Goal: Transaction & Acquisition: Purchase product/service

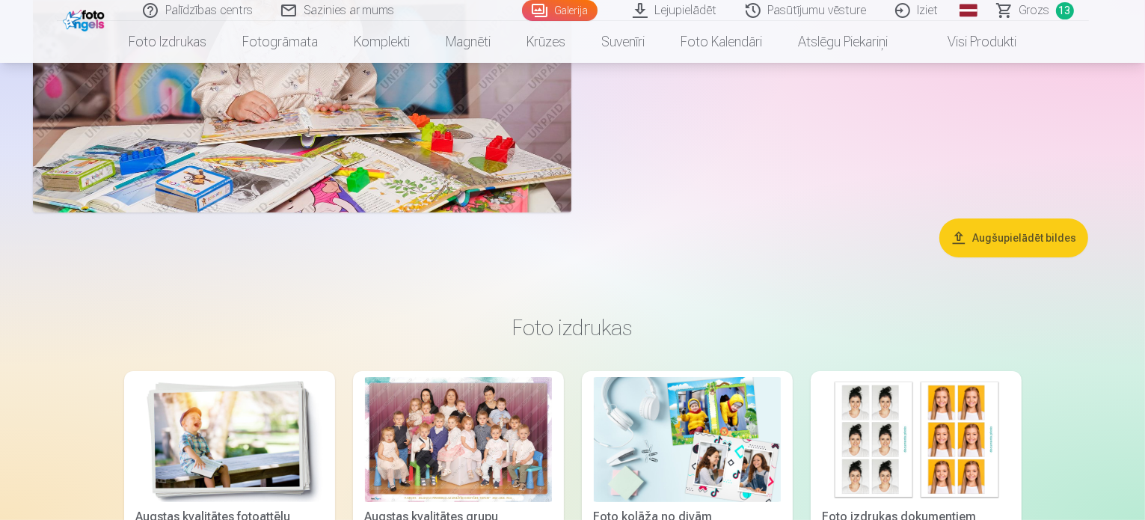
scroll to position [5609, 0]
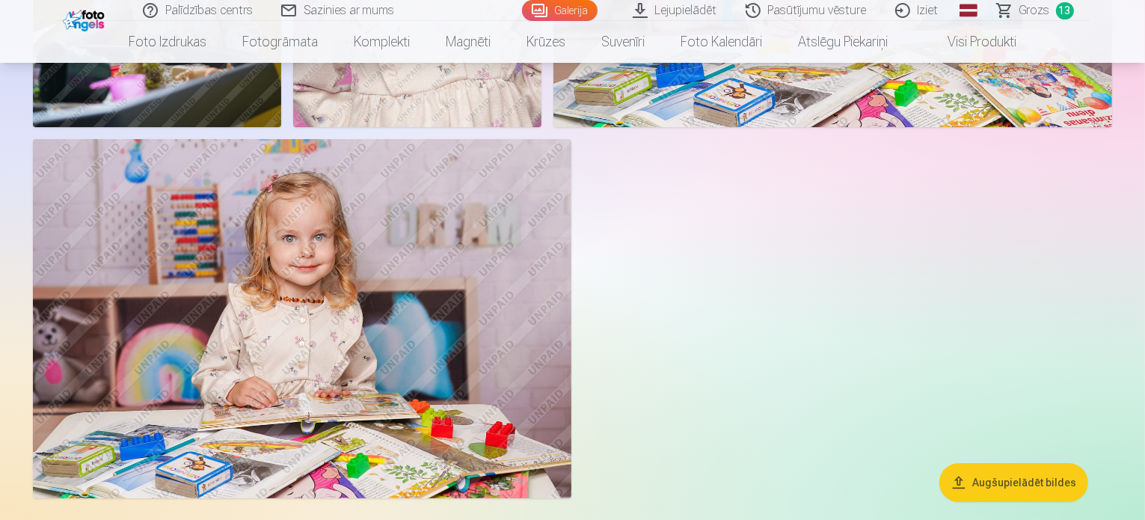
click at [1057, 8] on span "13" at bounding box center [1065, 10] width 18 height 17
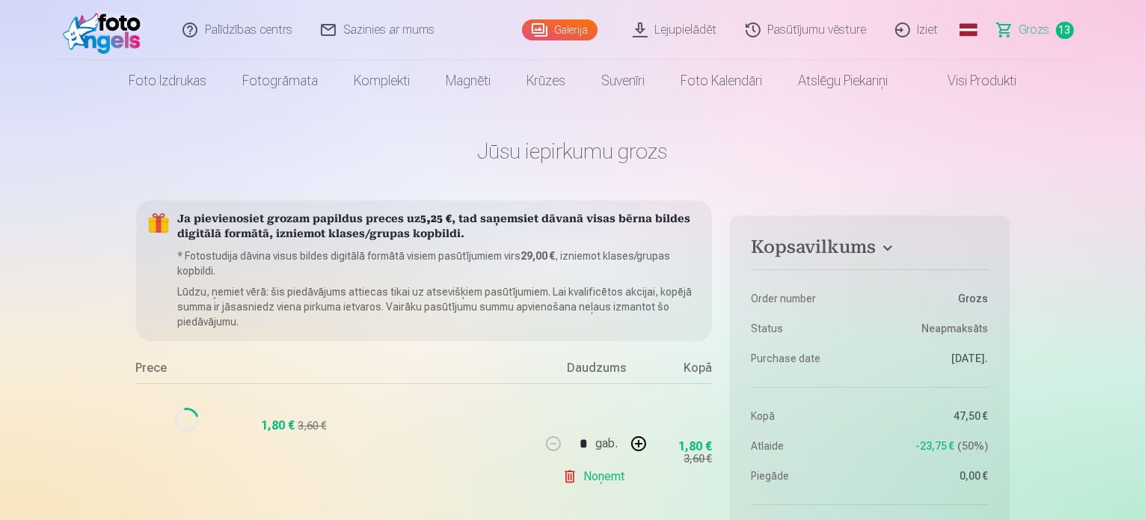
click at [1060, 30] on span "13" at bounding box center [1065, 30] width 18 height 17
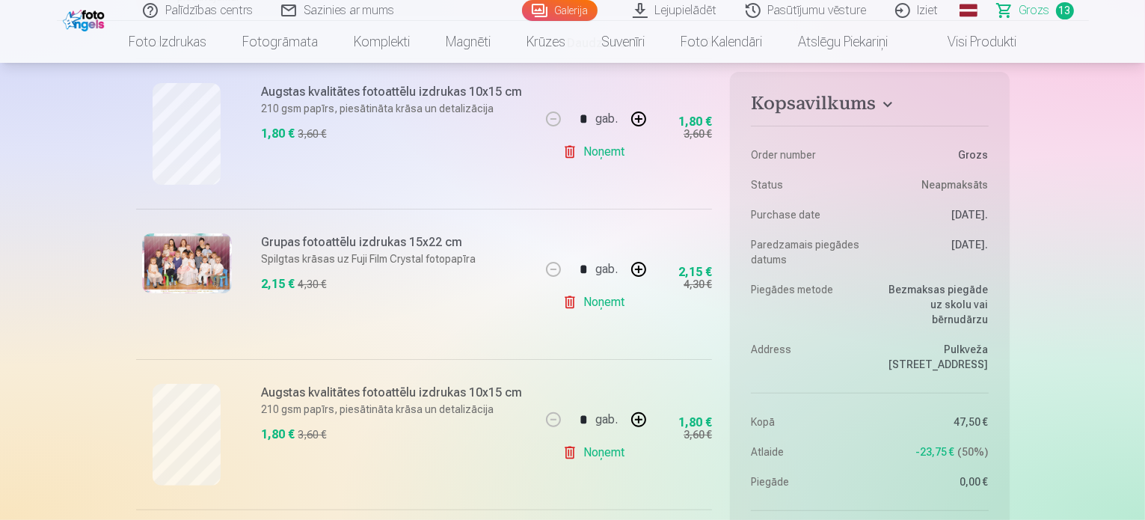
scroll to position [299, 0]
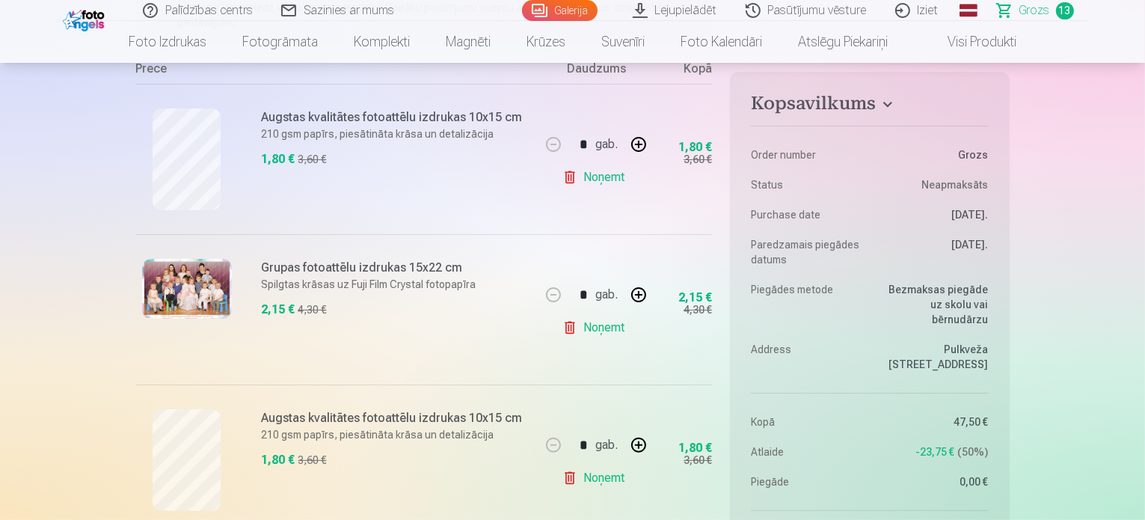
click at [614, 182] on link "Noņemt" at bounding box center [596, 177] width 68 height 30
click at [601, 179] on link "Noņemt" at bounding box center [596, 177] width 68 height 30
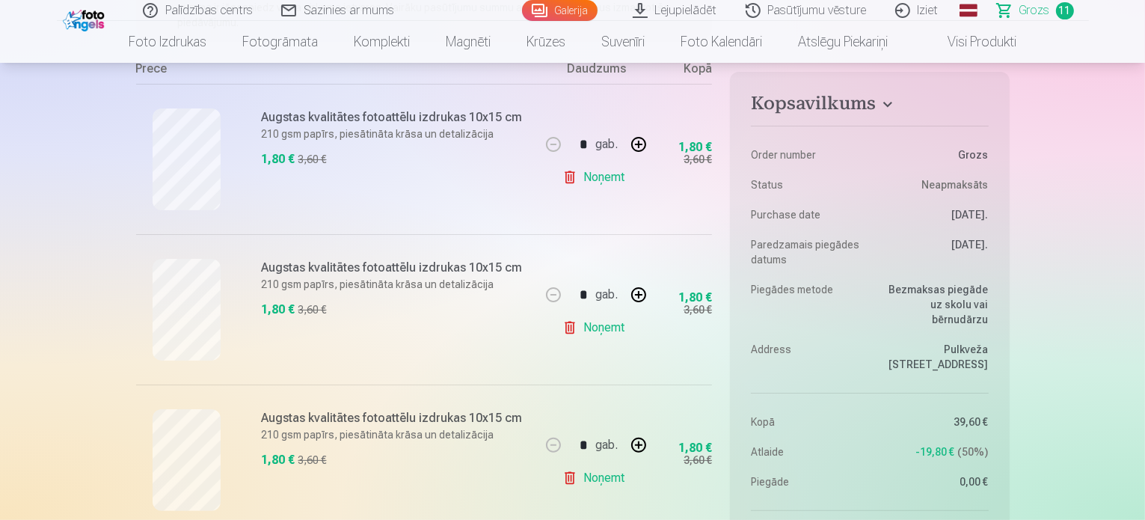
click at [639, 298] on button "button" at bounding box center [639, 295] width 36 height 36
click at [551, 297] on button "button" at bounding box center [553, 295] width 36 height 36
type input "*"
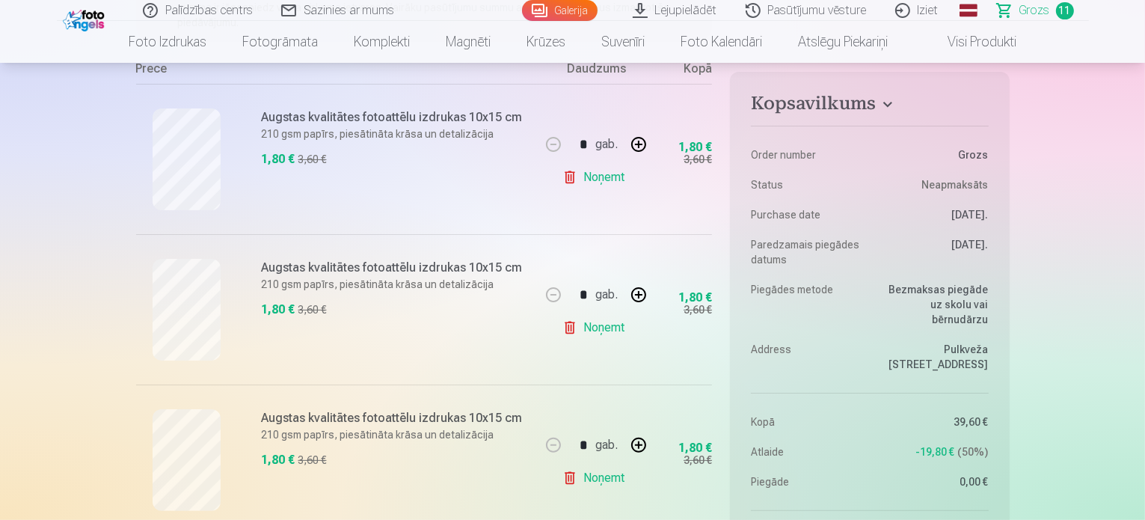
click at [646, 443] on button "button" at bounding box center [639, 445] width 36 height 36
click at [646, 443] on div "* gab." at bounding box center [595, 445] width 121 height 36
click at [634, 444] on button "button" at bounding box center [639, 445] width 36 height 36
type input "*"
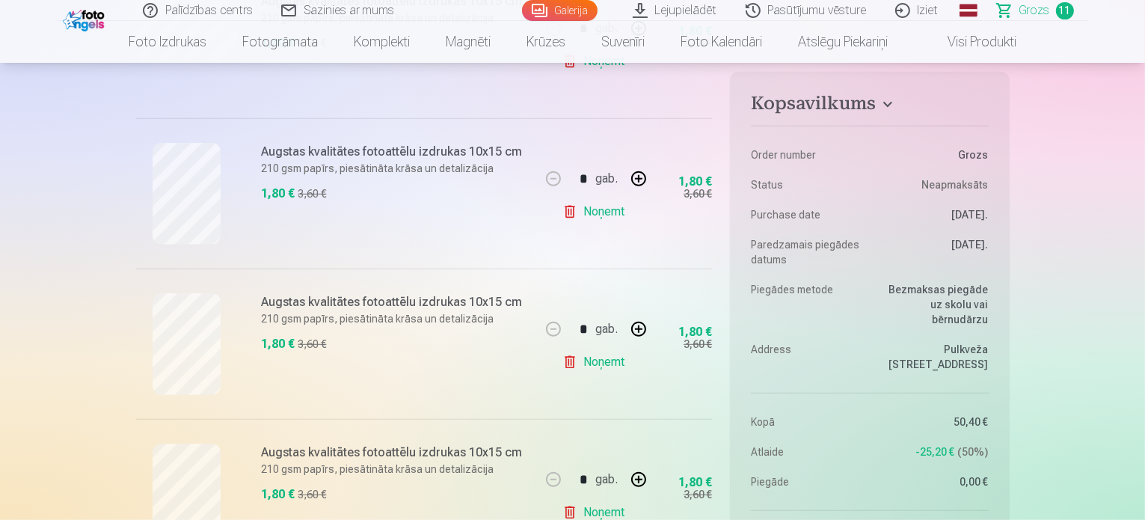
scroll to position [897, 0]
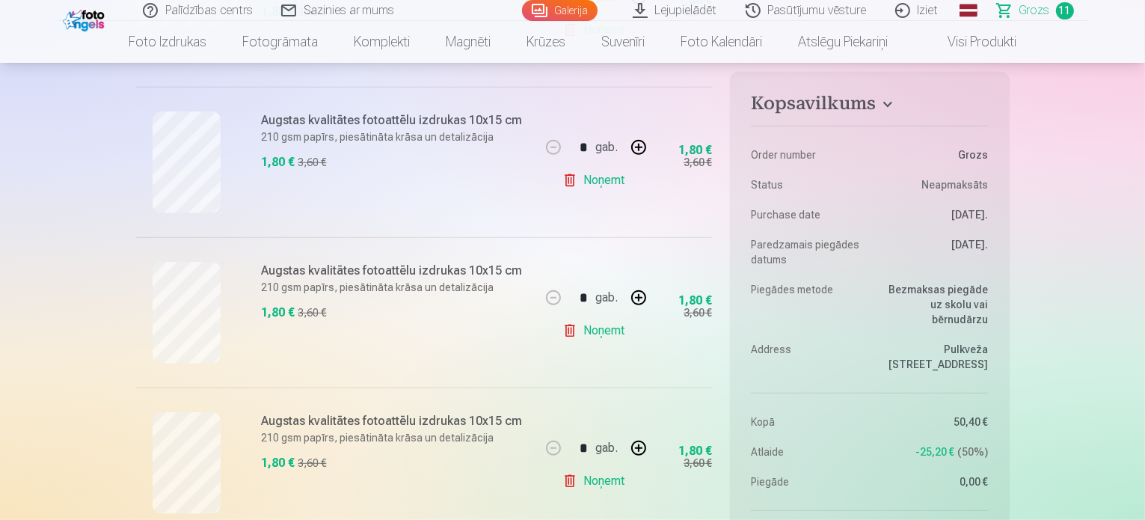
click at [643, 298] on button "button" at bounding box center [639, 298] width 36 height 36
type input "*"
click at [491, 268] on h6 "Augstas kvalitātes fotoattēlu izdrukas 10x15 cm" at bounding box center [397, 271] width 270 height 18
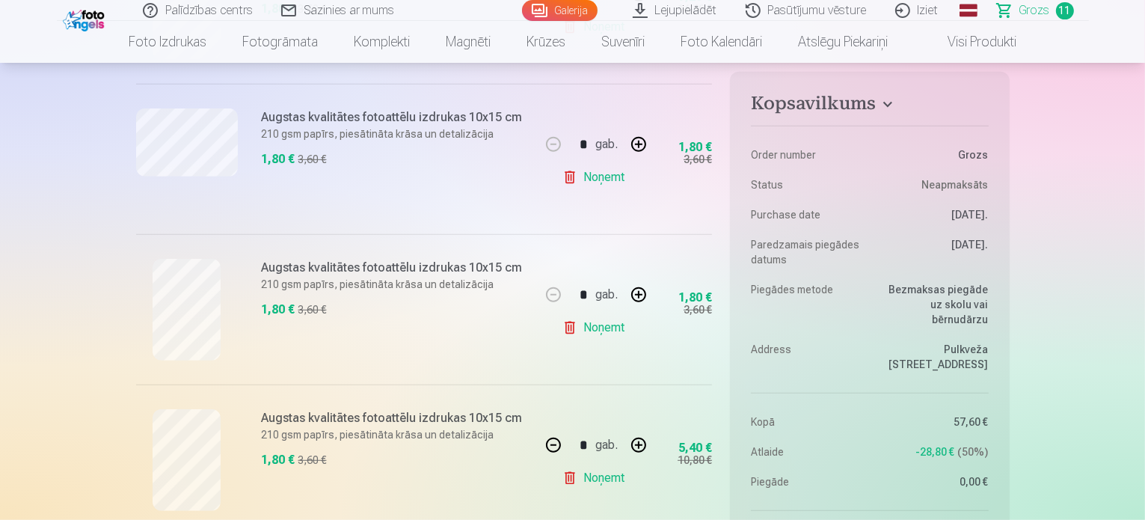
scroll to position [823, 0]
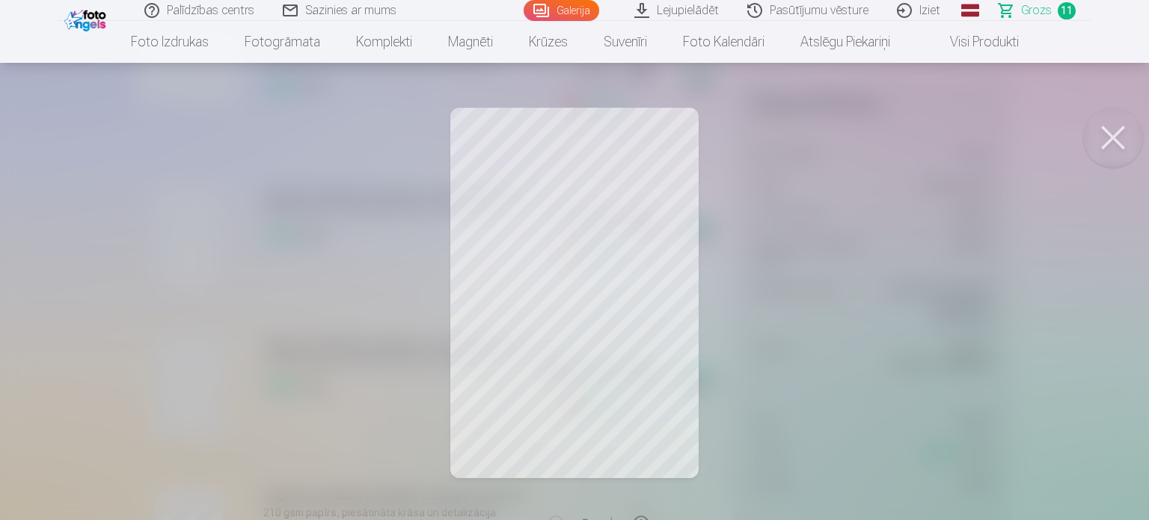
click at [1116, 133] on button at bounding box center [1113, 138] width 60 height 60
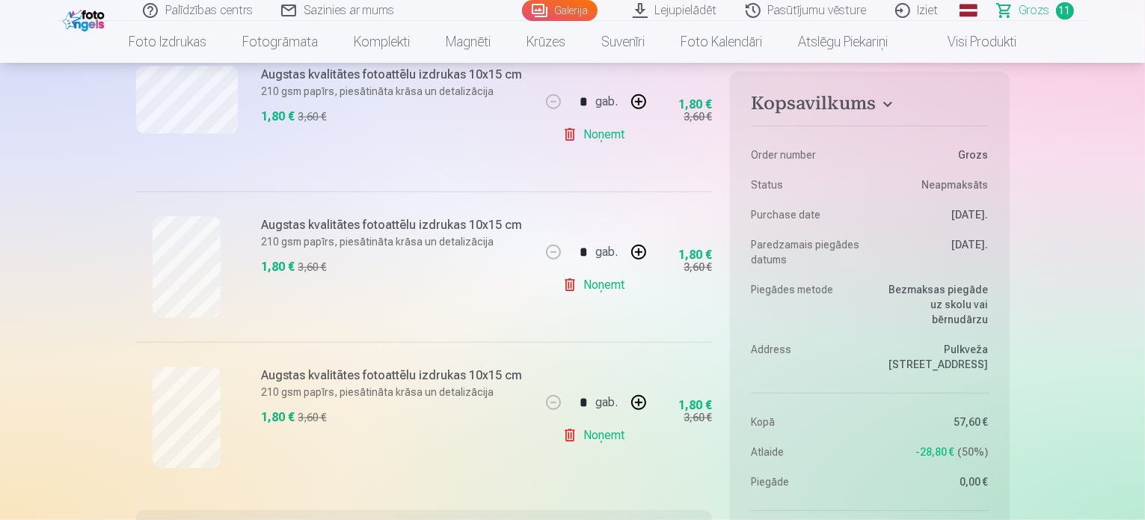
scroll to position [1571, 0]
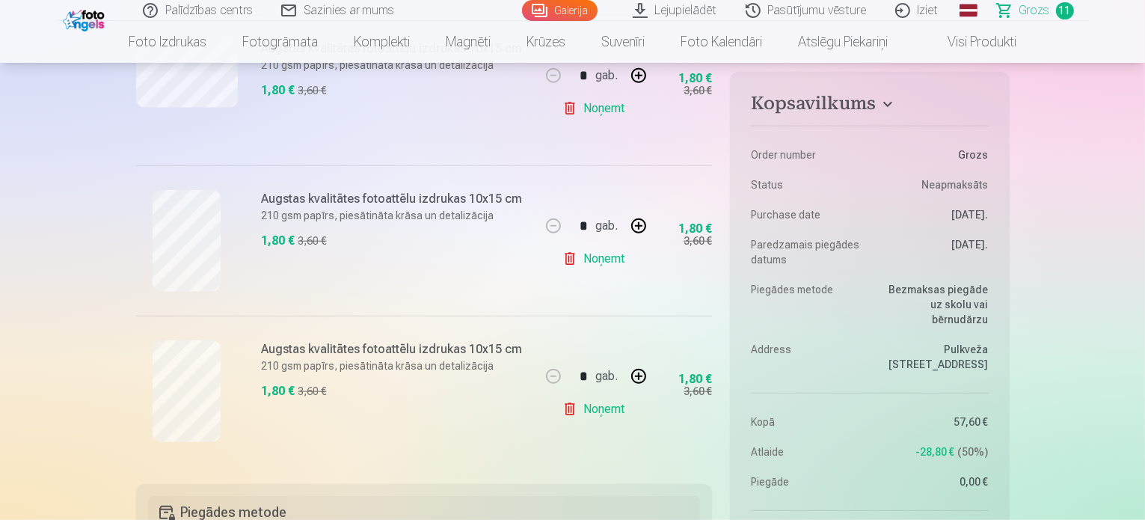
click at [605, 412] on link "Noņemt" at bounding box center [596, 409] width 68 height 30
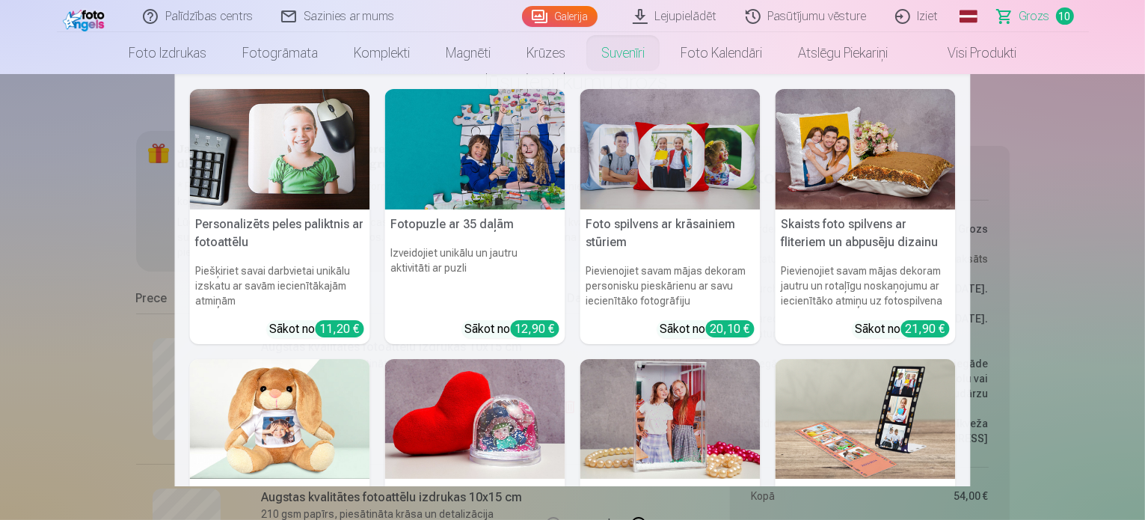
scroll to position [0, 0]
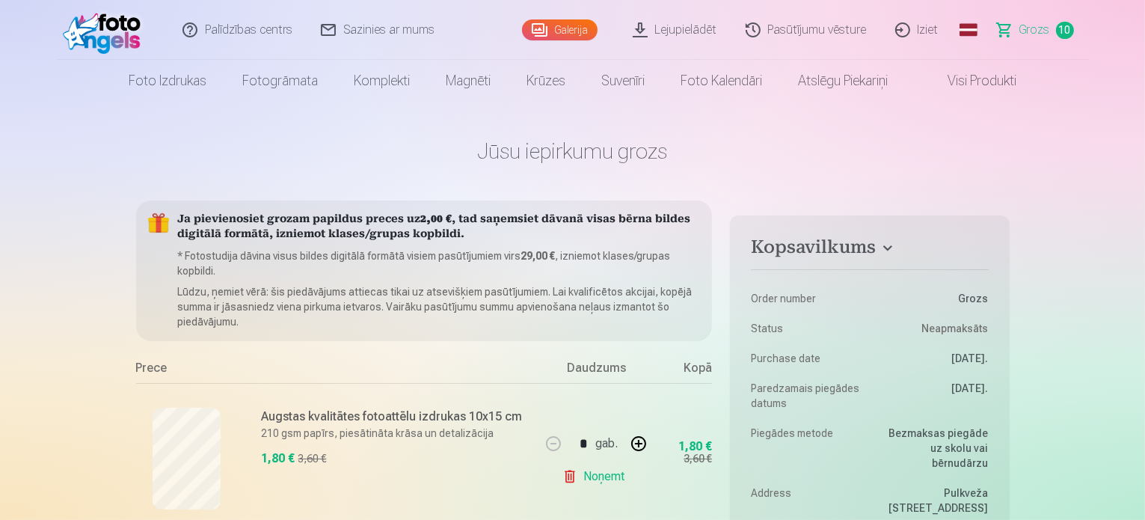
click at [566, 28] on link "Galerija" at bounding box center [560, 29] width 76 height 21
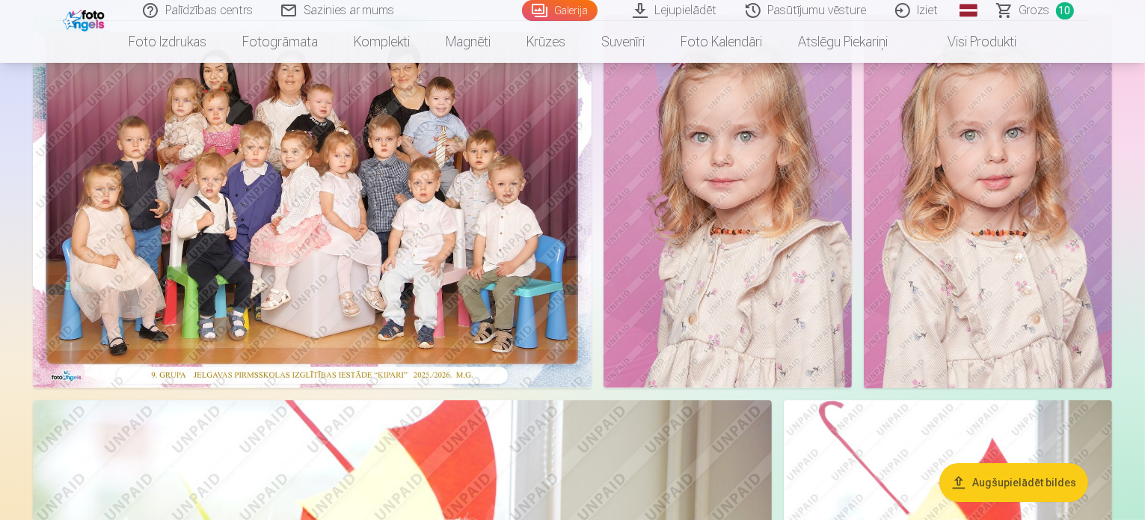
scroll to position [224, 0]
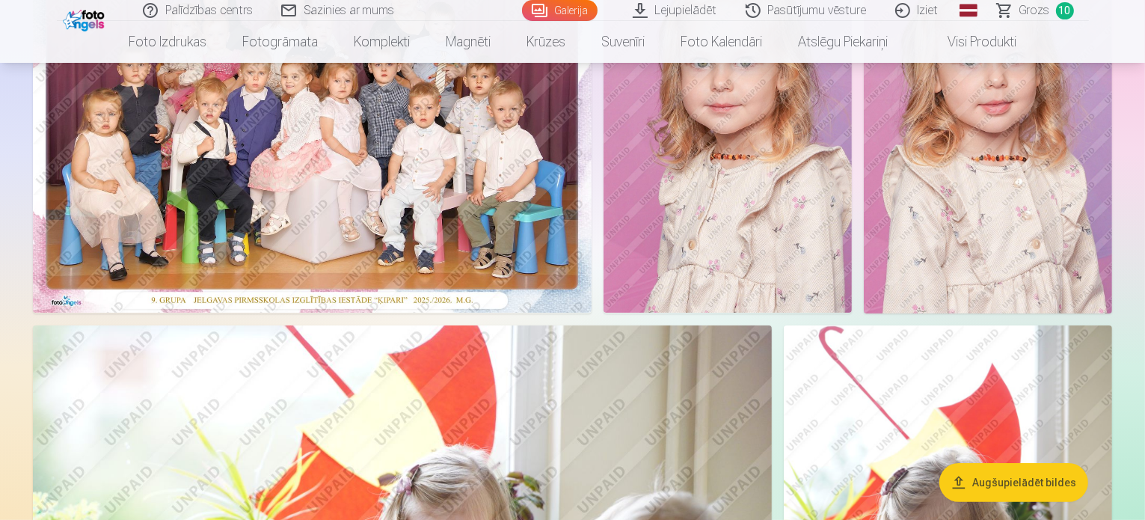
click at [844, 227] on img at bounding box center [728, 126] width 248 height 372
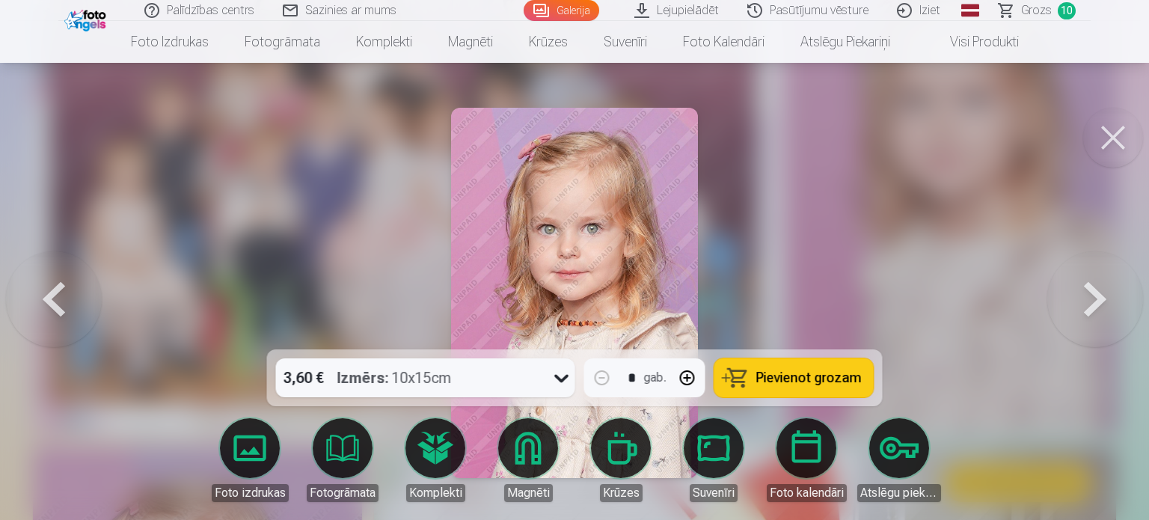
click at [1117, 137] on button at bounding box center [1113, 138] width 60 height 60
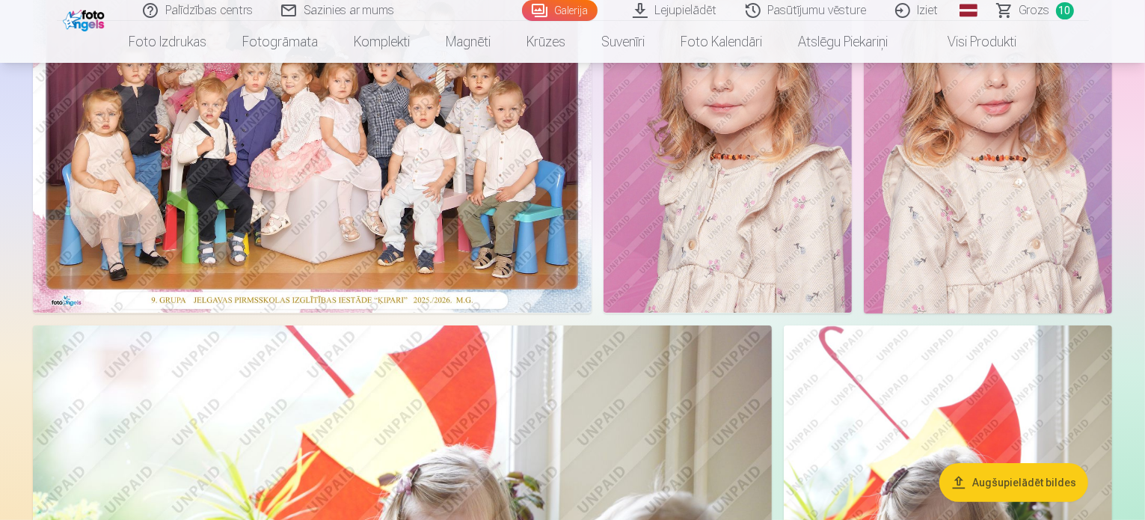
click at [1053, 8] on link "Grozs 10" at bounding box center [1035, 10] width 105 height 21
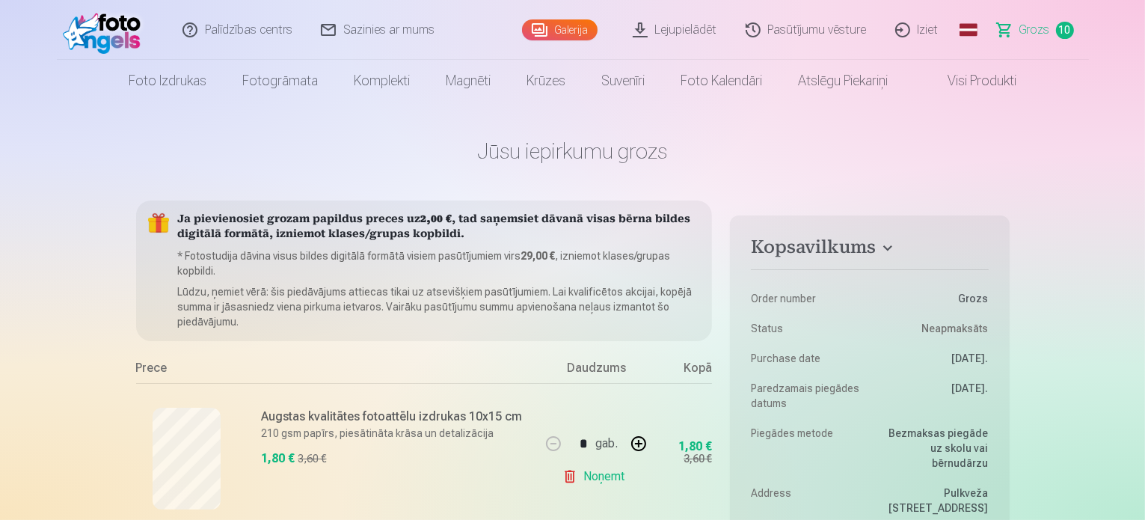
click at [613, 478] on link "Noņemt" at bounding box center [596, 476] width 68 height 30
type input "*"
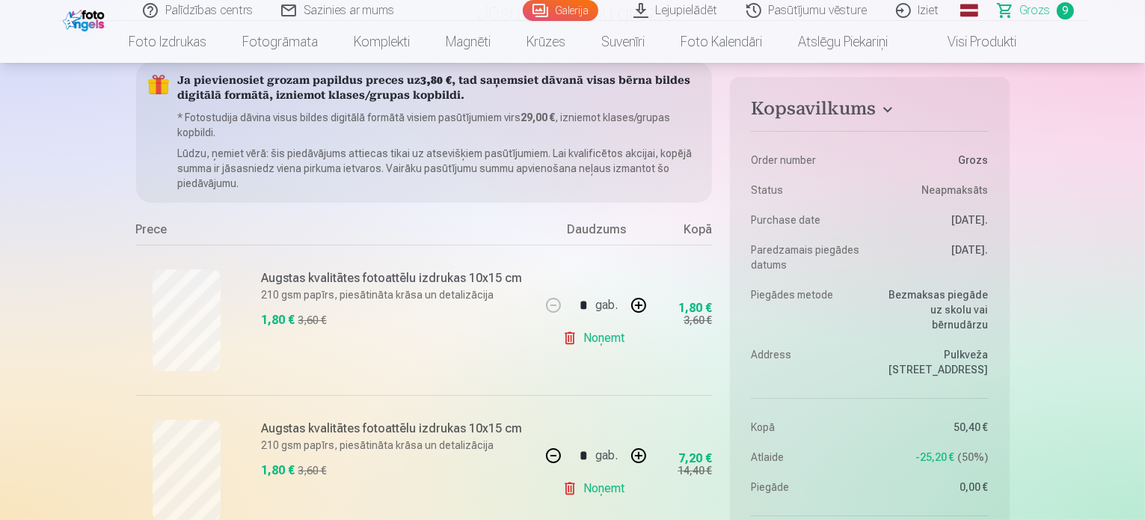
scroll to position [150, 0]
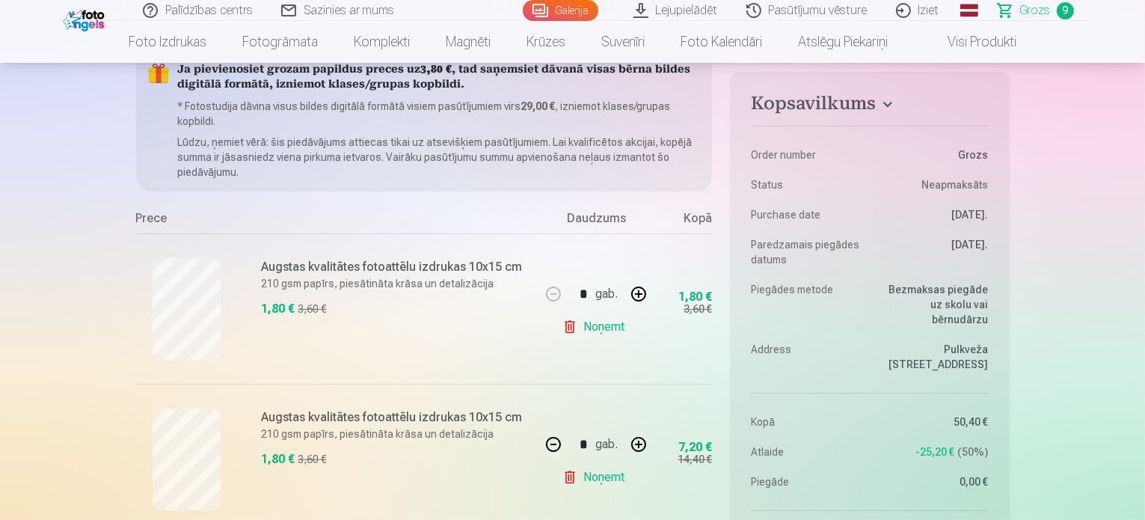
click at [600, 327] on link "Noņemt" at bounding box center [596, 327] width 68 height 30
type input "*"
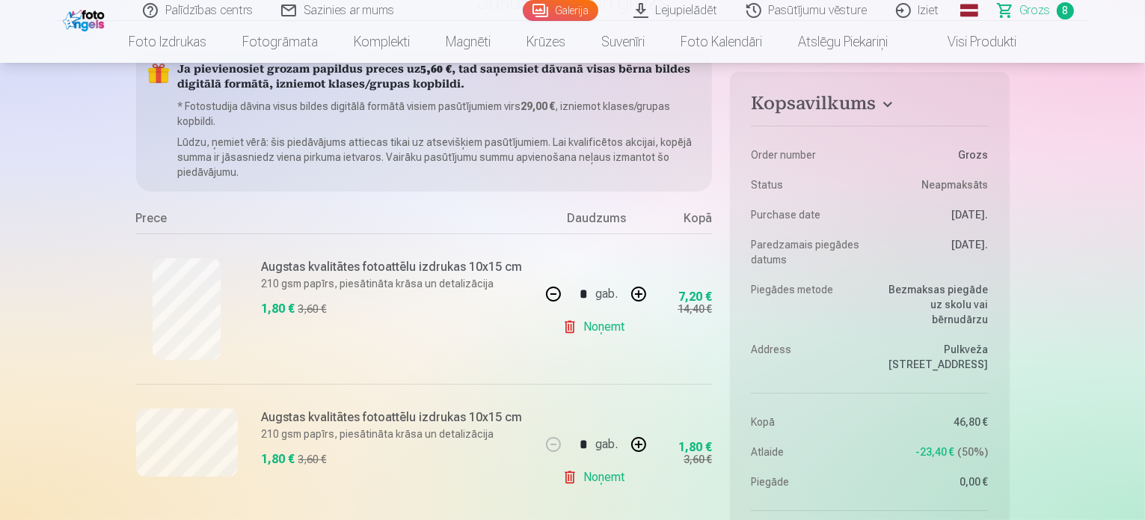
click at [610, 478] on link "Noņemt" at bounding box center [596, 477] width 68 height 30
type input "*"
click at [619, 329] on link "Noņemt" at bounding box center [596, 327] width 68 height 30
type input "*"
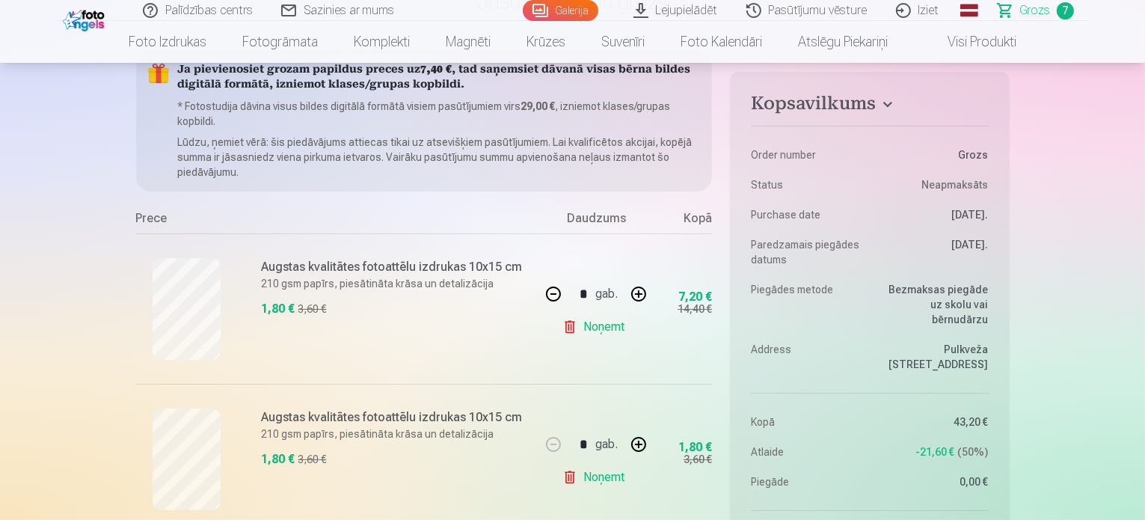
type input "*"
click at [618, 331] on link "Noņemt" at bounding box center [596, 327] width 68 height 30
type input "*"
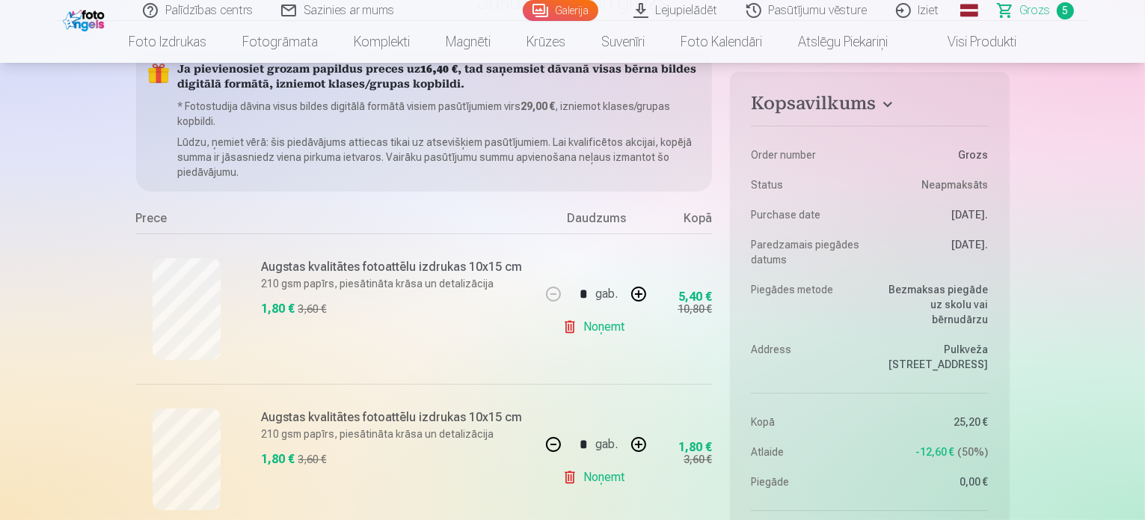
click at [618, 331] on link "Noņemt" at bounding box center [596, 327] width 68 height 30
type input "*"
click at [618, 331] on link "Noņemt" at bounding box center [596, 327] width 68 height 30
click at [617, 331] on link "Noņemt" at bounding box center [596, 327] width 68 height 30
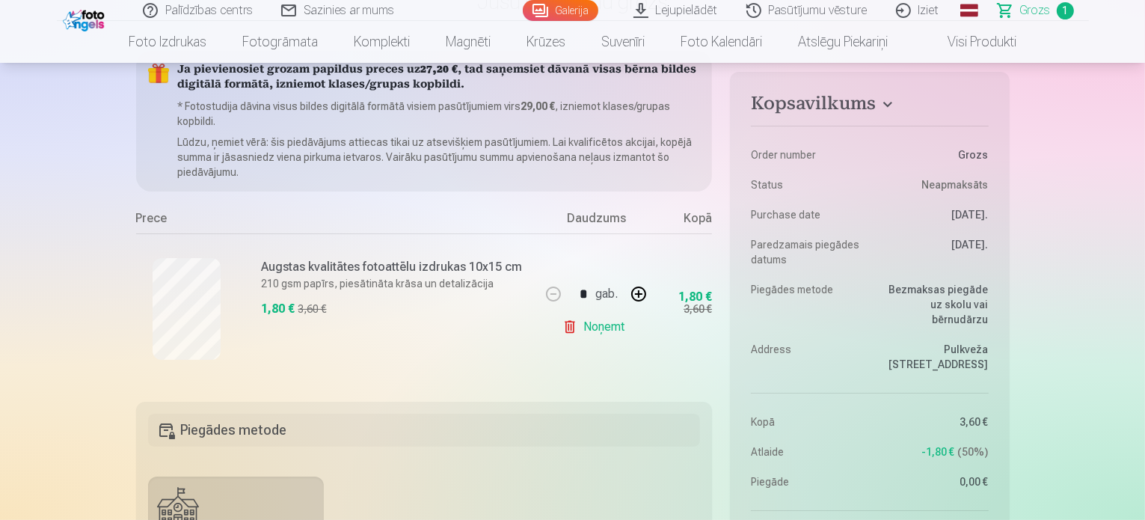
click at [617, 331] on link "Noņemt" at bounding box center [596, 327] width 68 height 30
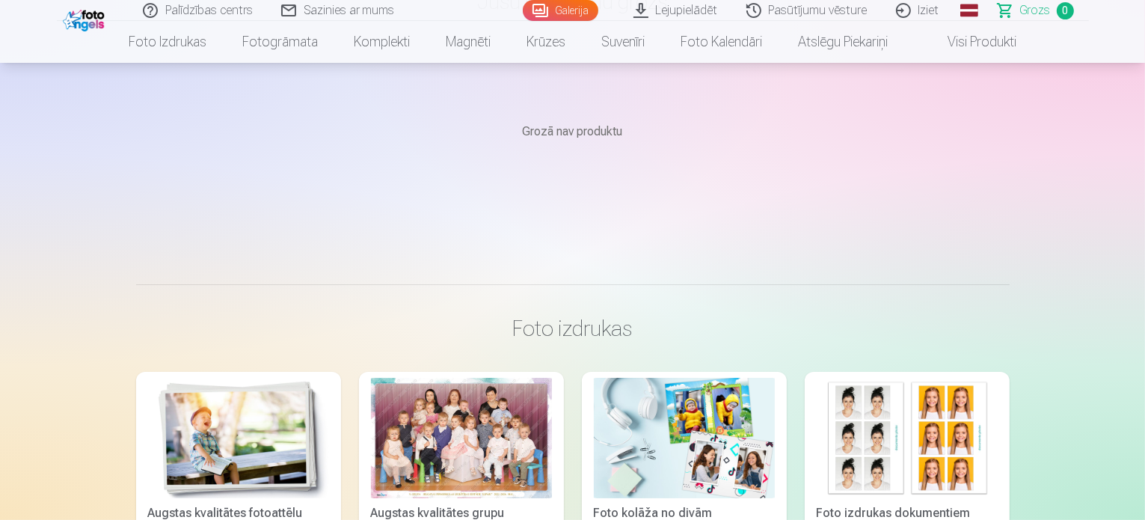
click at [567, 10] on link "Galerija" at bounding box center [561, 10] width 76 height 21
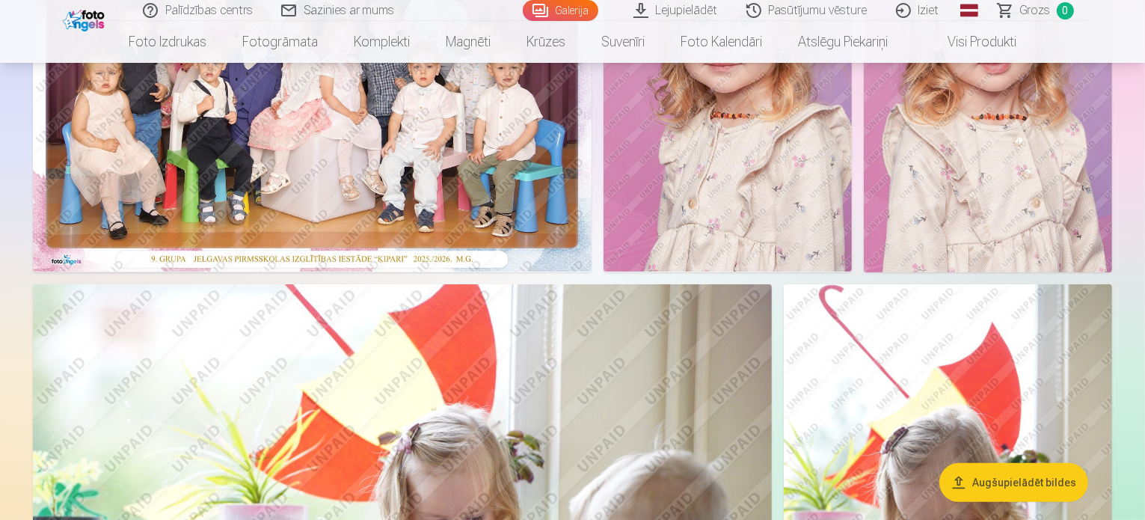
scroll to position [299, 0]
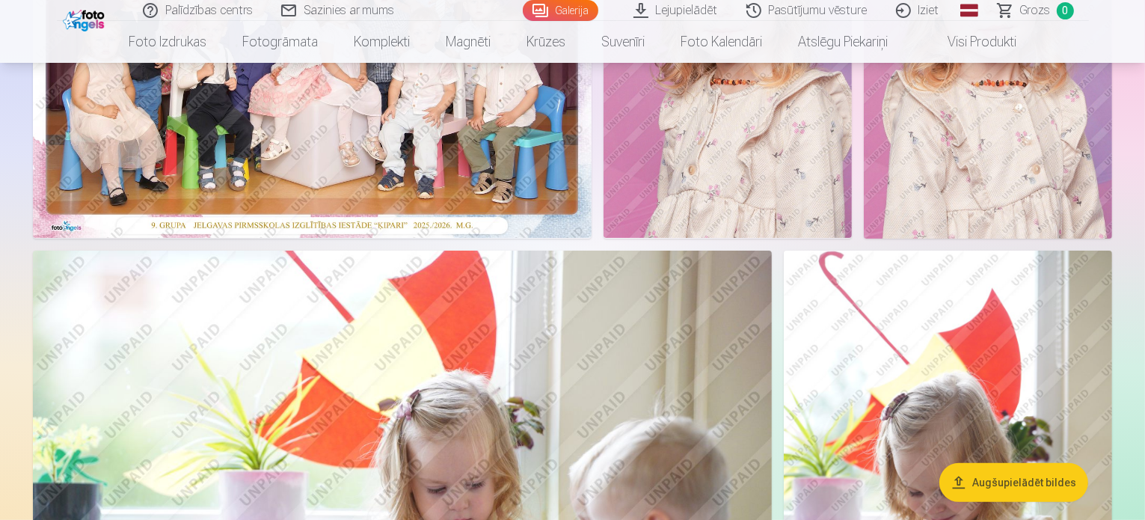
click at [835, 238] on img at bounding box center [728, 51] width 248 height 372
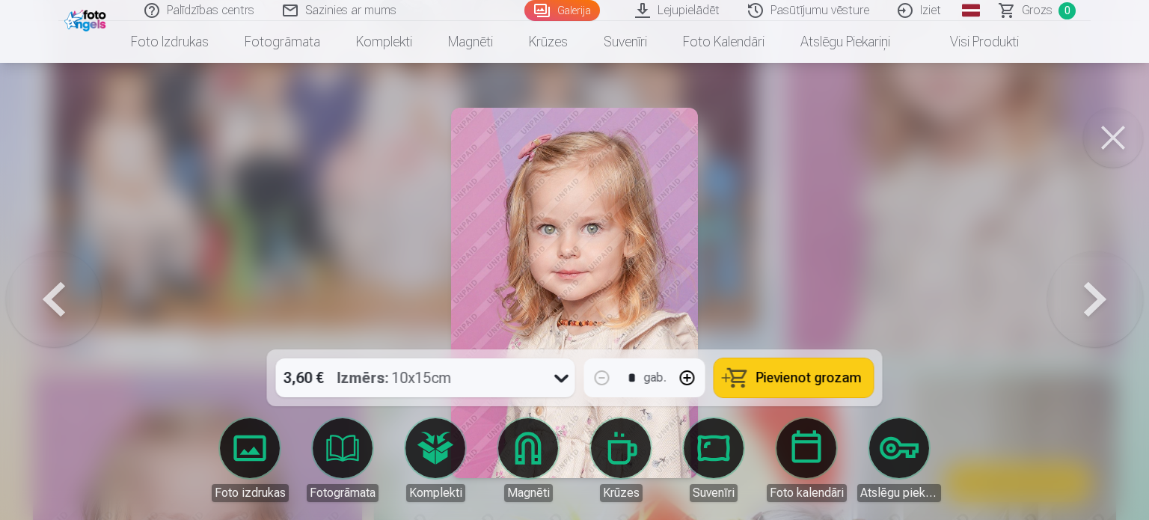
click at [774, 383] on span "Pievienot grozam" at bounding box center [808, 377] width 105 height 13
click at [1086, 305] on button at bounding box center [1095, 292] width 96 height 83
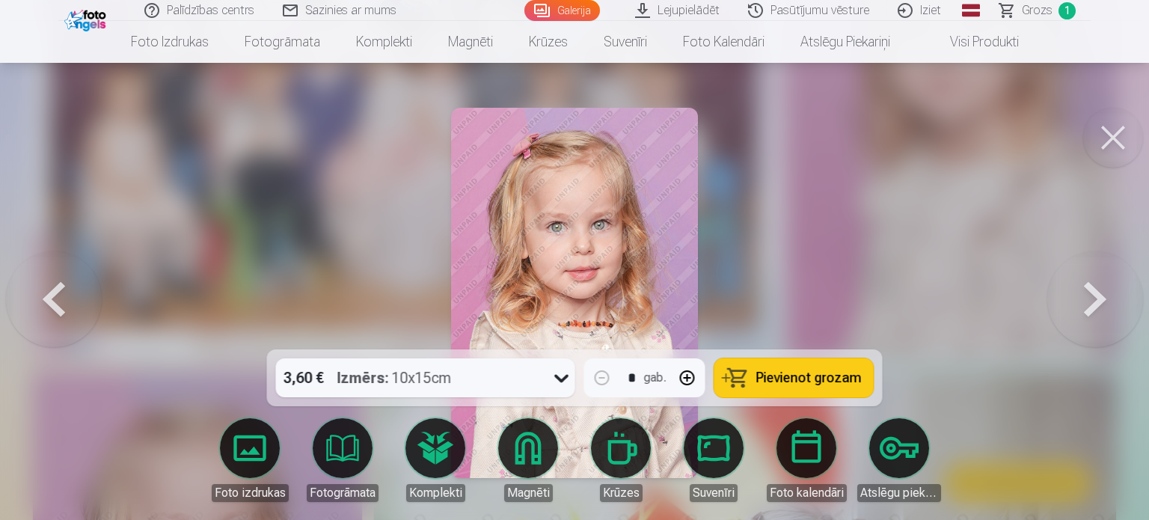
click at [1086, 305] on button at bounding box center [1095, 292] width 96 height 83
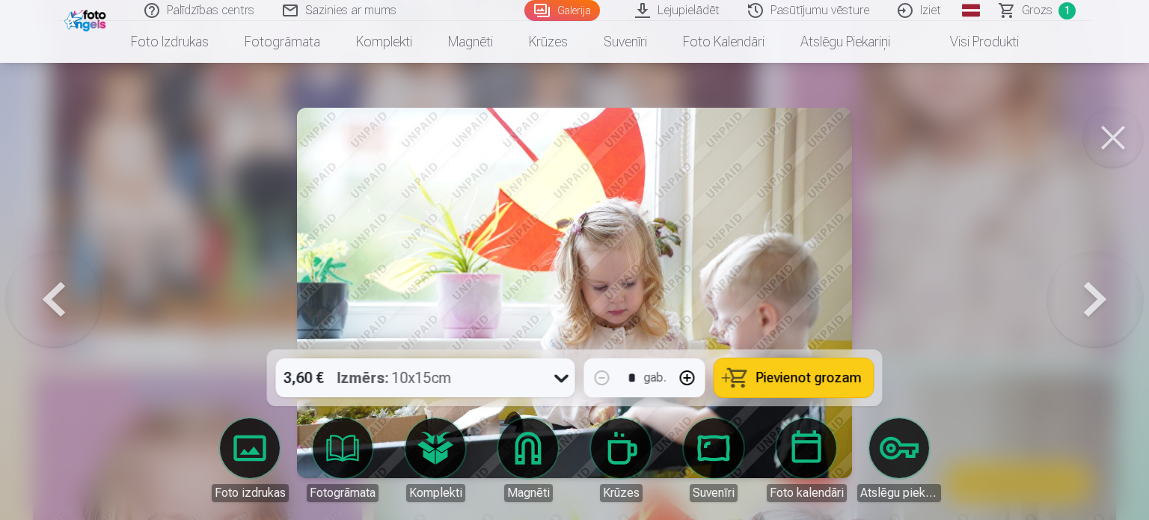
click at [1086, 305] on button at bounding box center [1095, 292] width 96 height 83
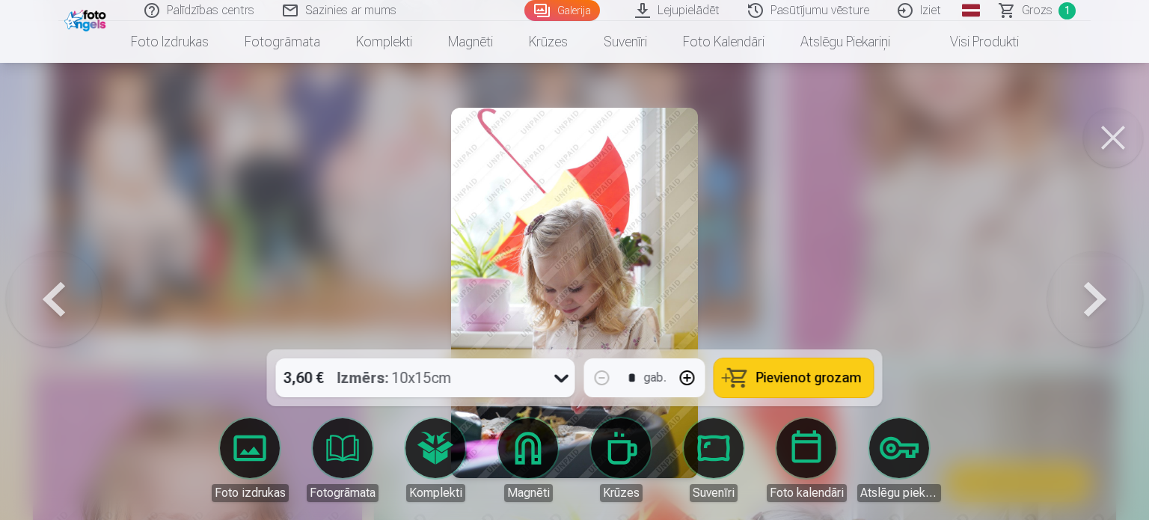
click at [1086, 305] on button at bounding box center [1095, 292] width 96 height 83
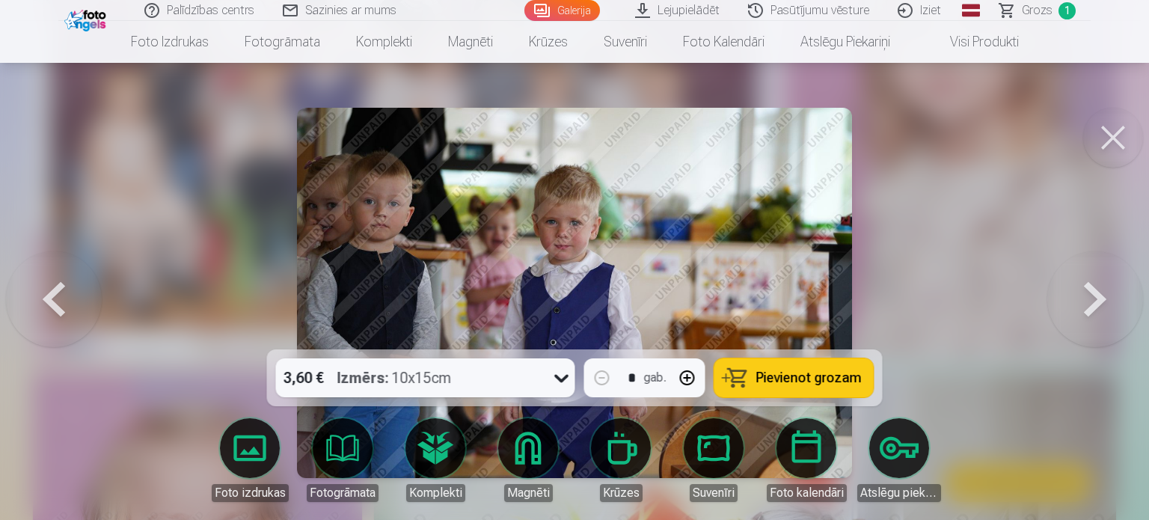
click at [1086, 305] on button at bounding box center [1095, 292] width 96 height 83
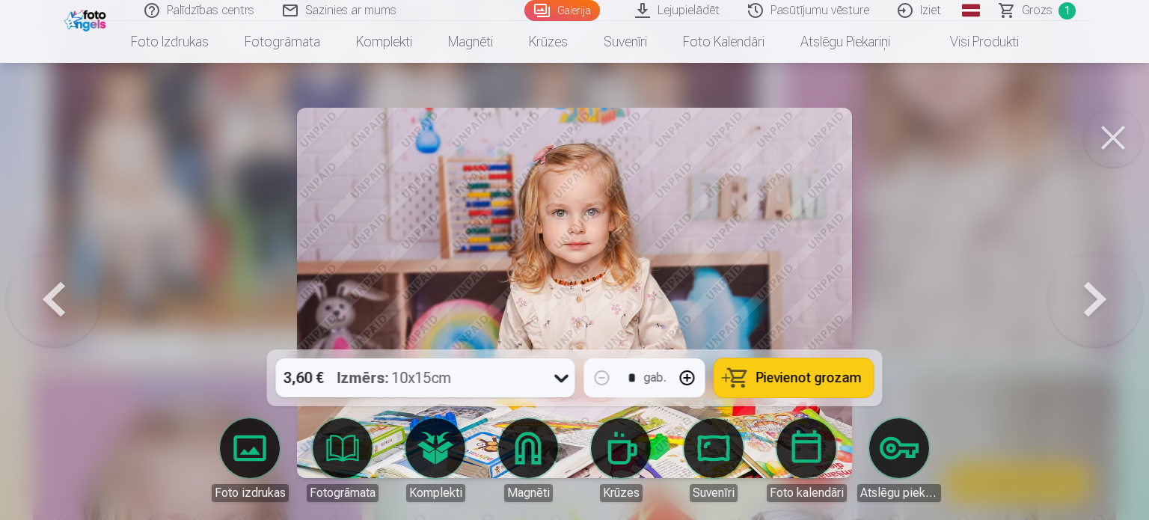
click at [787, 372] on span "Pievienot grozam" at bounding box center [808, 377] width 105 height 13
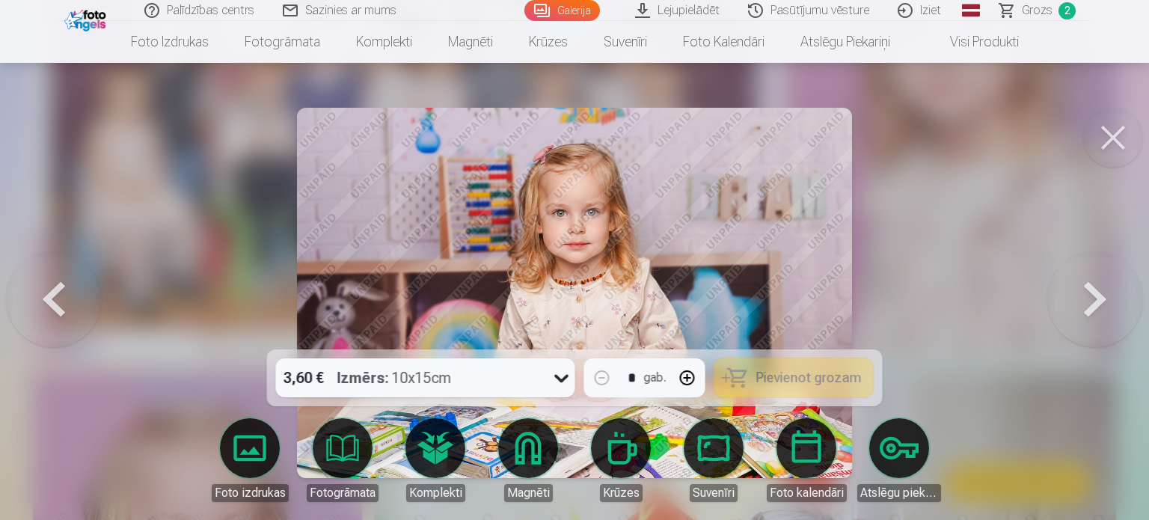
click at [1086, 300] on button at bounding box center [1095, 292] width 96 height 83
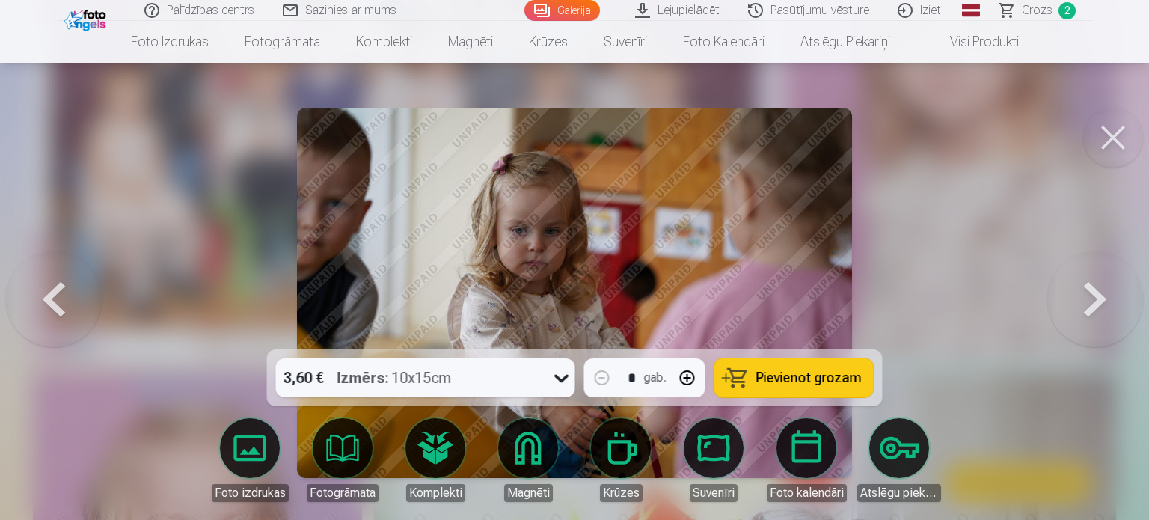
click at [1084, 302] on button at bounding box center [1095, 292] width 96 height 83
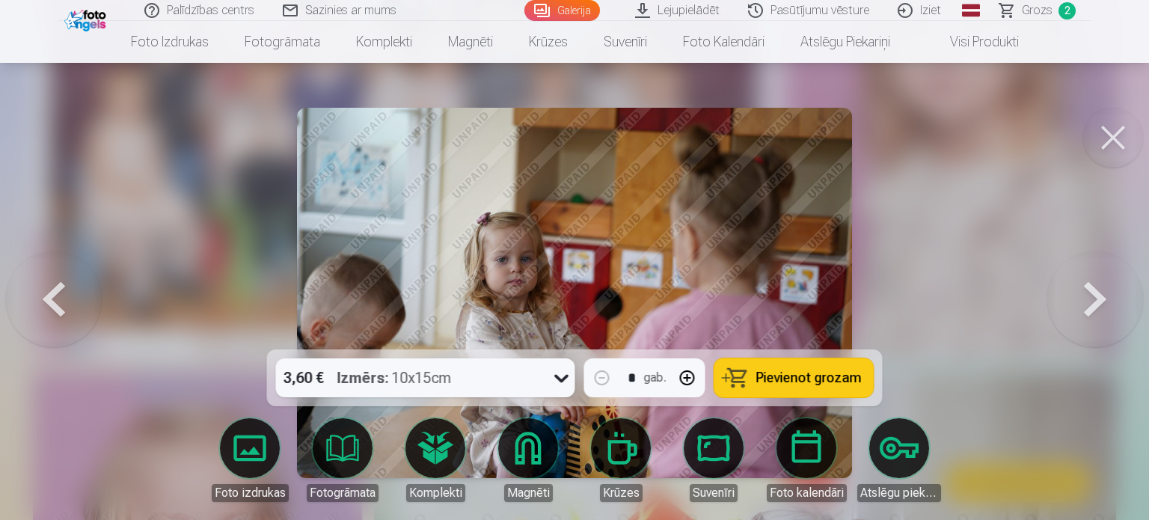
click at [1087, 298] on button at bounding box center [1095, 292] width 96 height 83
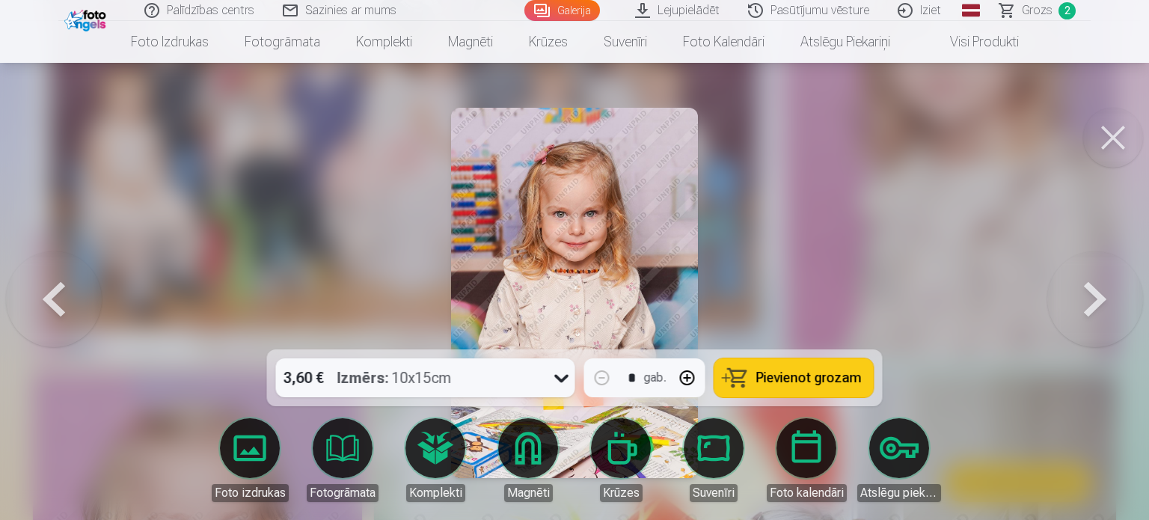
click at [783, 374] on span "Pievienot grozam" at bounding box center [808, 377] width 105 height 13
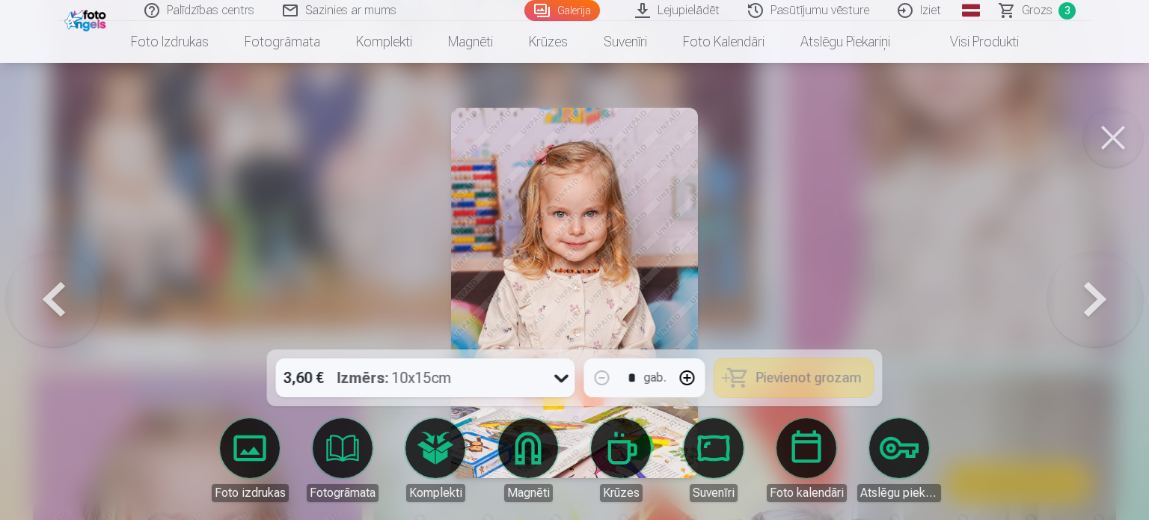
click at [1087, 305] on button at bounding box center [1095, 292] width 96 height 83
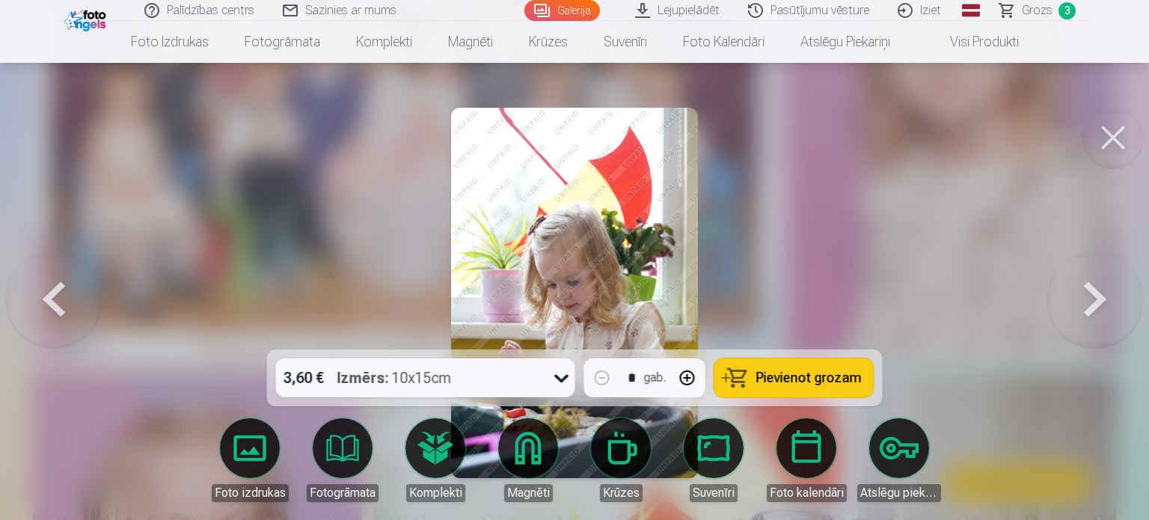
click at [1085, 306] on button at bounding box center [1095, 292] width 96 height 83
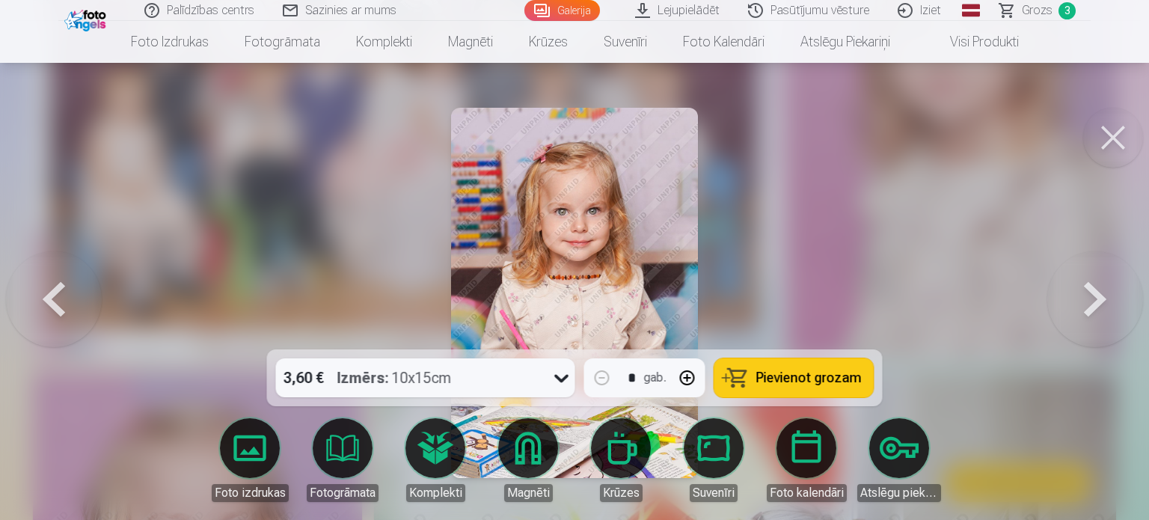
click at [51, 295] on button at bounding box center [54, 292] width 96 height 83
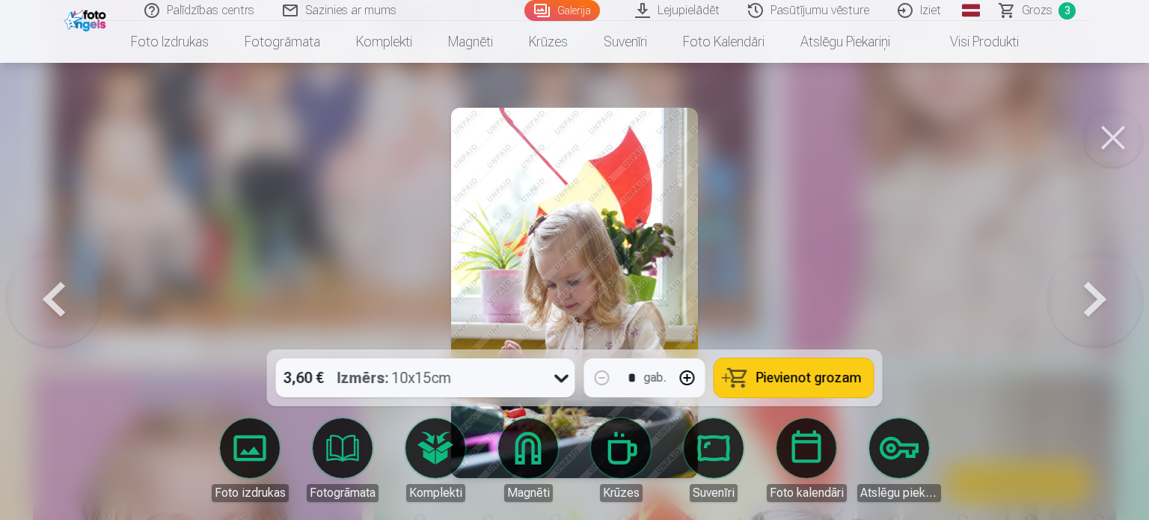
click at [51, 295] on button at bounding box center [54, 292] width 96 height 83
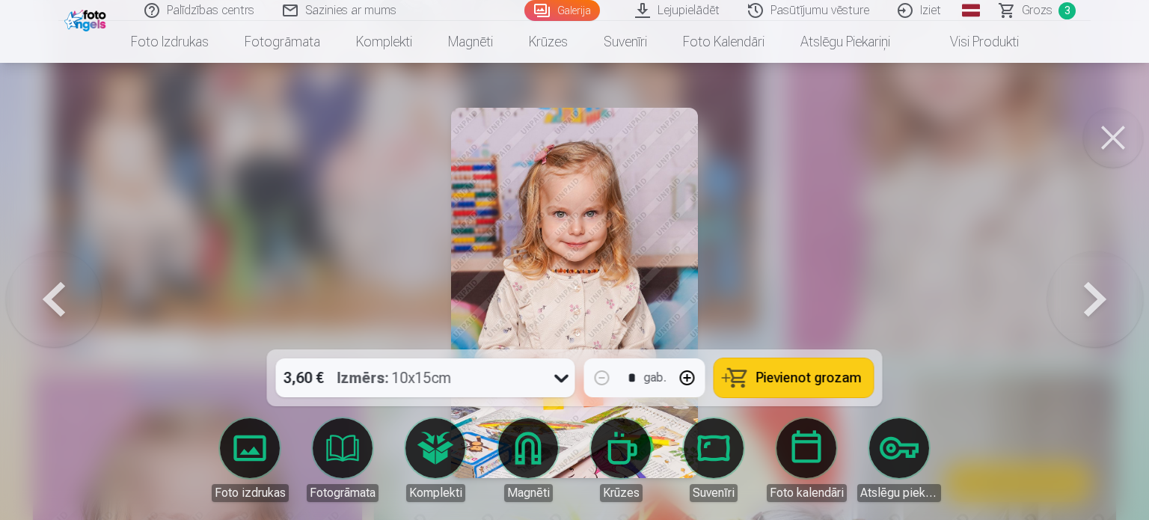
click at [1105, 301] on button at bounding box center [1095, 292] width 96 height 83
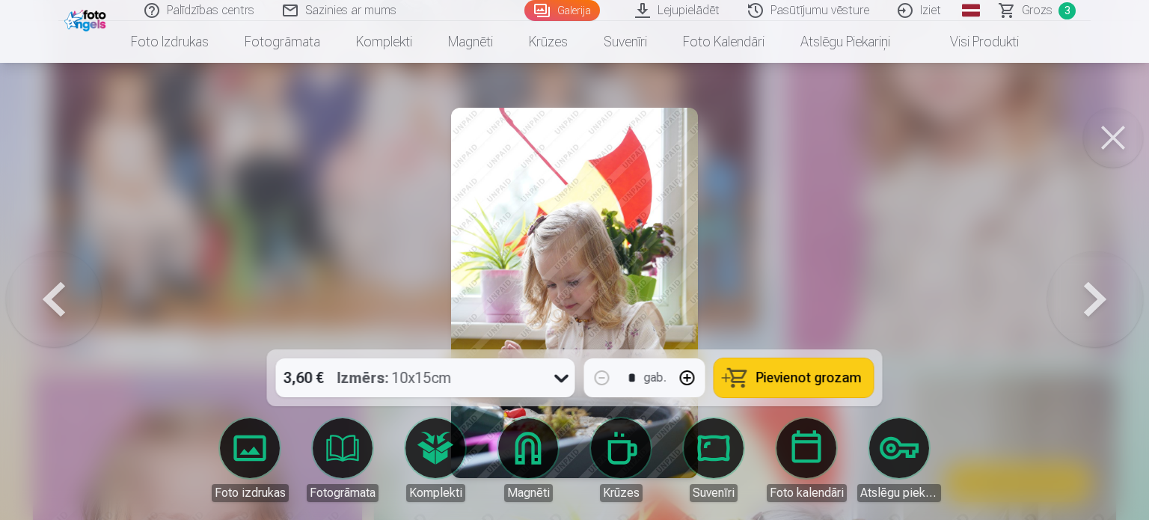
click at [1104, 301] on button at bounding box center [1095, 292] width 96 height 83
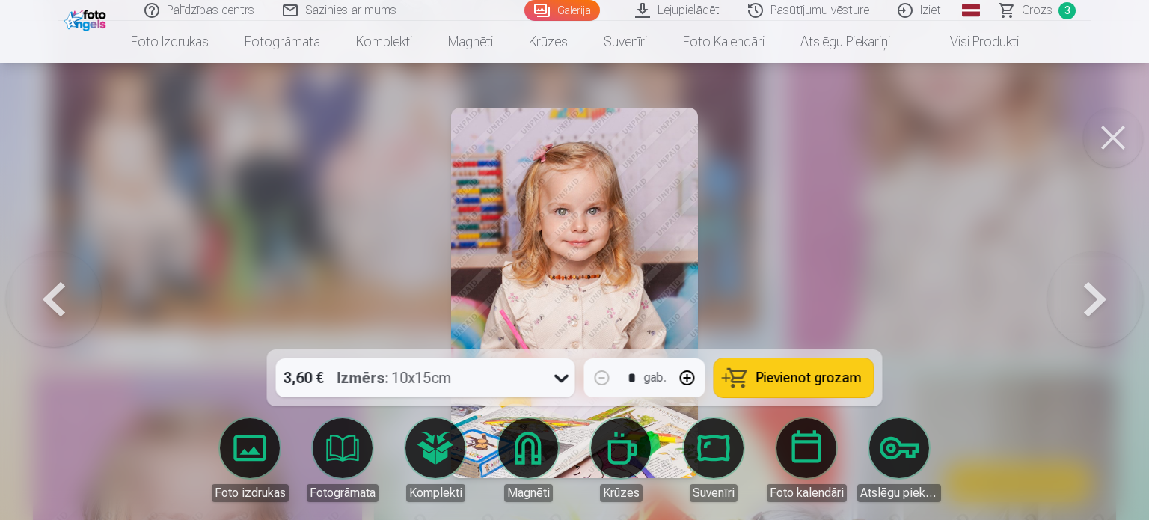
click at [1104, 301] on button at bounding box center [1095, 292] width 96 height 83
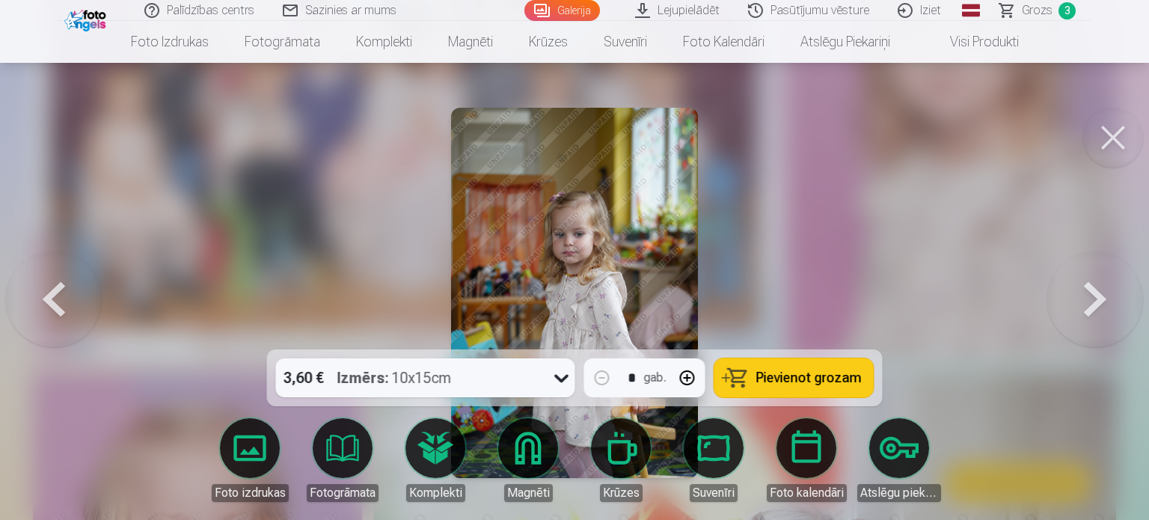
click at [1104, 301] on button at bounding box center [1095, 292] width 96 height 83
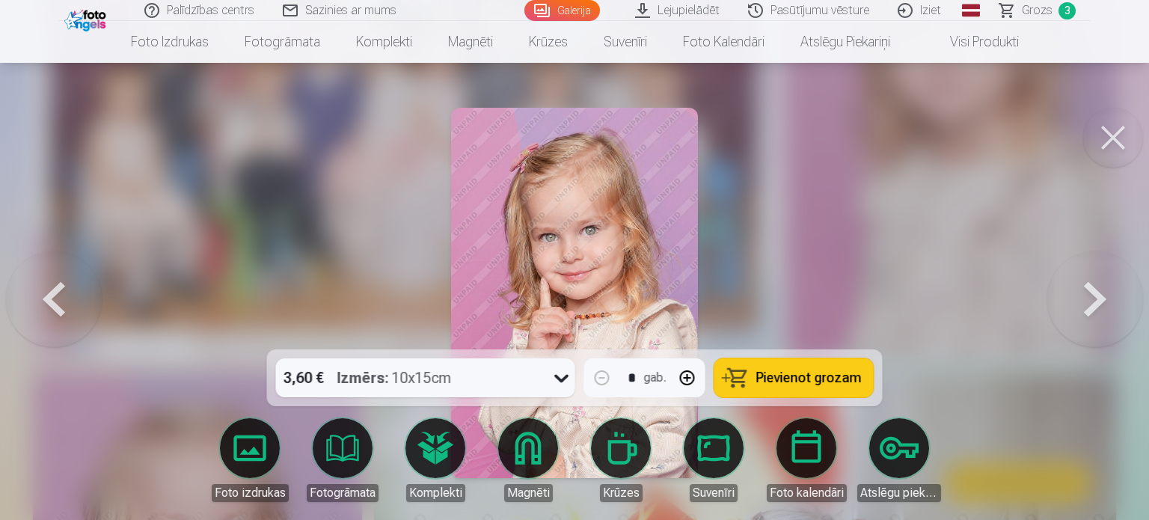
click at [807, 378] on span "Pievienot grozam" at bounding box center [808, 377] width 105 height 13
click at [1087, 311] on button at bounding box center [1095, 292] width 96 height 83
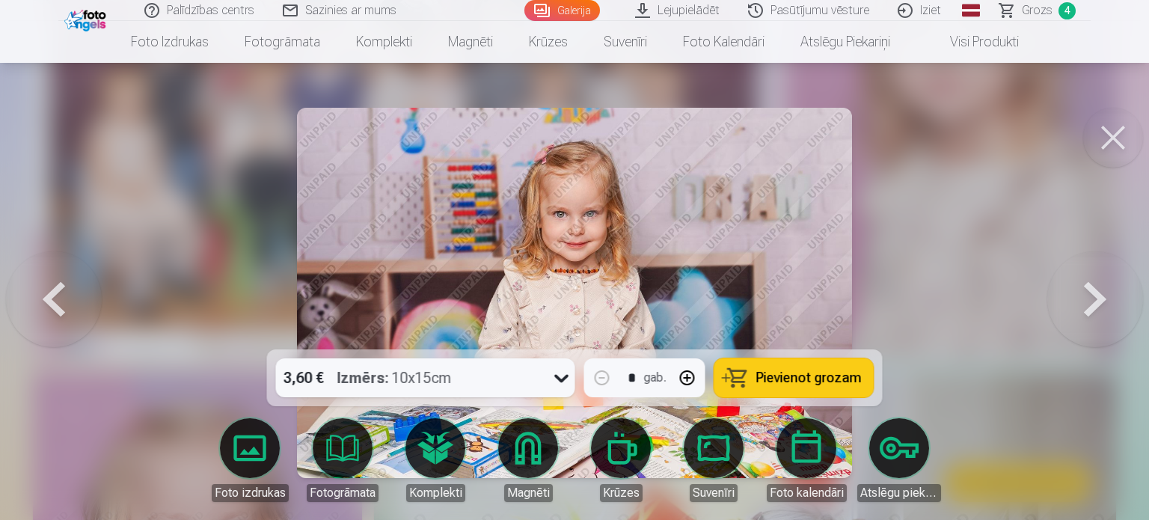
click at [1087, 311] on button at bounding box center [1095, 292] width 96 height 83
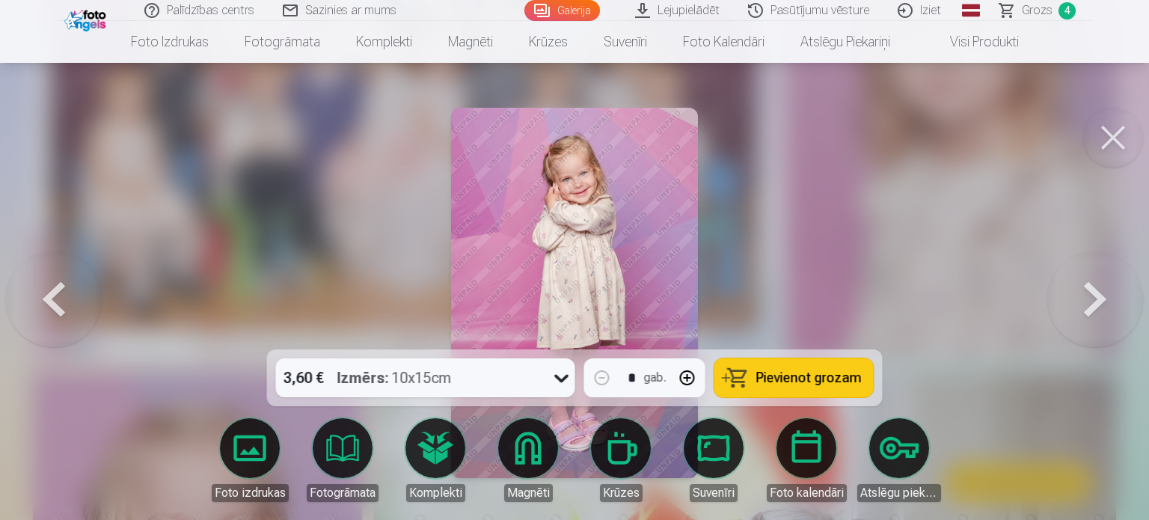
click at [781, 381] on span "Pievienot grozam" at bounding box center [808, 377] width 105 height 13
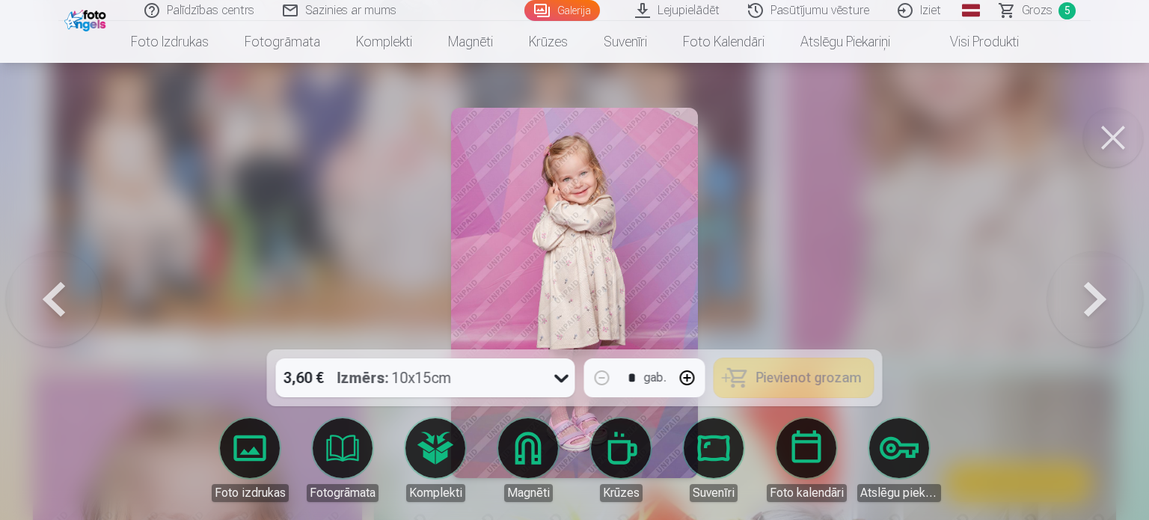
click at [1096, 302] on button at bounding box center [1095, 292] width 96 height 83
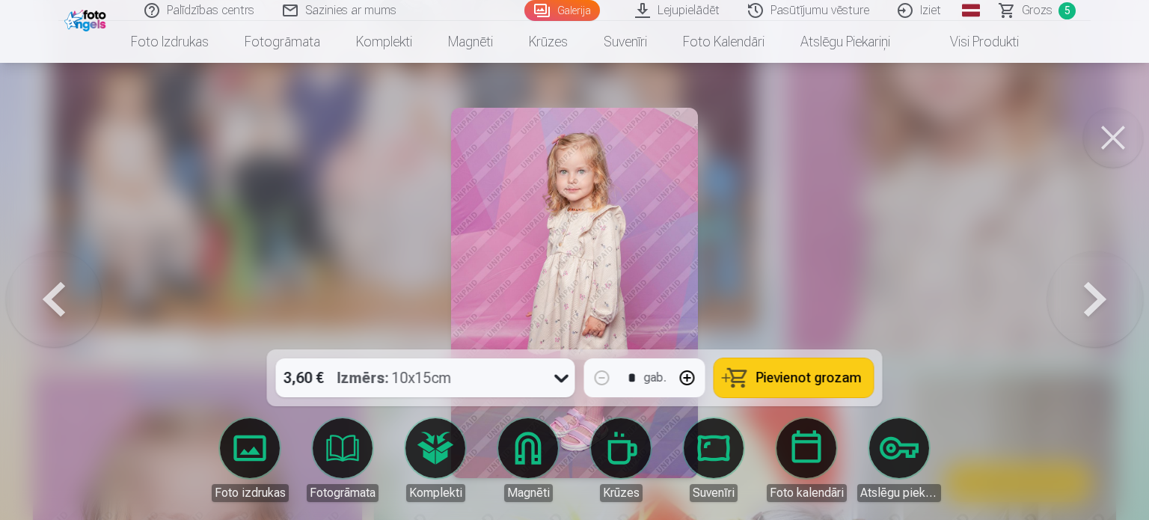
click at [801, 375] on span "Pievienot grozam" at bounding box center [808, 377] width 105 height 13
click at [1091, 300] on button at bounding box center [1095, 292] width 96 height 83
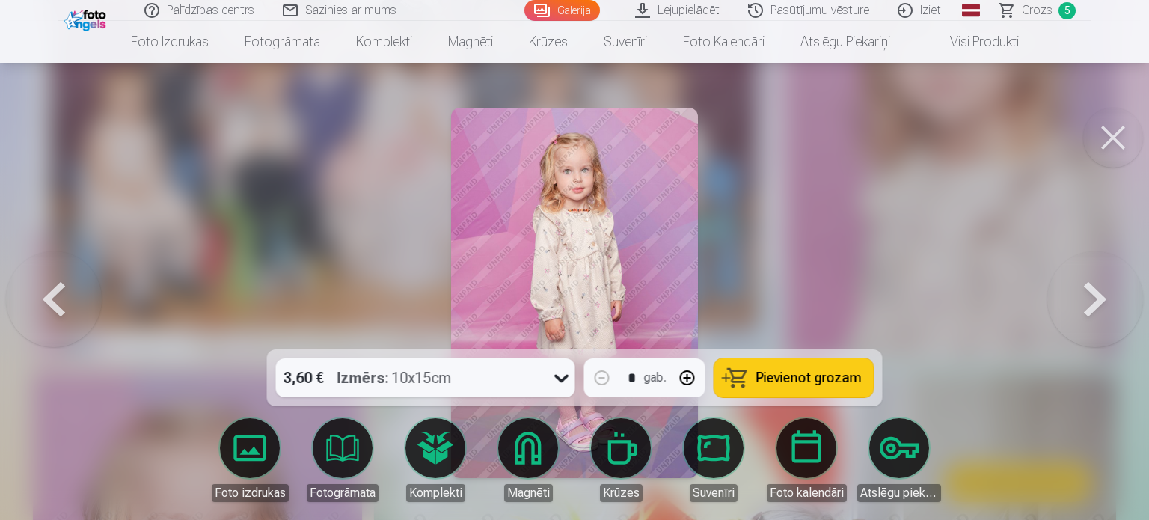
click at [1091, 300] on button at bounding box center [1095, 292] width 96 height 83
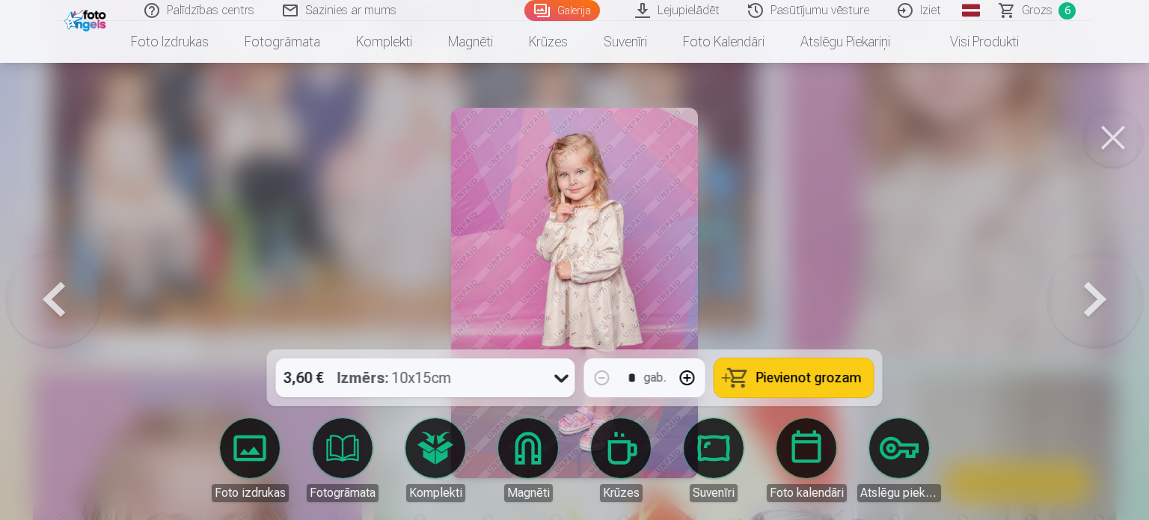
click at [796, 371] on span "Pievienot grozam" at bounding box center [808, 377] width 105 height 13
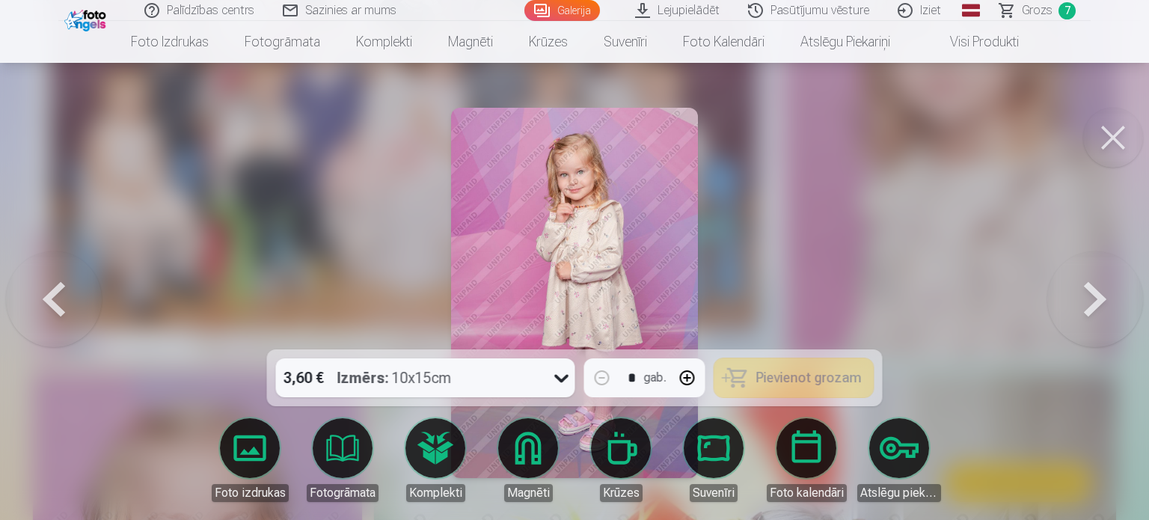
click at [1106, 313] on button at bounding box center [1095, 292] width 96 height 83
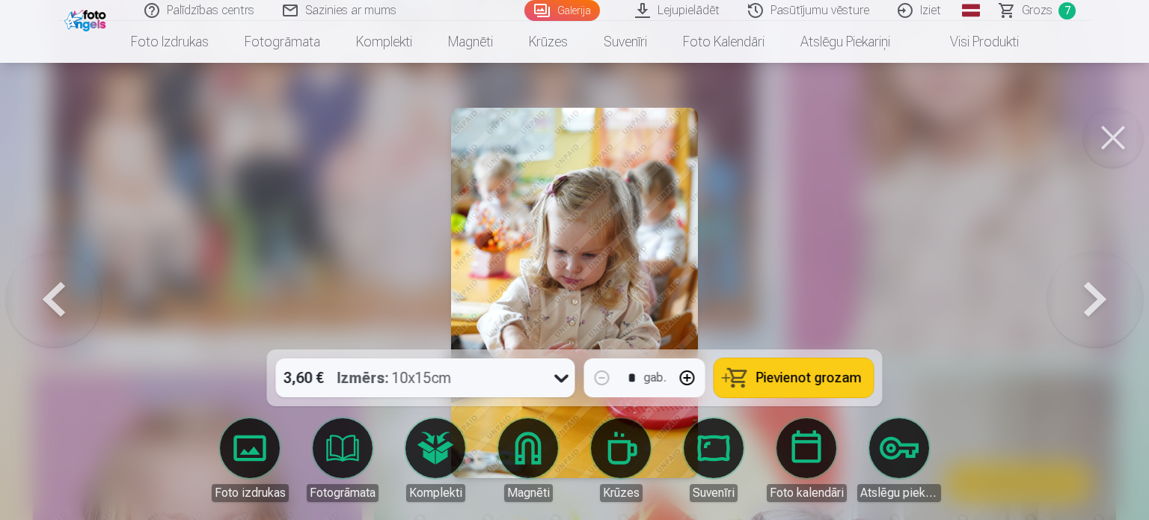
click at [1106, 313] on button at bounding box center [1095, 292] width 96 height 83
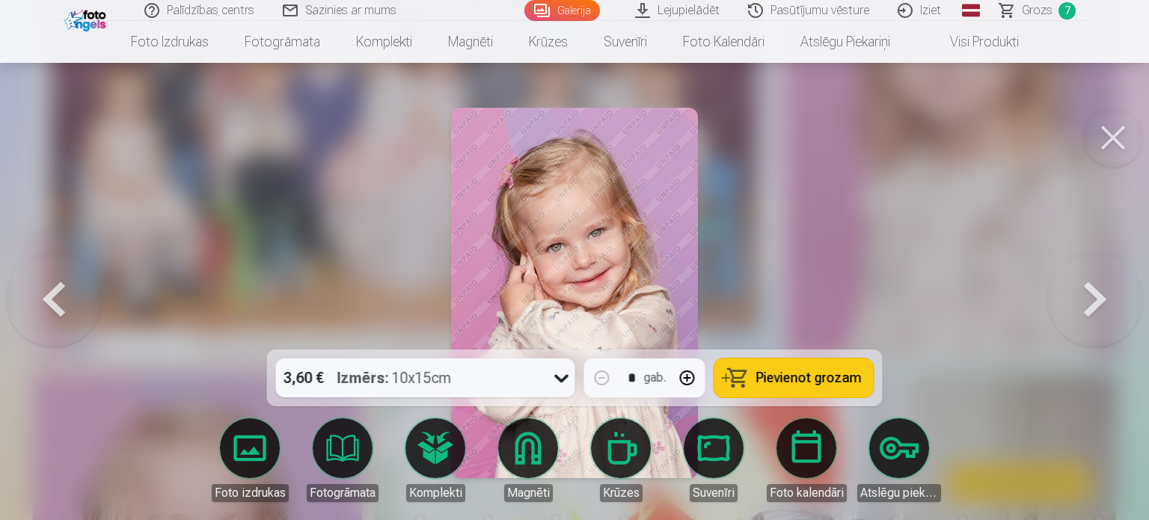
click at [813, 382] on span "Pievienot grozam" at bounding box center [808, 377] width 105 height 13
click at [1105, 301] on button at bounding box center [1095, 292] width 96 height 83
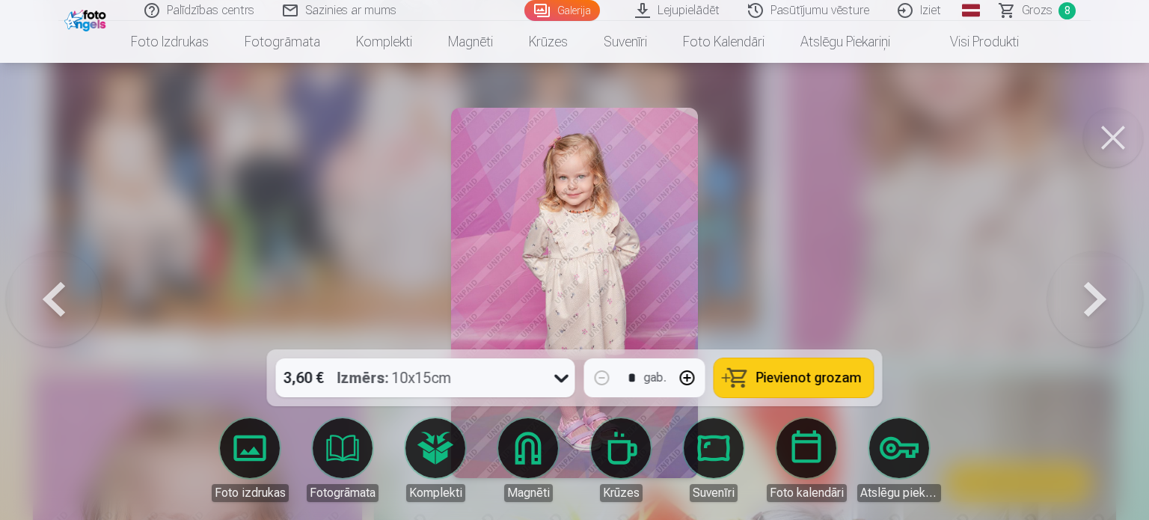
click at [1113, 302] on button at bounding box center [1095, 292] width 96 height 83
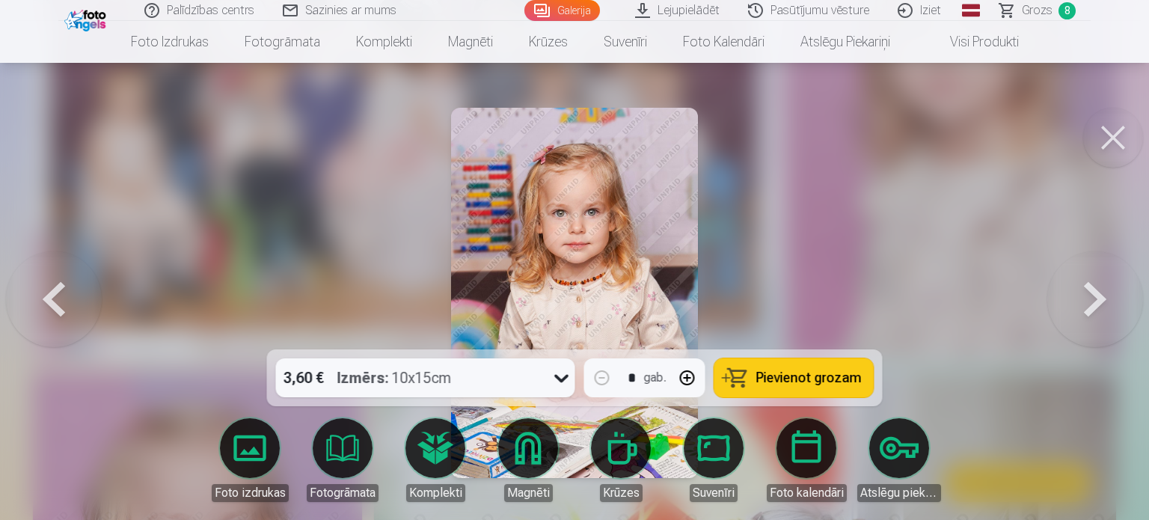
click at [1082, 311] on button at bounding box center [1095, 292] width 96 height 83
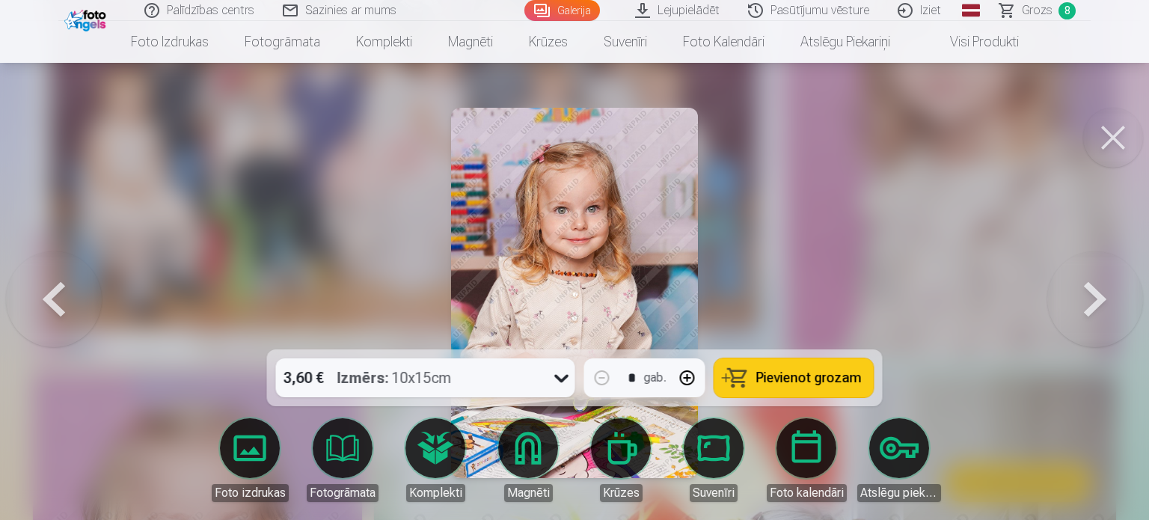
click at [811, 378] on span "Pievienot grozam" at bounding box center [808, 377] width 105 height 13
click at [1107, 295] on button at bounding box center [1095, 292] width 96 height 83
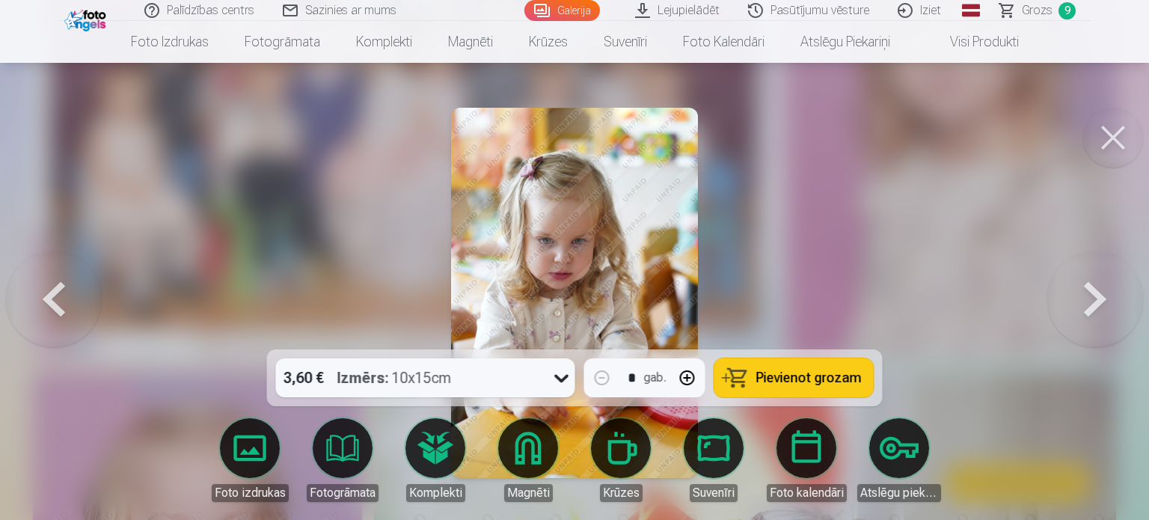
click at [1107, 295] on button at bounding box center [1095, 292] width 96 height 83
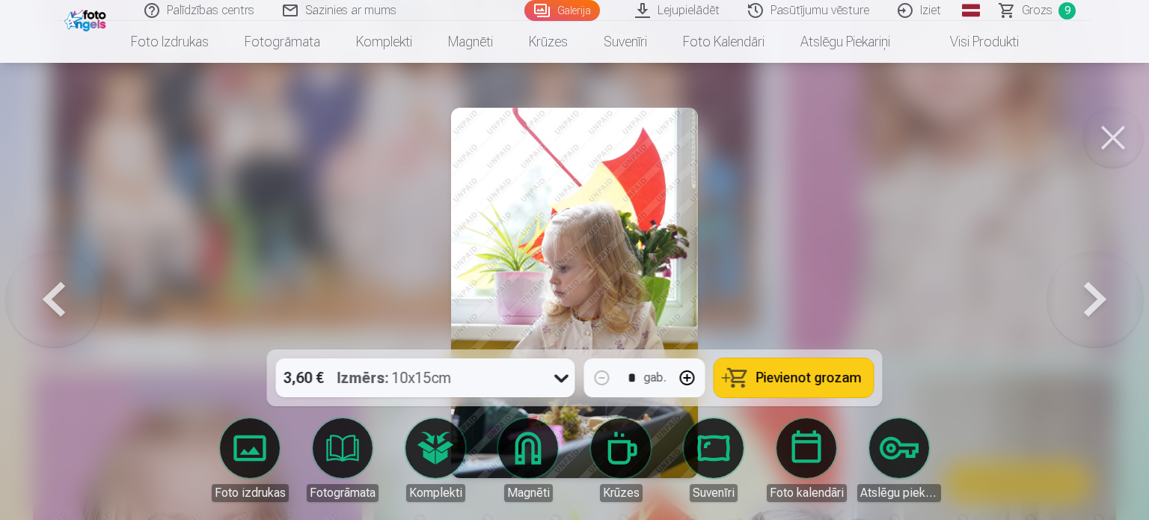
click at [1107, 295] on button at bounding box center [1095, 292] width 96 height 83
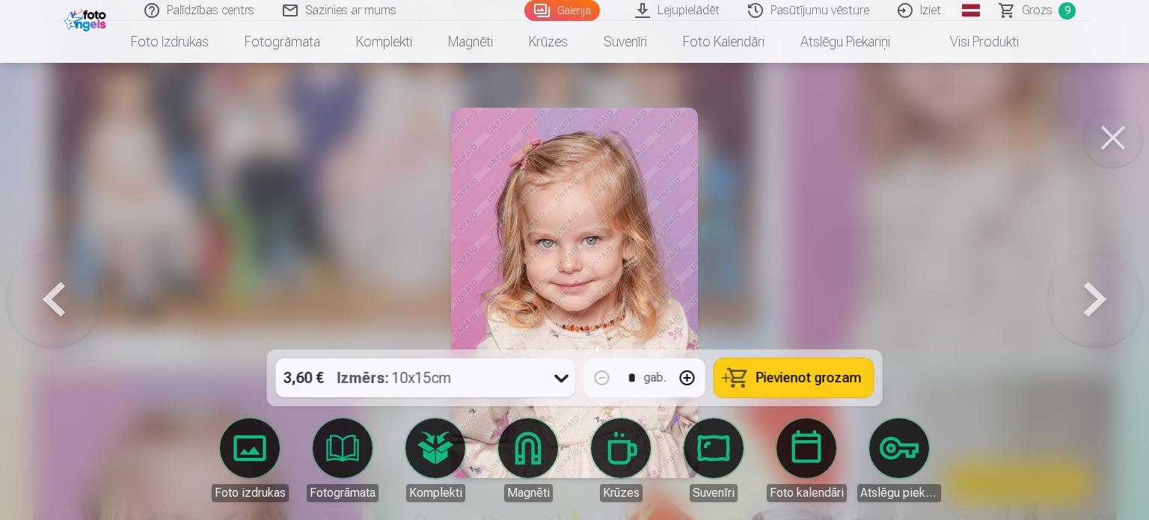
click at [1108, 140] on button at bounding box center [1113, 138] width 60 height 60
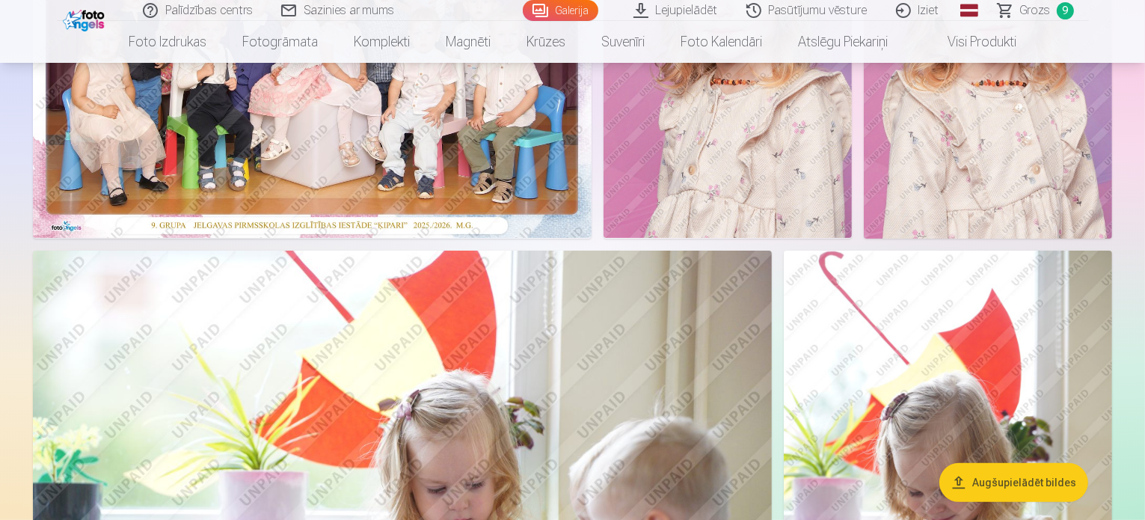
click at [1029, 7] on span "Grozs" at bounding box center [1035, 10] width 31 height 18
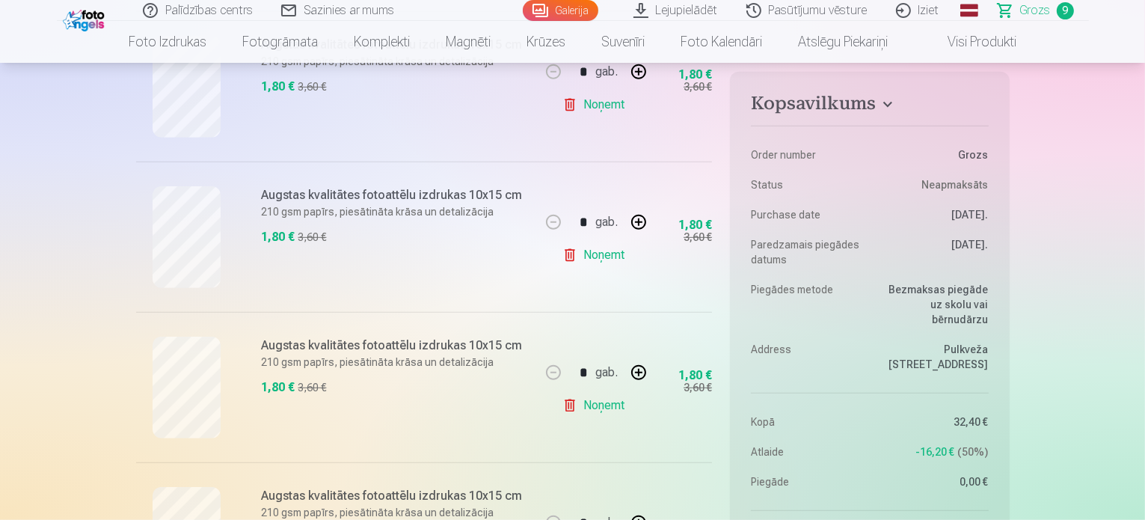
scroll to position [972, 0]
click at [649, 376] on button "button" at bounding box center [639, 373] width 36 height 36
click at [646, 376] on button "button" at bounding box center [639, 373] width 36 height 36
type input "*"
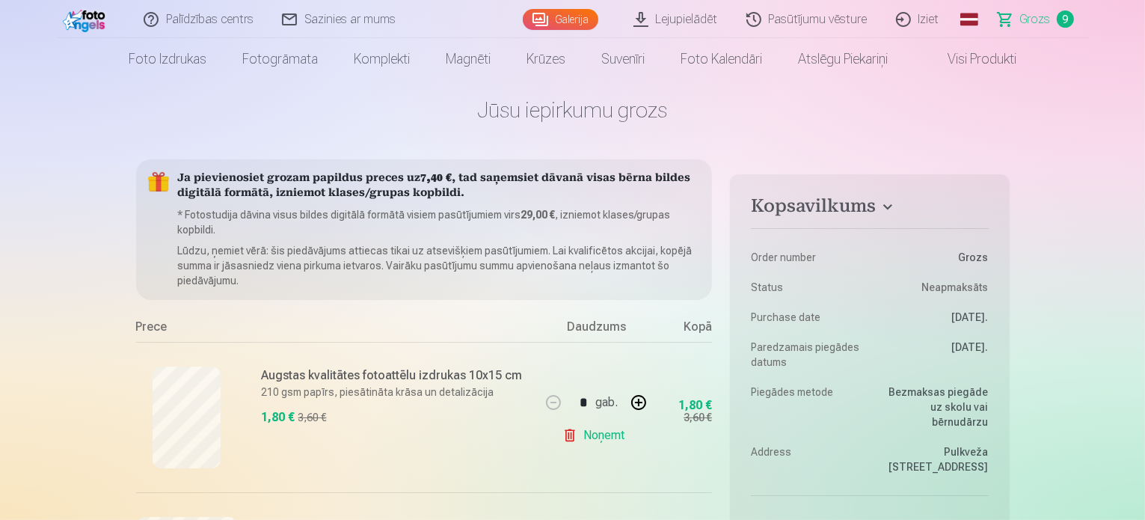
scroll to position [0, 0]
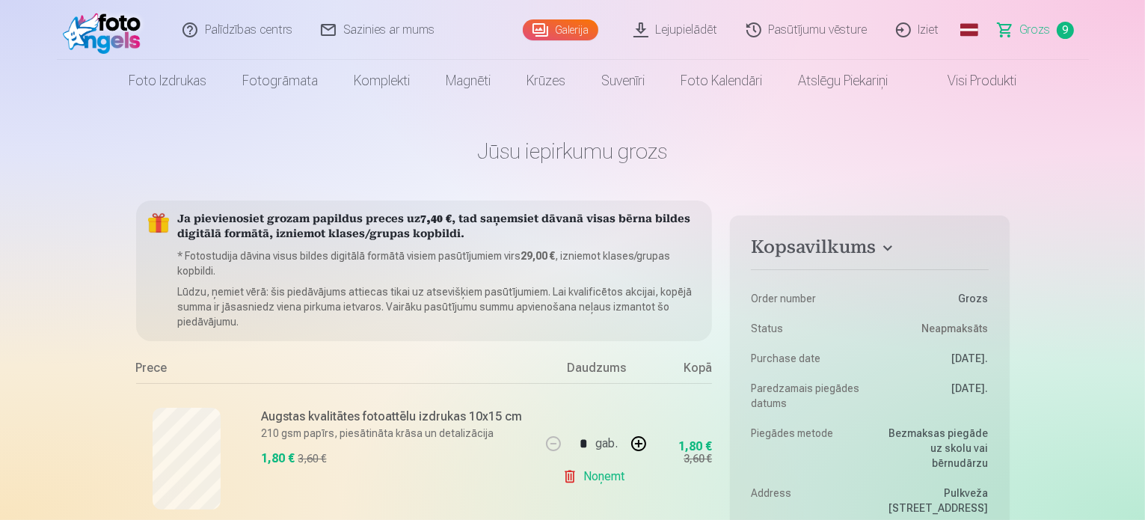
click at [553, 24] on link "Galerija" at bounding box center [561, 29] width 76 height 21
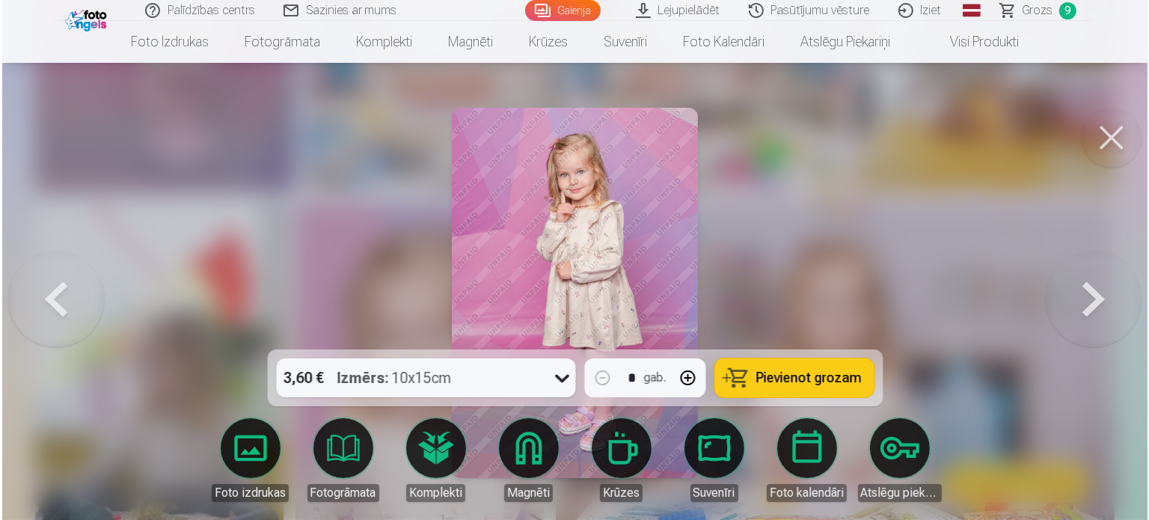
scroll to position [5175, 0]
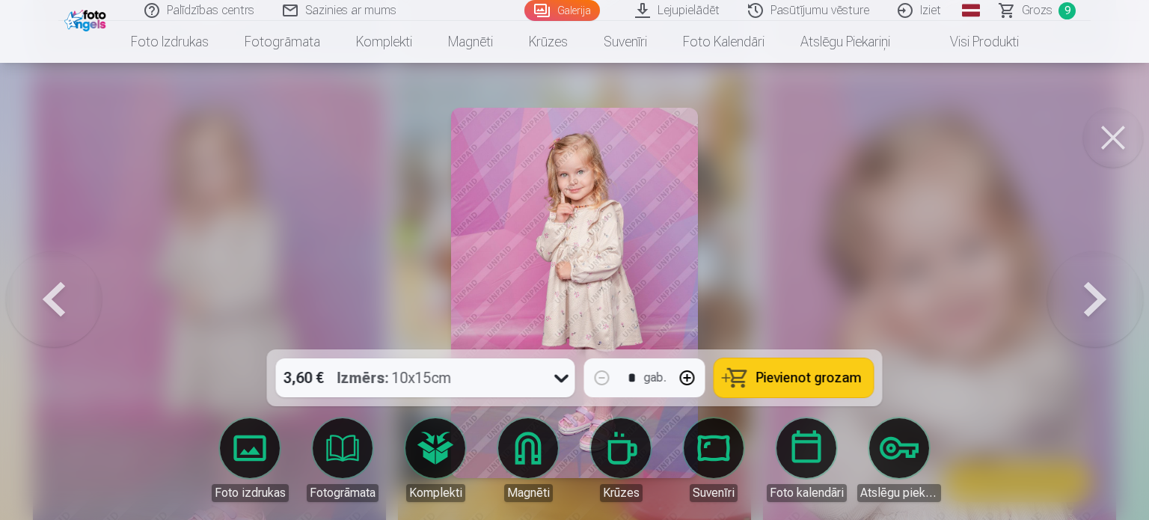
click at [546, 377] on div "3,60 € Izmērs : 10x15cm" at bounding box center [425, 377] width 299 height 39
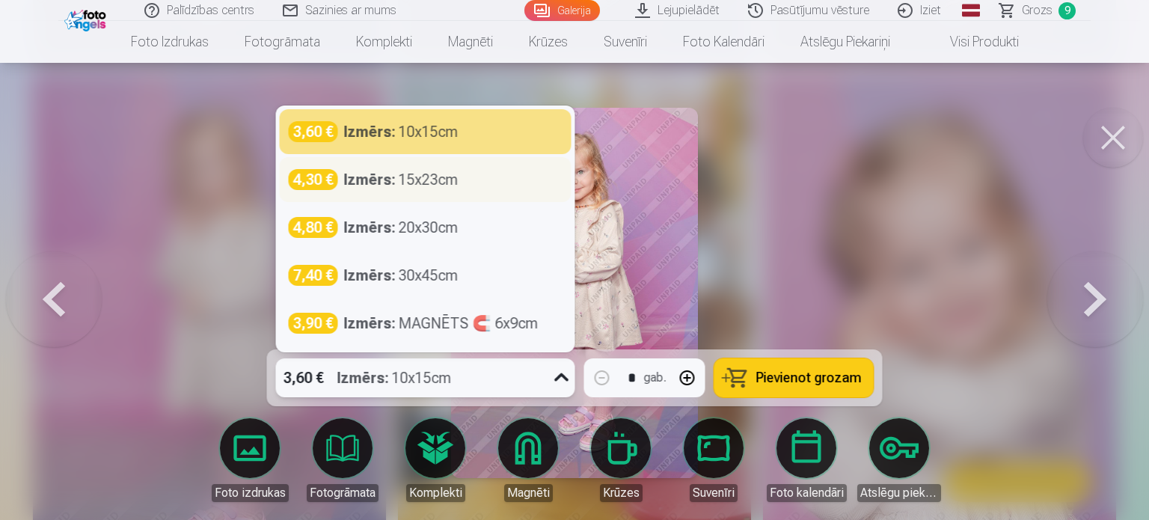
click at [398, 177] on div "Izmērs : 15x23cm" at bounding box center [401, 179] width 114 height 21
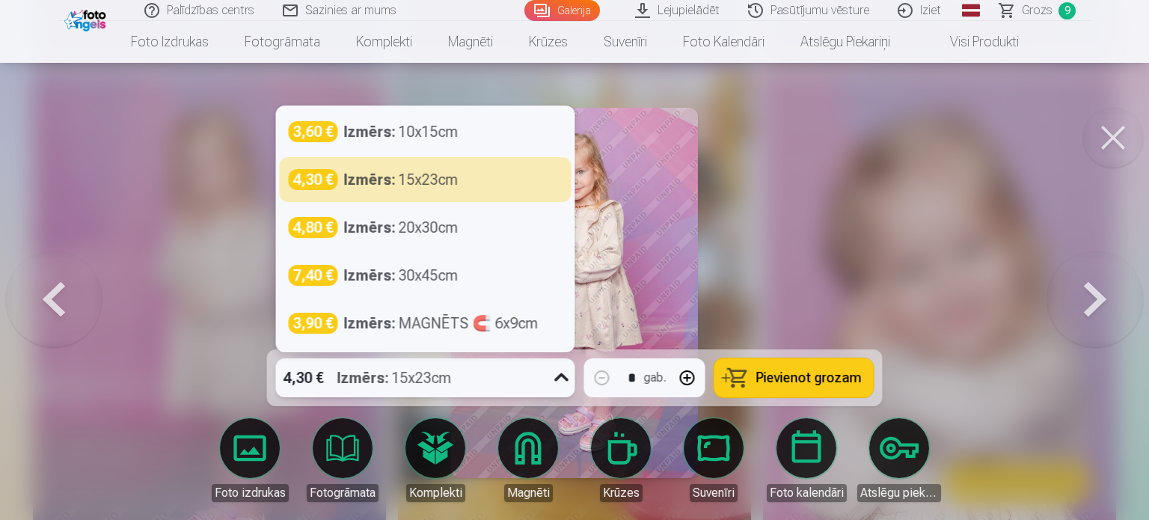
click at [556, 374] on icon at bounding box center [562, 378] width 24 height 24
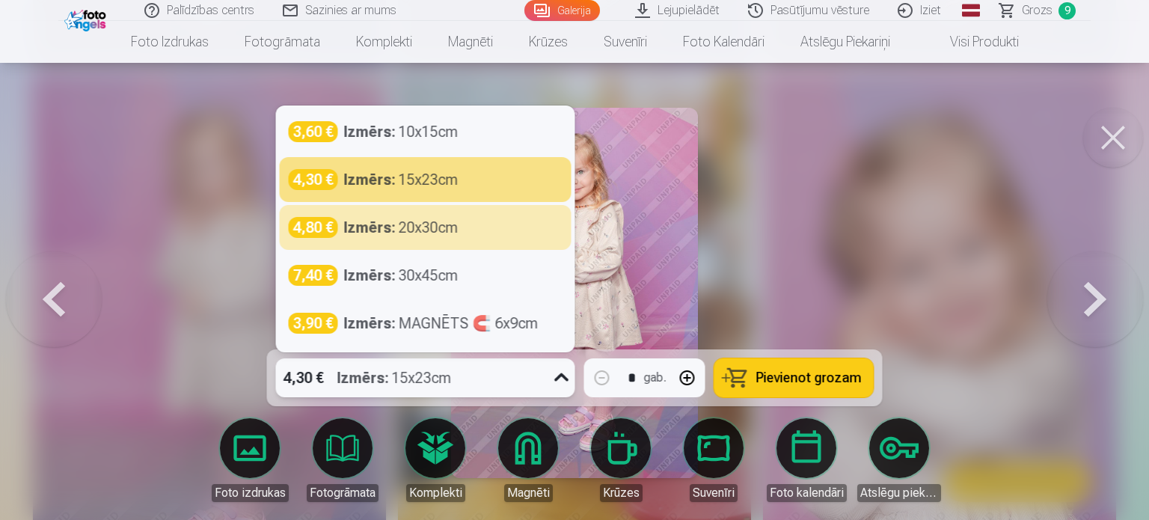
click at [446, 218] on div "Izmērs : 20x30cm" at bounding box center [401, 227] width 114 height 21
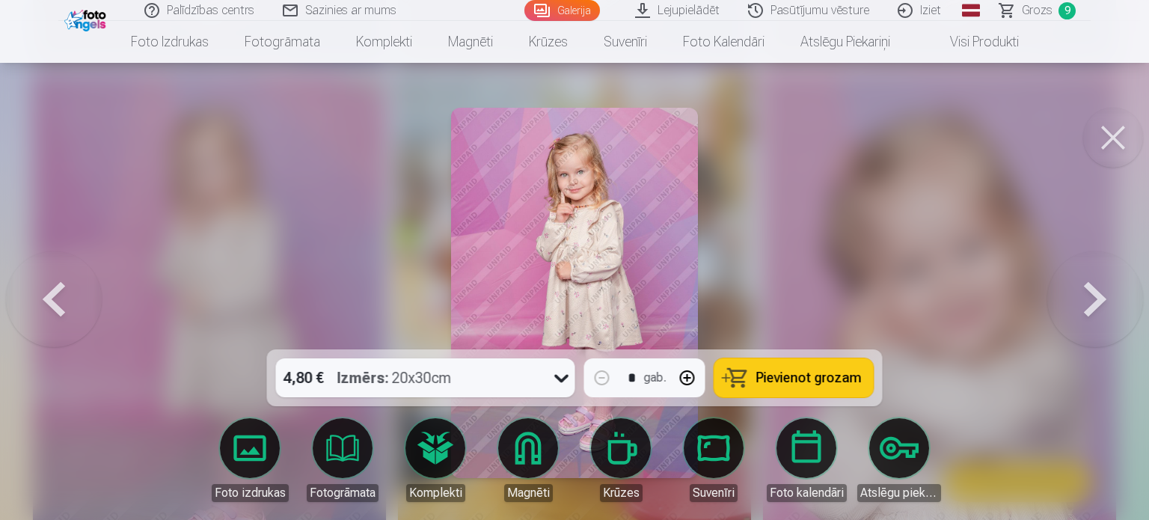
click at [683, 382] on button "button" at bounding box center [687, 378] width 36 height 36
click at [603, 381] on button "button" at bounding box center [602, 378] width 36 height 36
click at [586, 377] on button "button" at bounding box center [602, 378] width 36 height 36
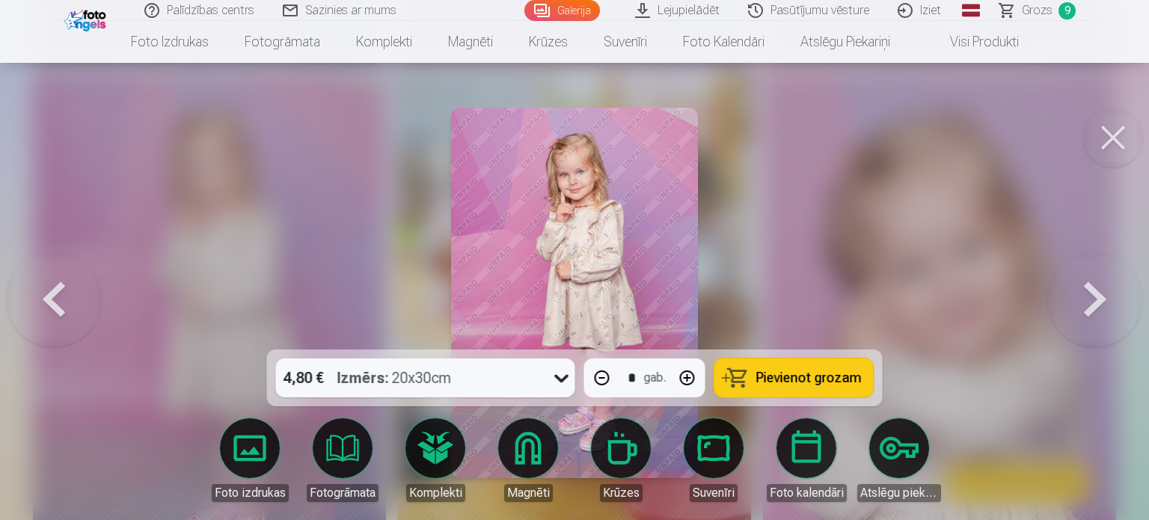
click at [604, 377] on button "button" at bounding box center [602, 378] width 36 height 36
click at [688, 378] on button "button" at bounding box center [687, 378] width 36 height 36
click at [814, 381] on span "Pievienot grozam" at bounding box center [808, 377] width 105 height 13
type input "*"
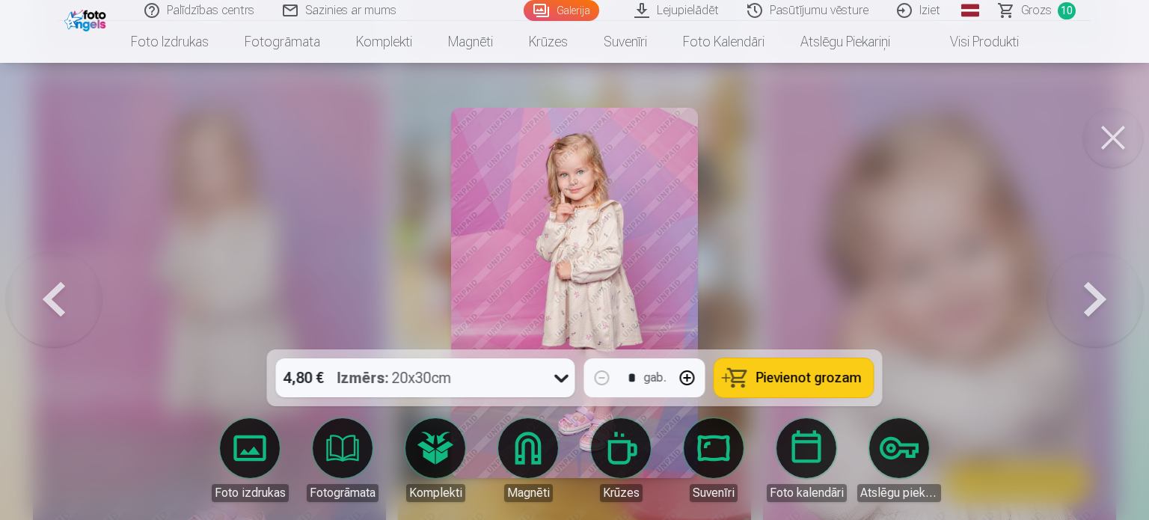
click at [1049, 7] on span "Grozs" at bounding box center [1036, 10] width 31 height 18
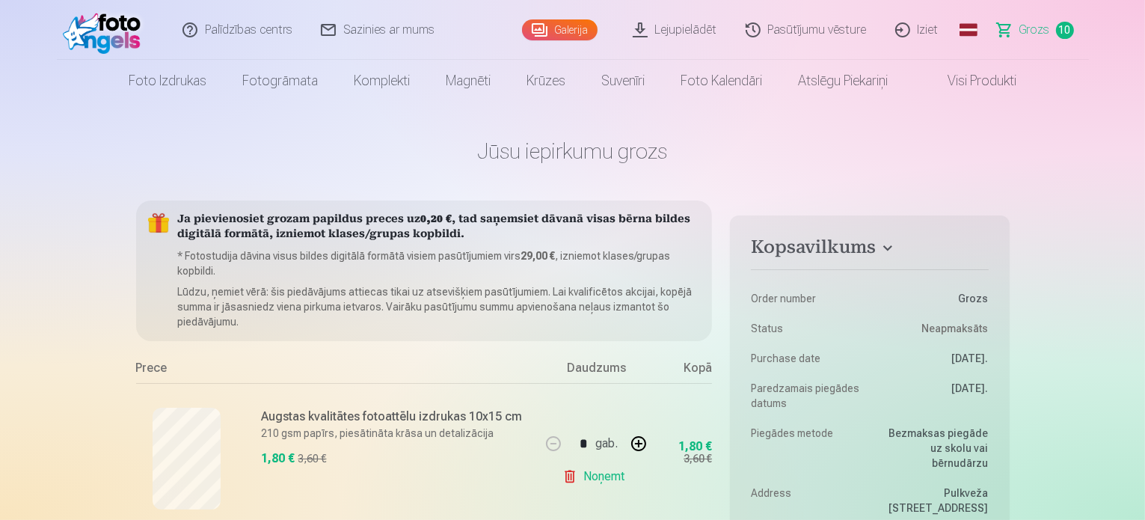
click at [571, 29] on link "Galerija" at bounding box center [560, 29] width 76 height 21
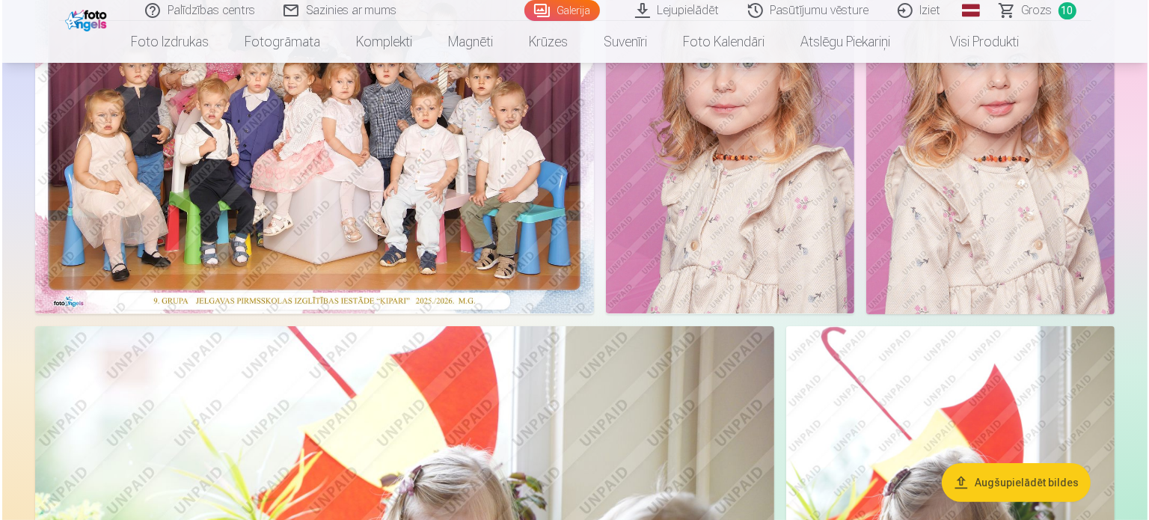
scroll to position [75, 0]
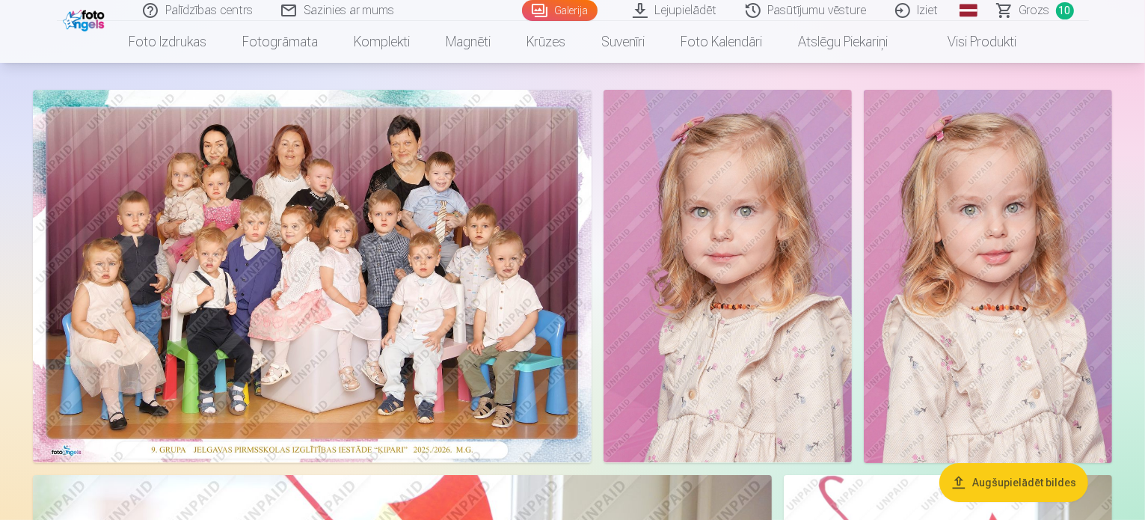
click at [500, 326] on img at bounding box center [312, 276] width 559 height 372
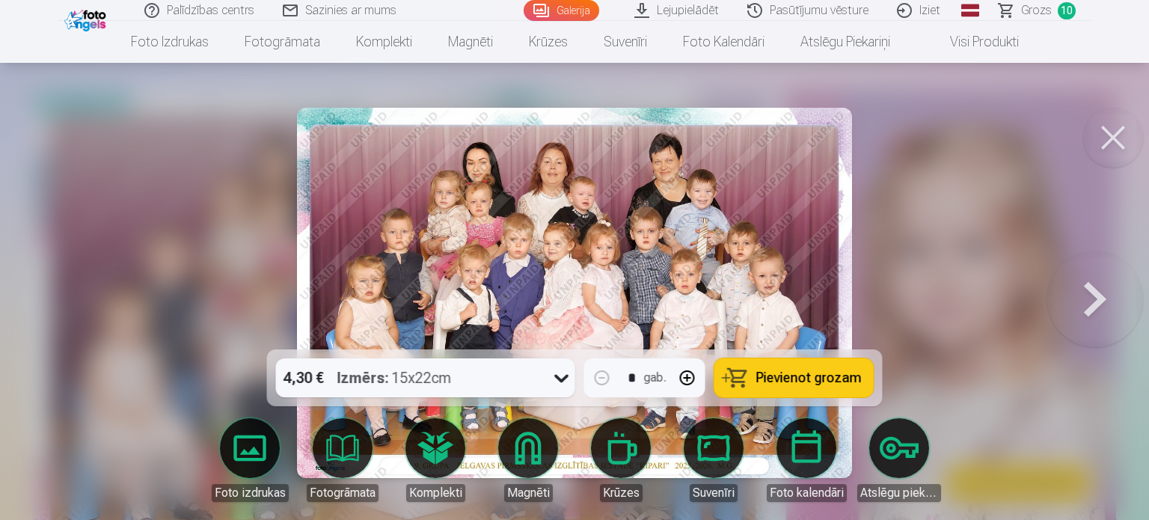
click at [799, 375] on span "Pievienot grozam" at bounding box center [808, 377] width 105 height 13
click at [1069, 7] on span "11" at bounding box center [1066, 10] width 18 height 17
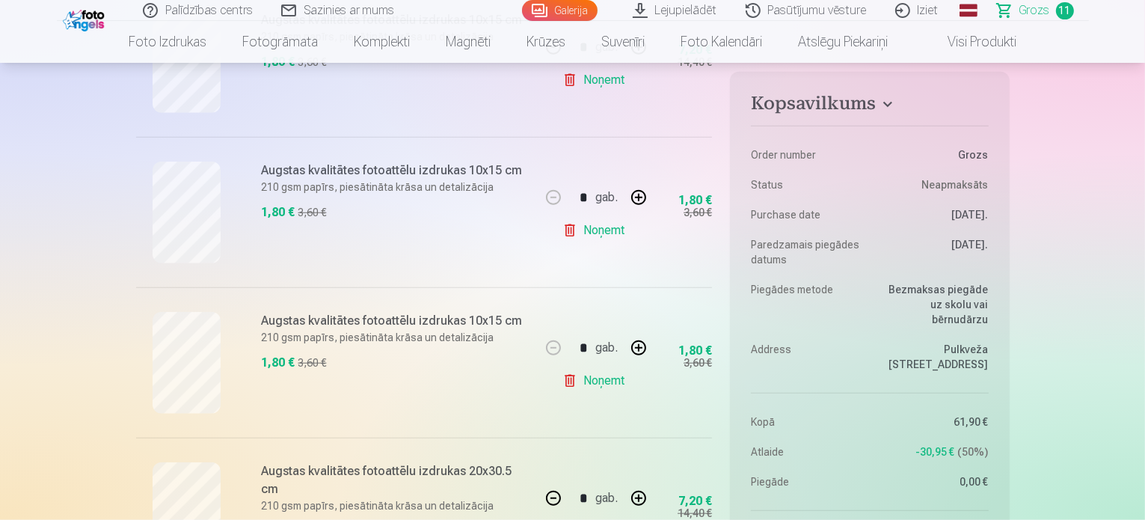
scroll to position [1421, 0]
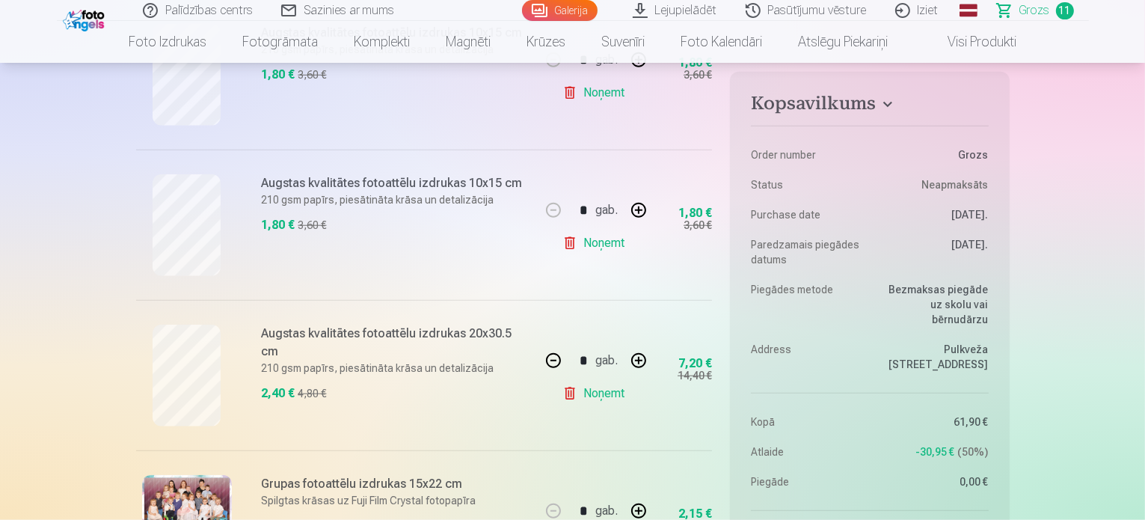
click at [553, 363] on button "button" at bounding box center [553, 361] width 36 height 36
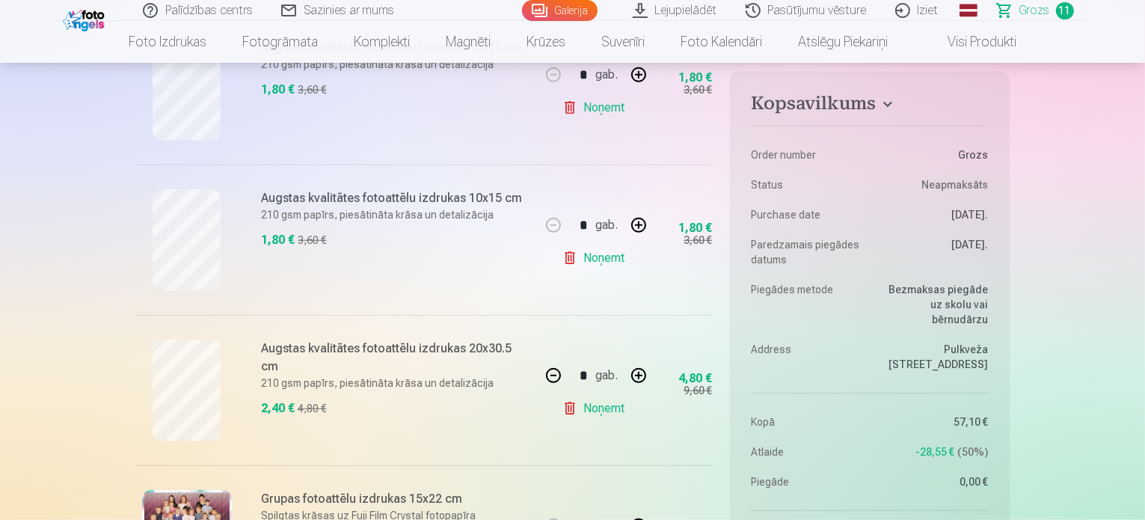
click at [553, 363] on button "button" at bounding box center [553, 375] width 36 height 36
type input "*"
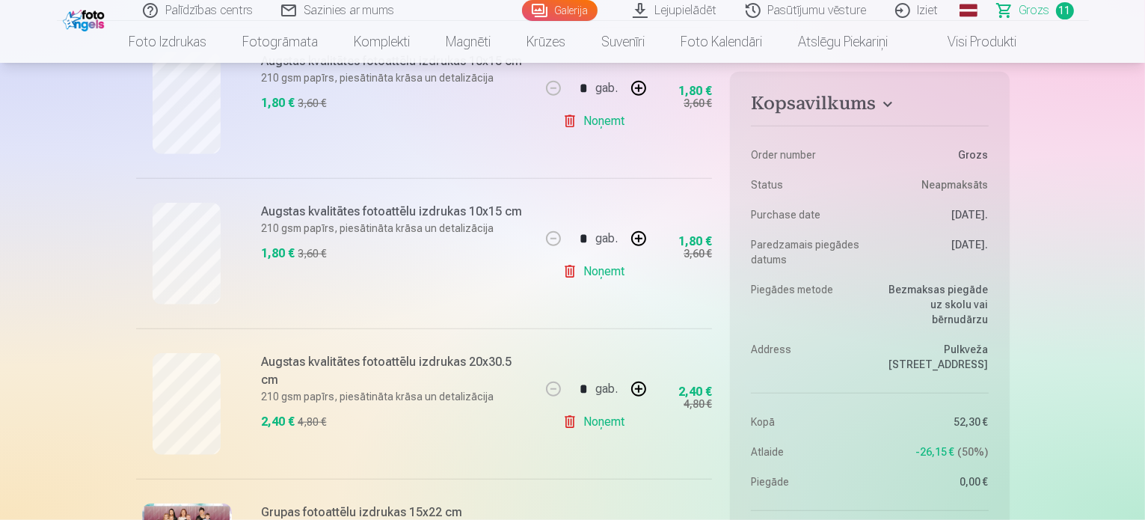
scroll to position [1496, 0]
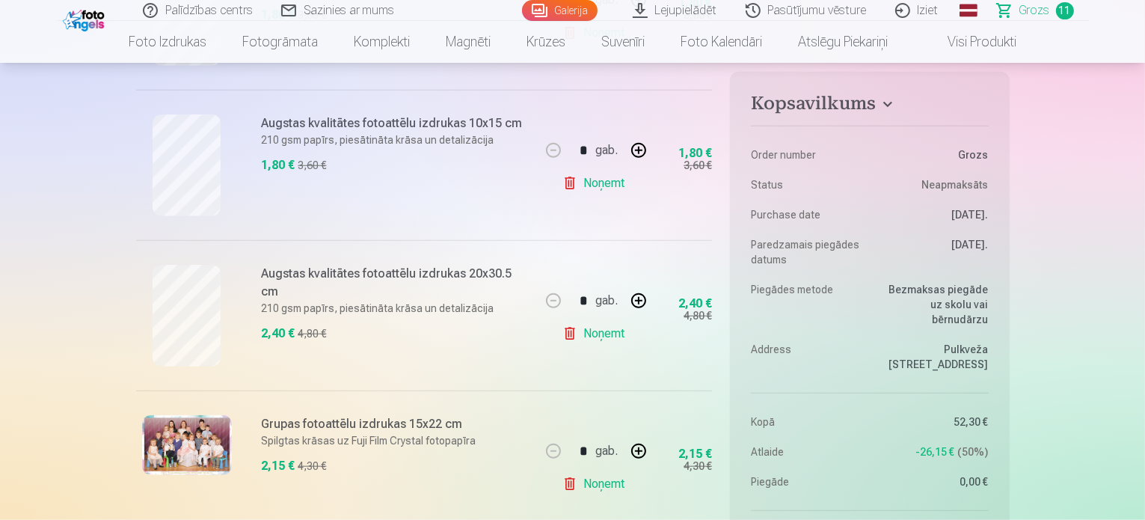
click at [598, 331] on link "Noņemt" at bounding box center [596, 334] width 68 height 30
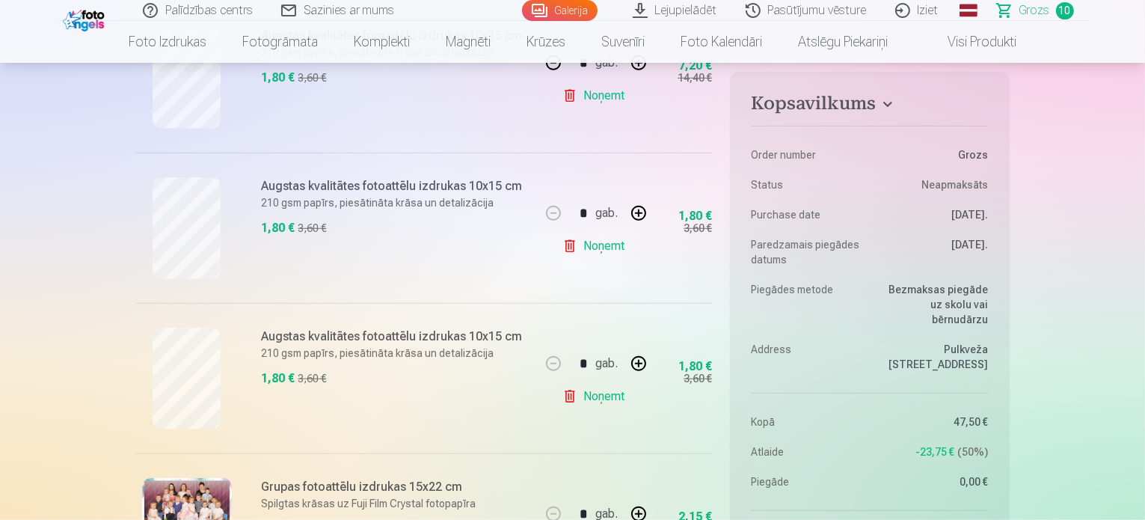
scroll to position [1271, 0]
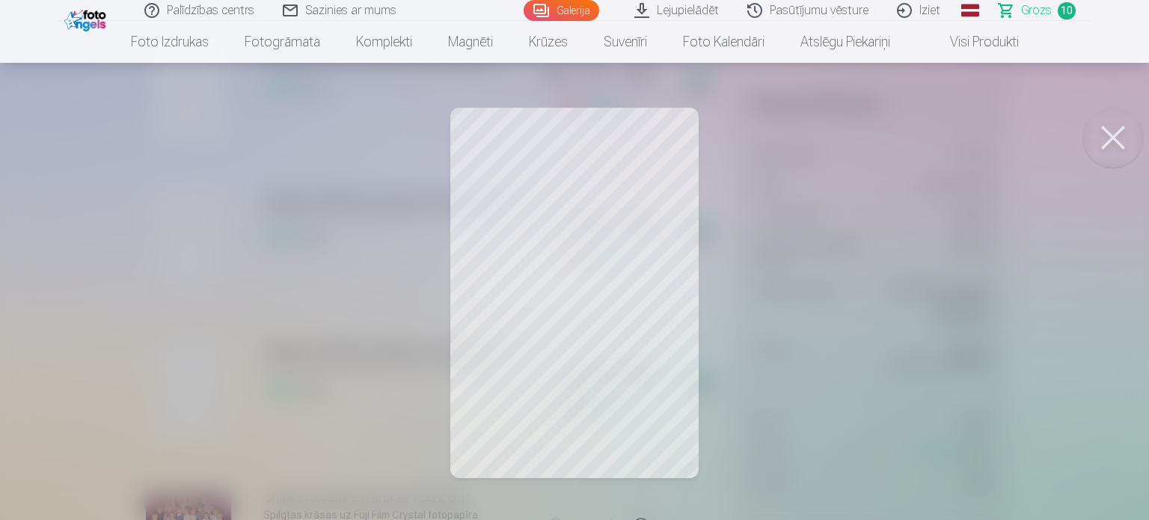
click at [1114, 126] on button at bounding box center [1113, 138] width 60 height 60
click at [1117, 144] on button at bounding box center [1113, 138] width 60 height 60
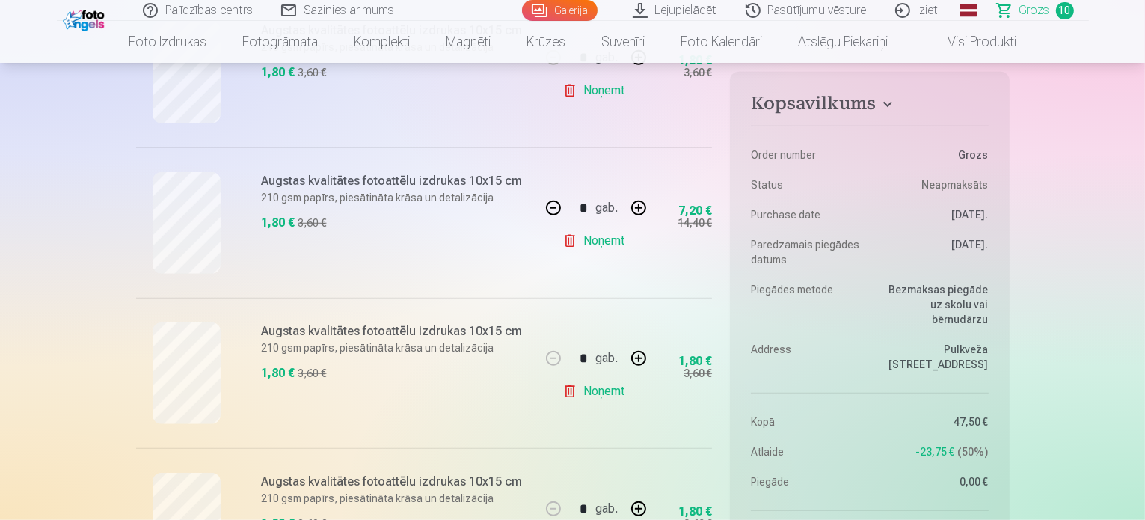
scroll to position [1122, 0]
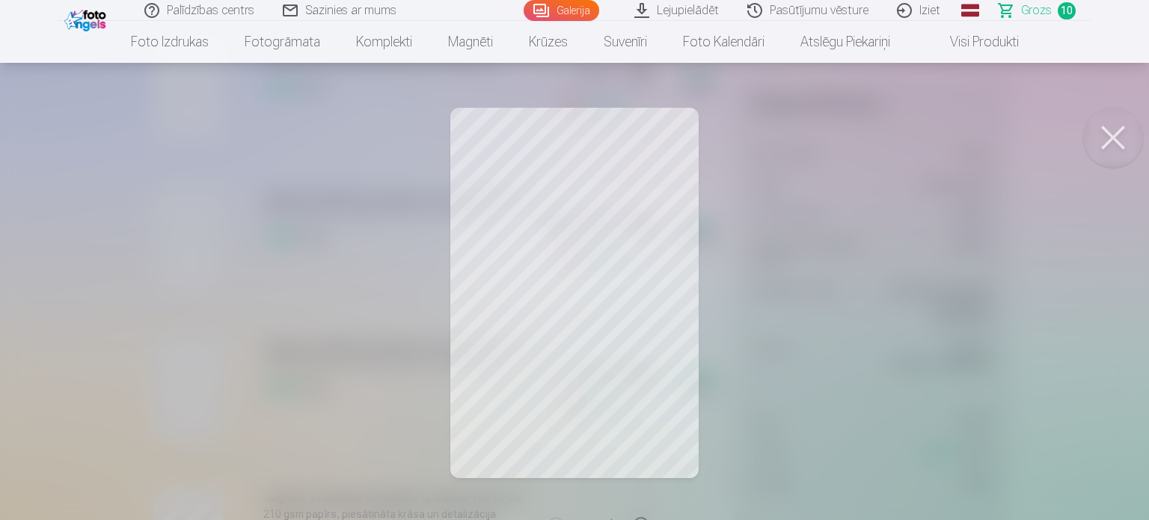
click at [1114, 144] on button at bounding box center [1113, 138] width 60 height 60
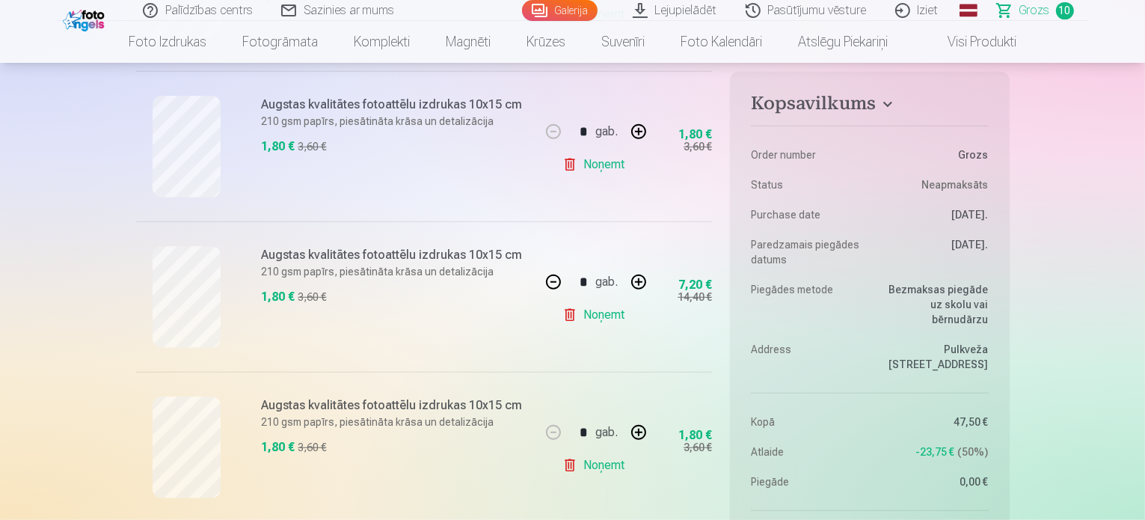
scroll to position [972, 0]
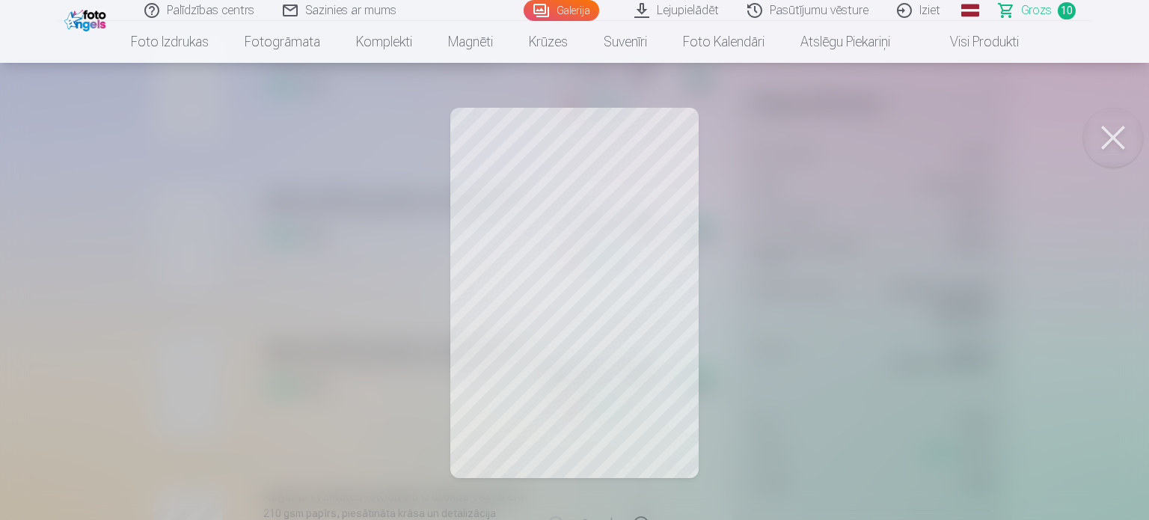
click at [1106, 140] on button at bounding box center [1113, 138] width 60 height 60
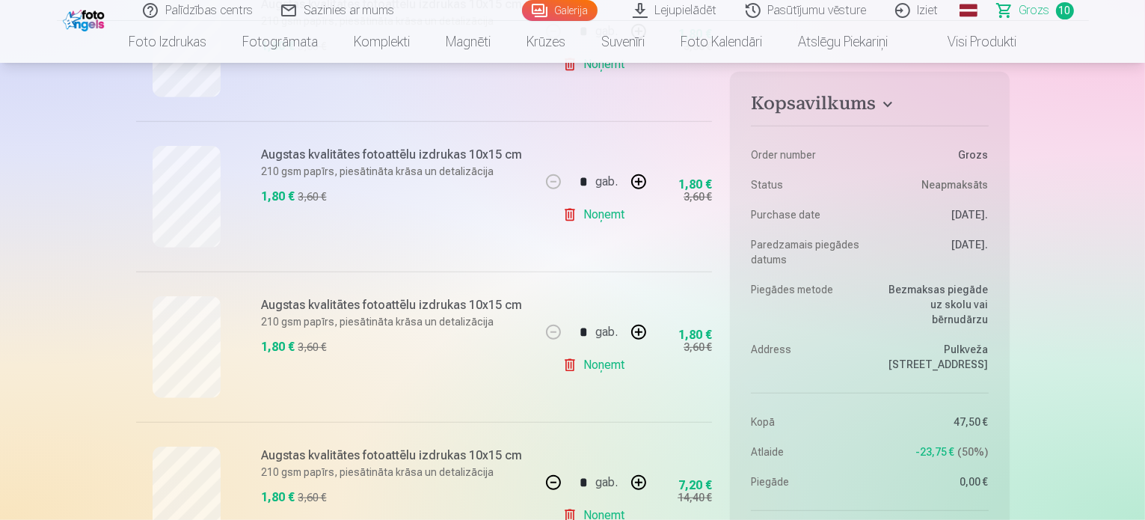
scroll to position [823, 0]
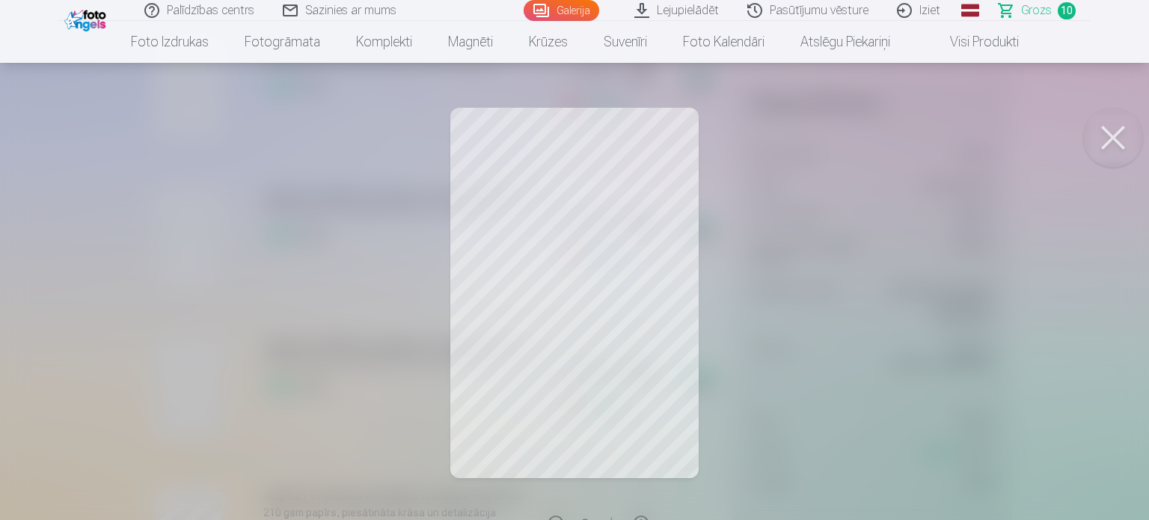
click at [1121, 134] on button at bounding box center [1113, 138] width 60 height 60
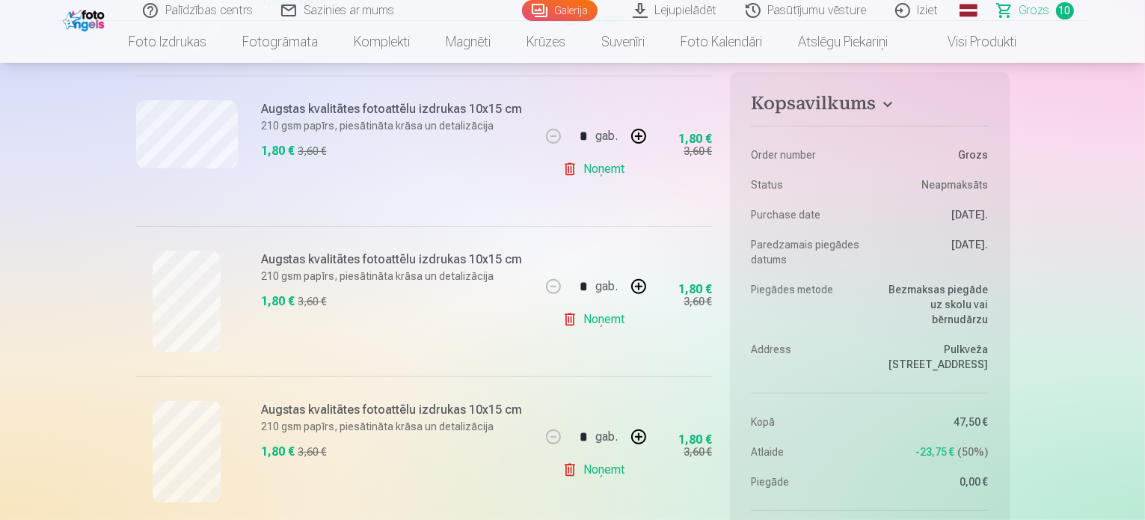
scroll to position [449, 0]
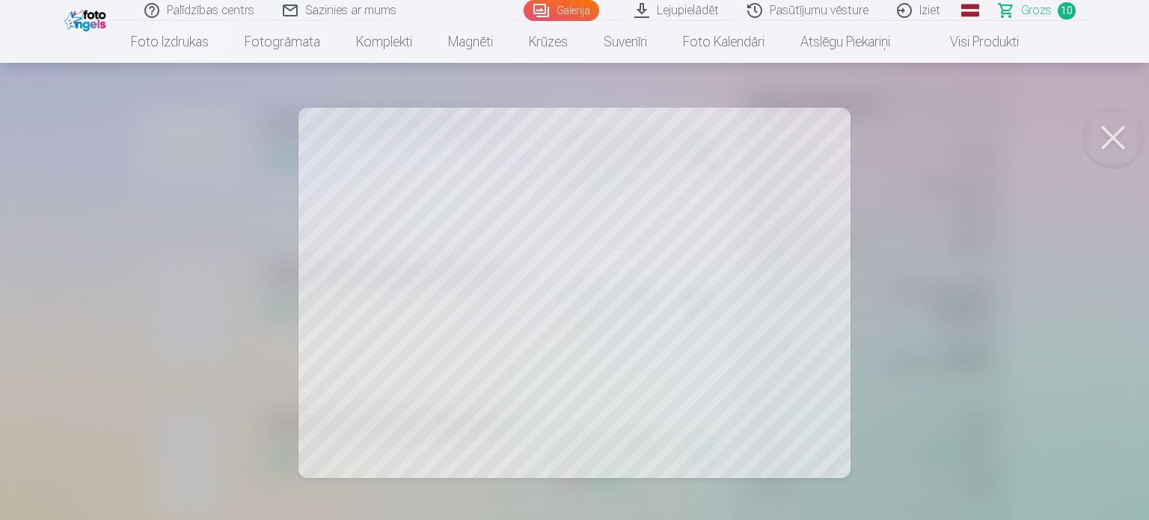
click at [1122, 139] on button at bounding box center [1113, 138] width 60 height 60
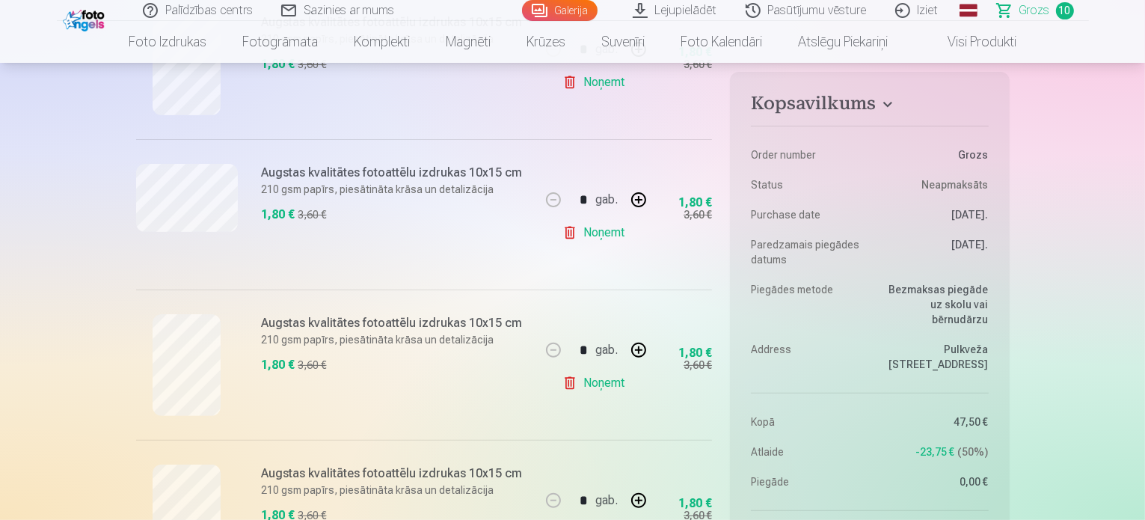
scroll to position [224, 0]
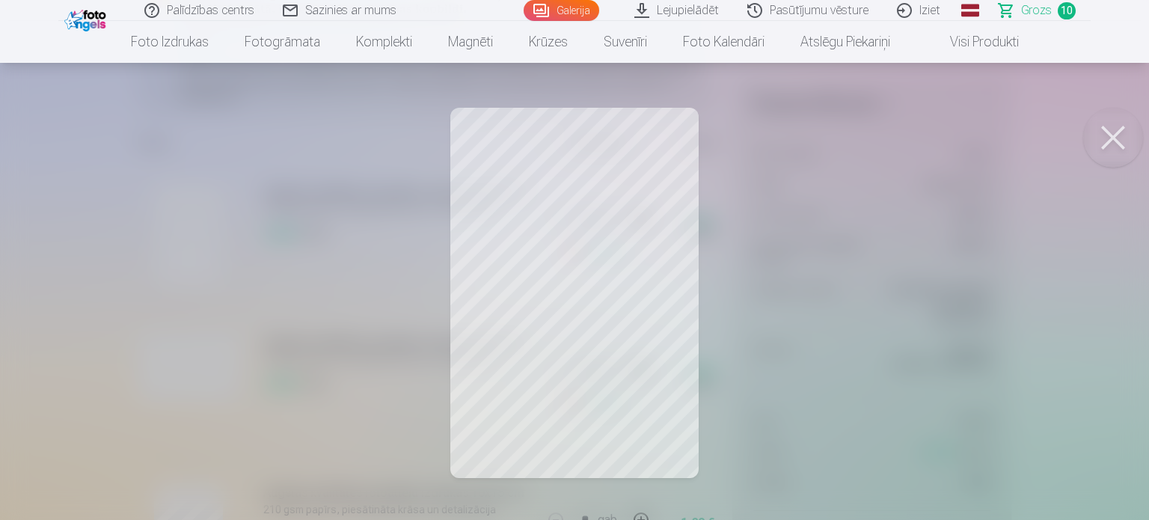
click at [1124, 138] on button at bounding box center [1113, 138] width 60 height 60
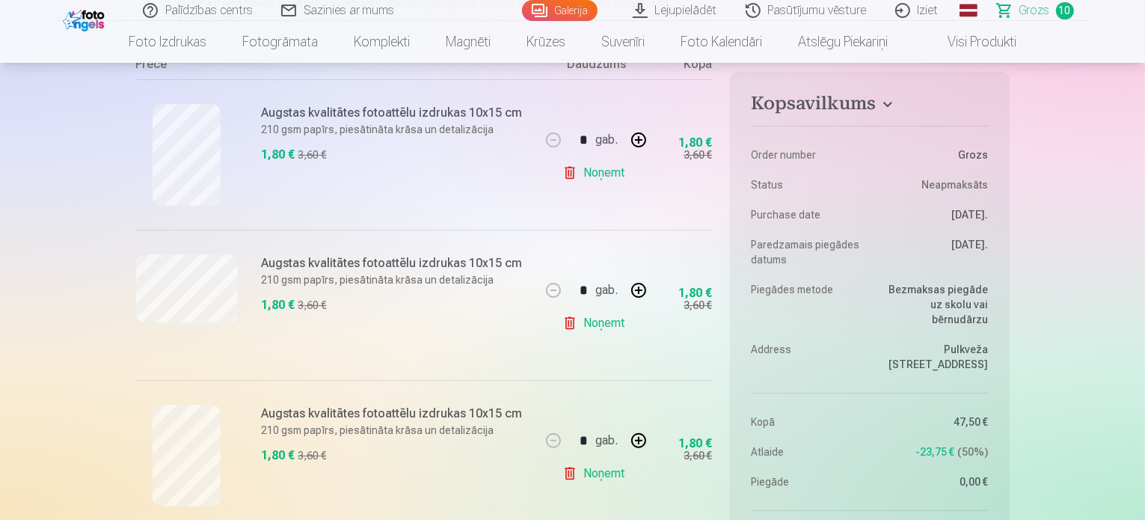
scroll to position [150, 0]
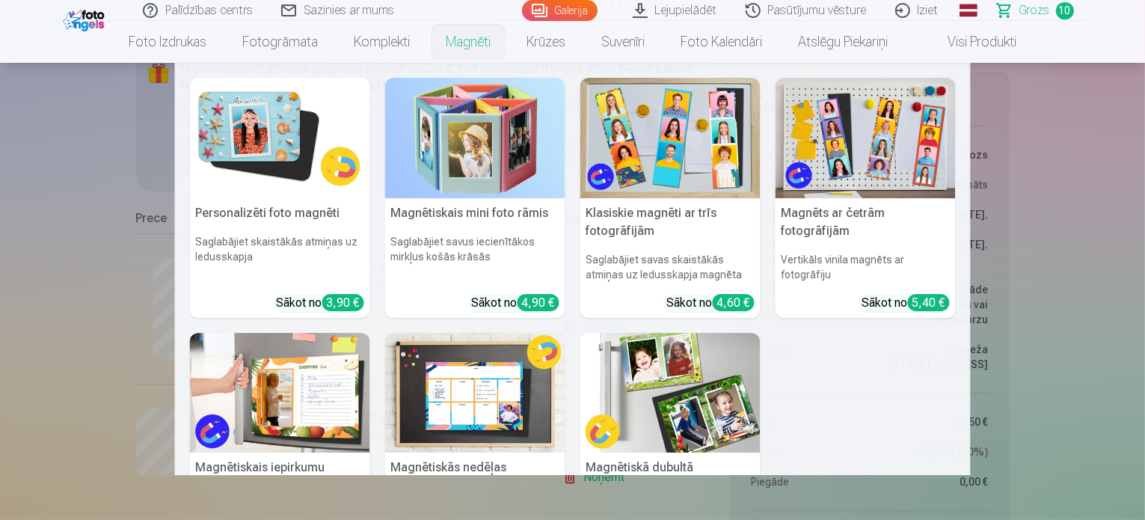
click at [482, 42] on link "Magnēti" at bounding box center [468, 42] width 81 height 42
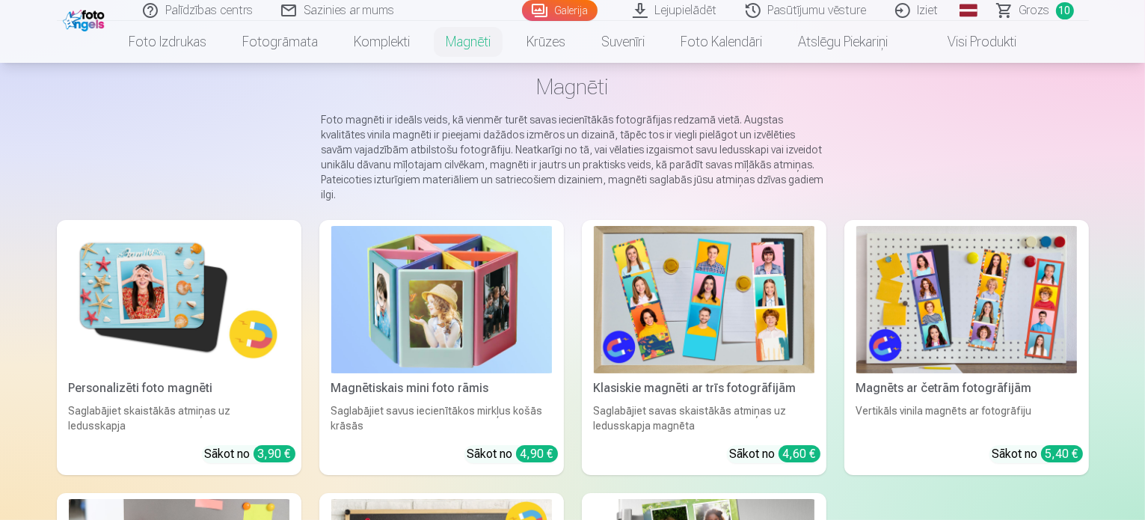
scroll to position [224, 0]
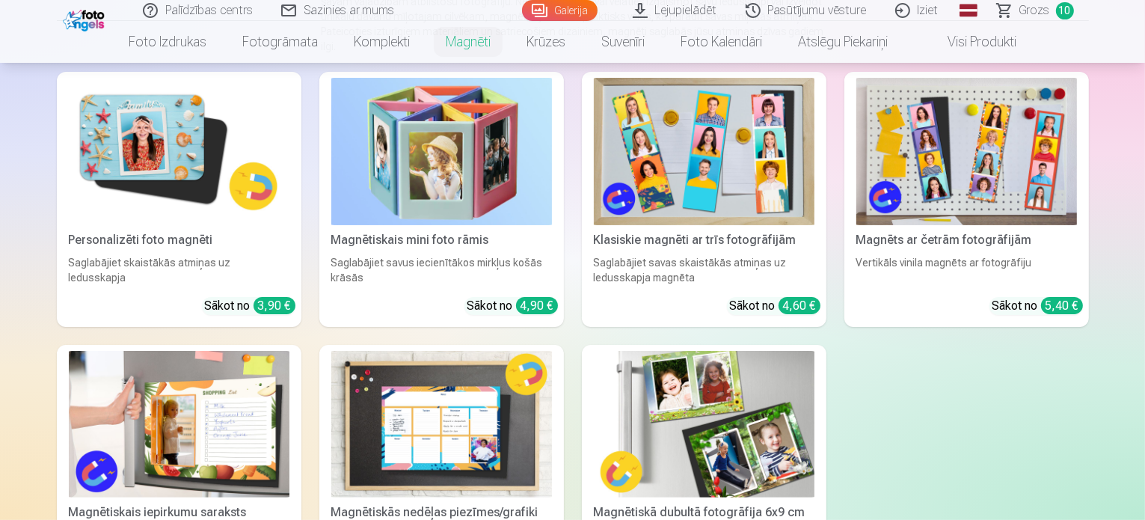
click at [179, 139] on img at bounding box center [179, 151] width 221 height 147
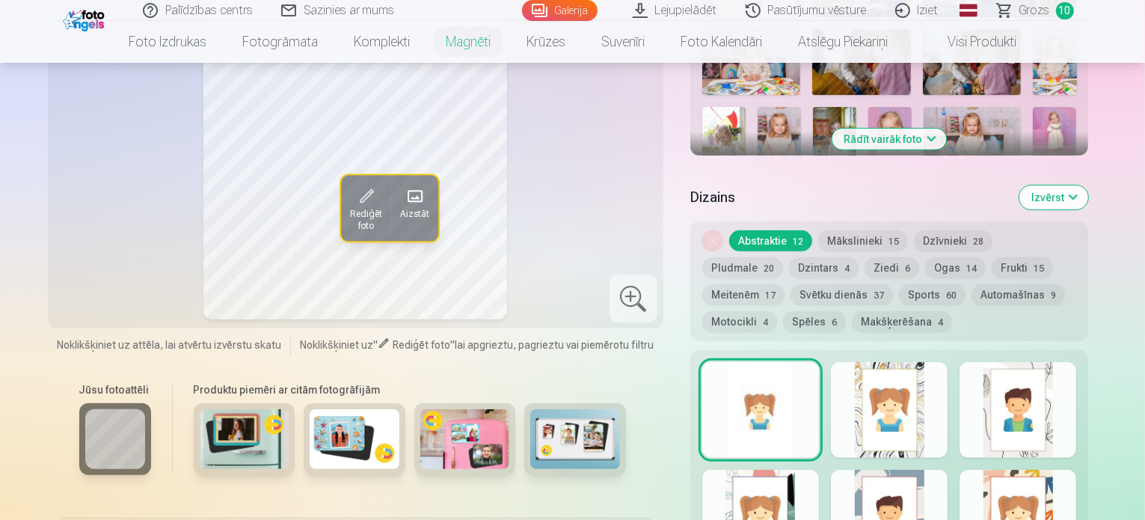
scroll to position [598, 0]
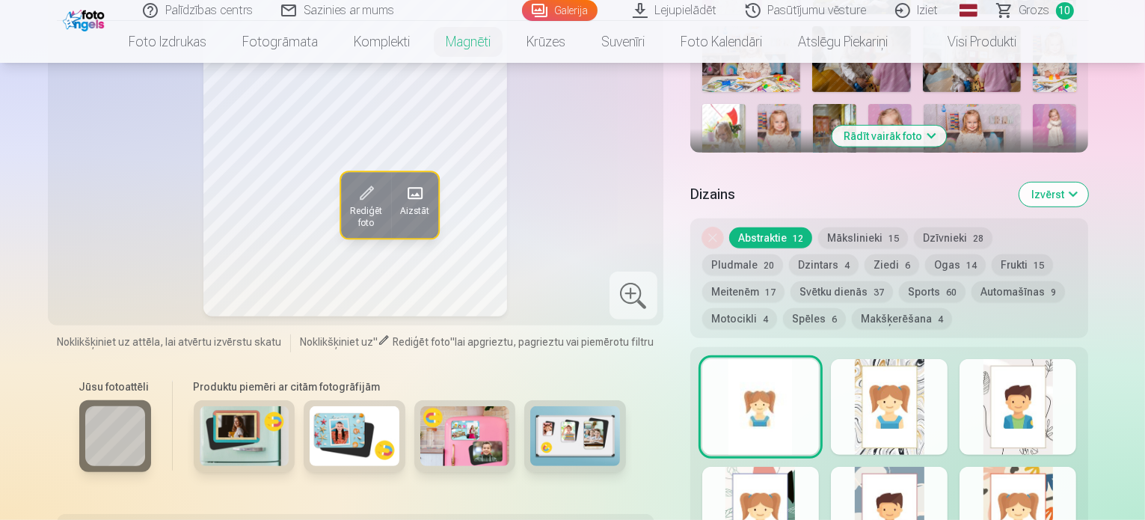
click at [868, 108] on img at bounding box center [889, 136] width 43 height 65
click at [947, 126] on button "Rādīt vairāk foto" at bounding box center [889, 136] width 114 height 21
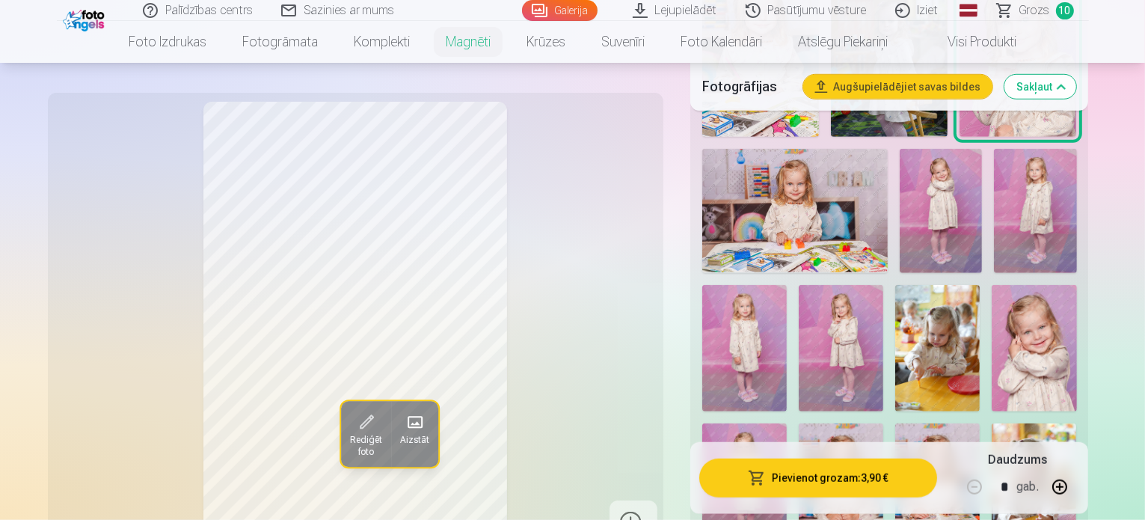
scroll to position [1197, 0]
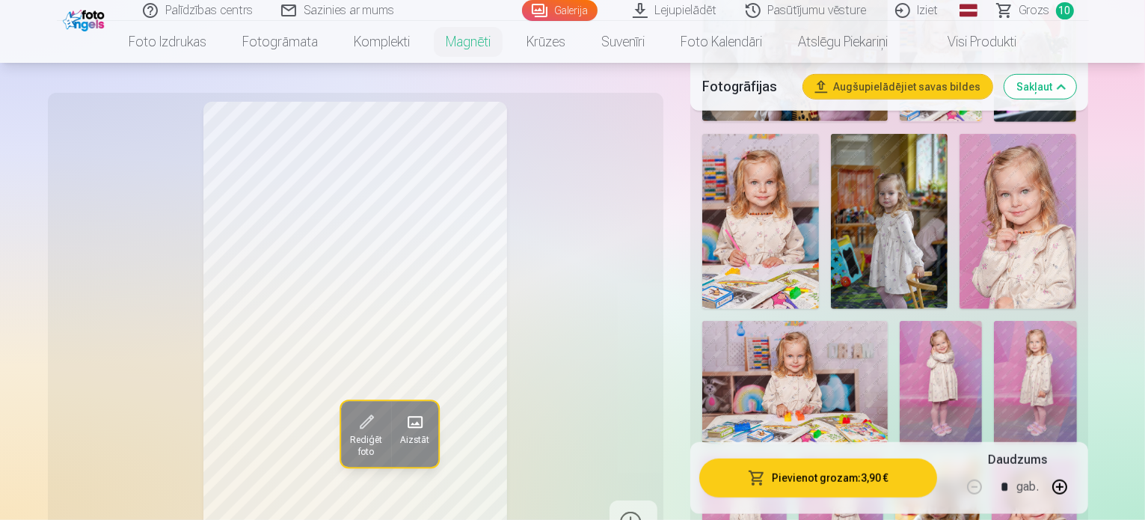
scroll to position [972, 0]
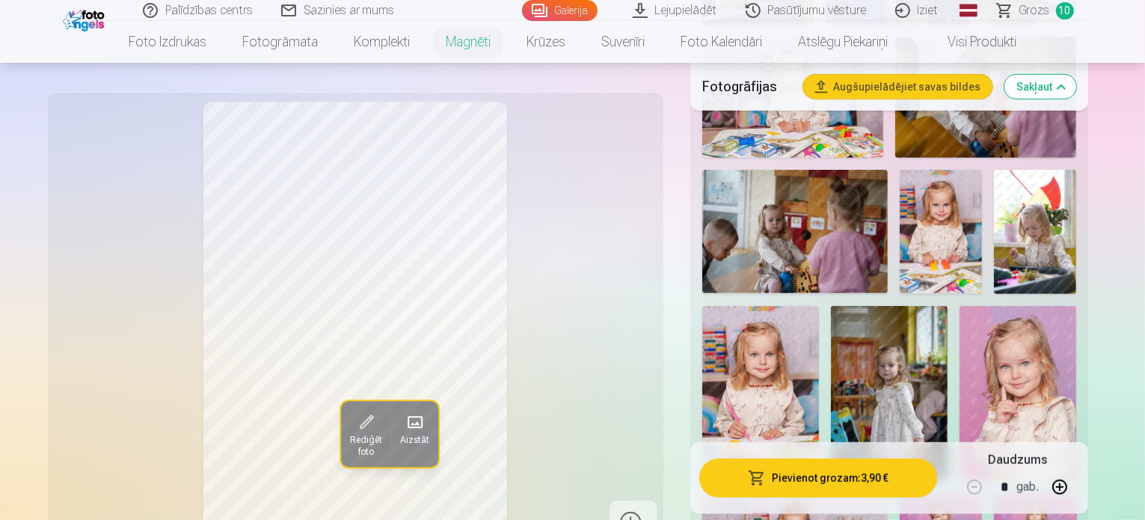
scroll to position [823, 0]
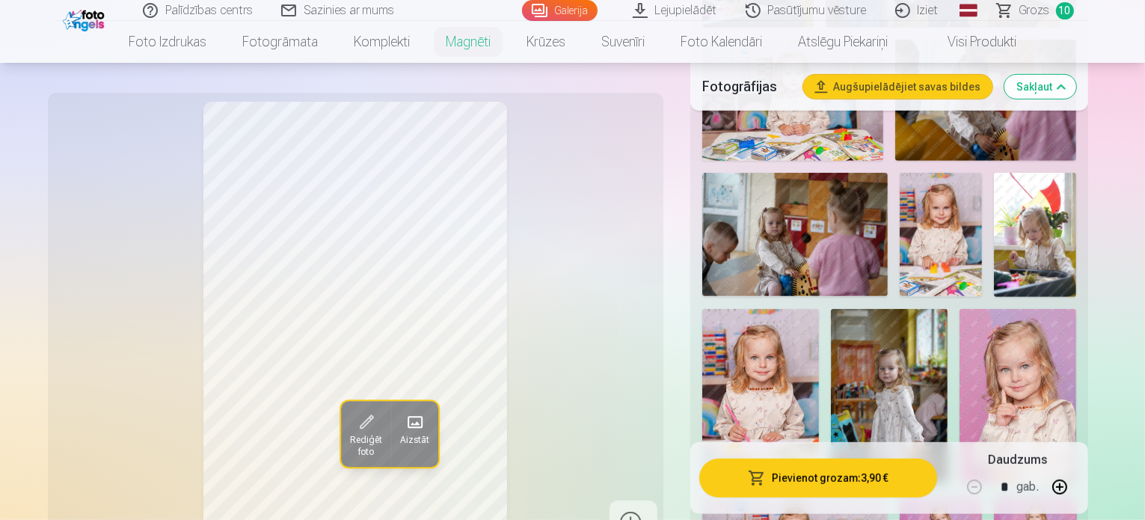
click at [1076, 309] on img at bounding box center [1018, 396] width 117 height 175
click at [399, 435] on span "Aizstāt" at bounding box center [413, 441] width 29 height 12
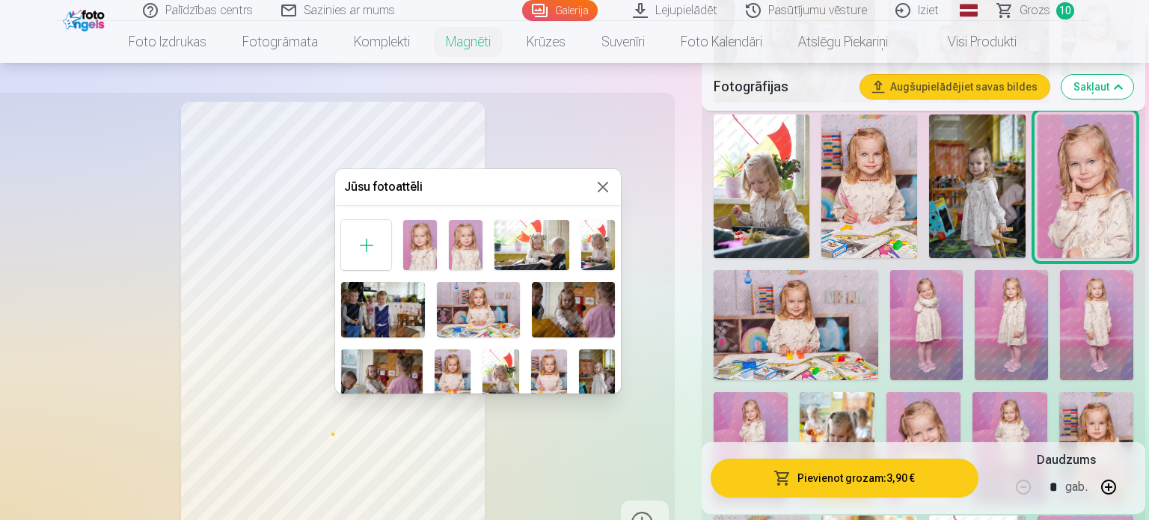
click at [601, 187] on button at bounding box center [603, 187] width 18 height 18
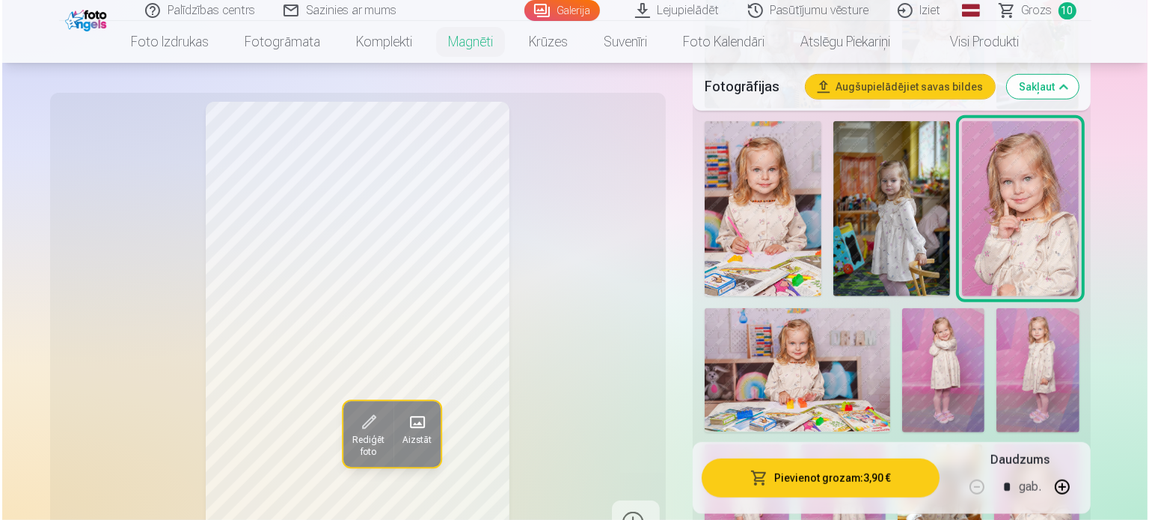
scroll to position [1047, 0]
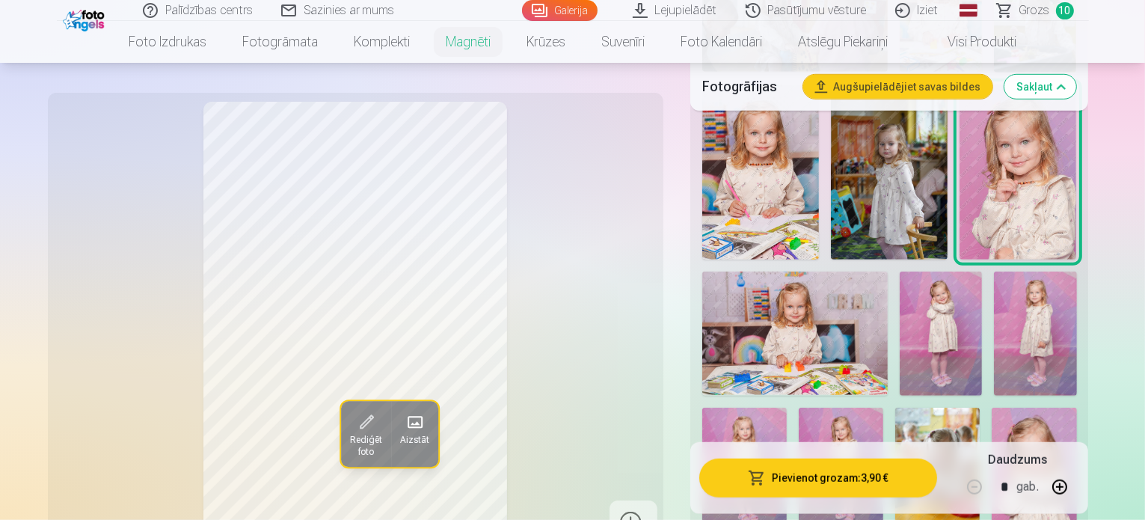
click at [868, 484] on button "Pievienot grozam : 3,90 €" at bounding box center [818, 477] width 239 height 39
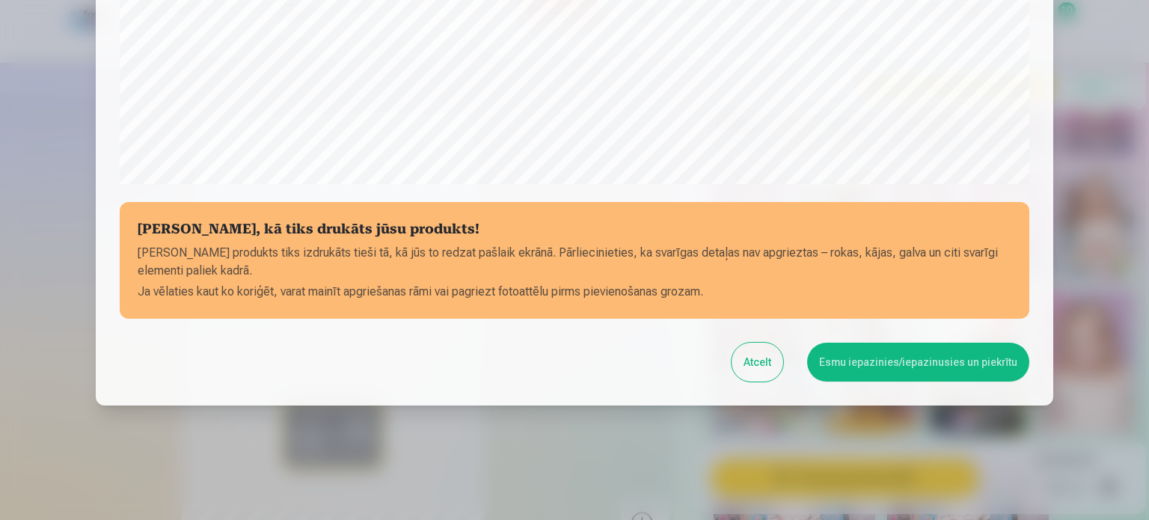
scroll to position [556, 0]
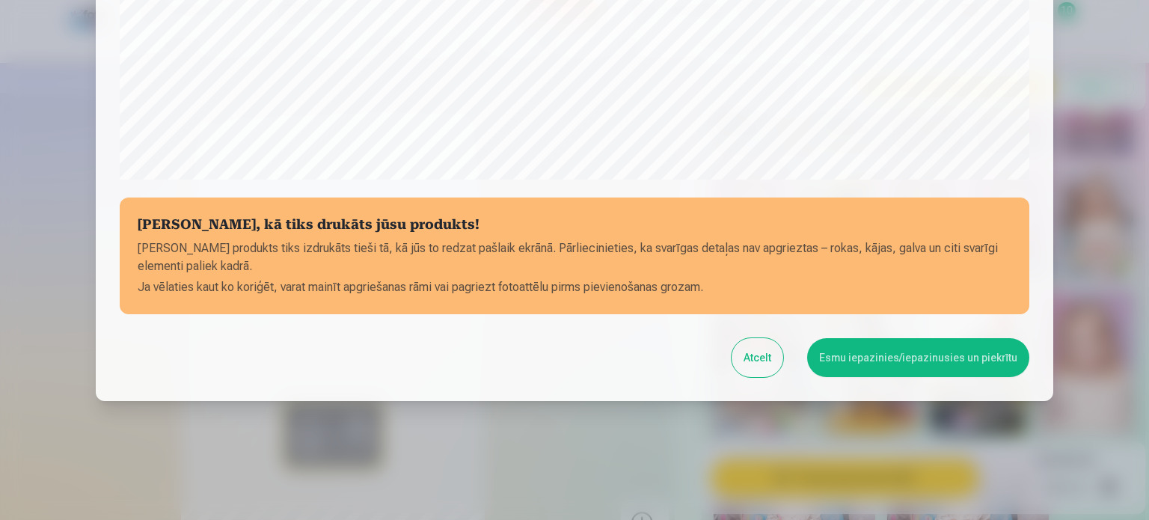
click at [952, 358] on button "Esmu iepazinies/iepazinusies un piekrītu" at bounding box center [918, 357] width 222 height 39
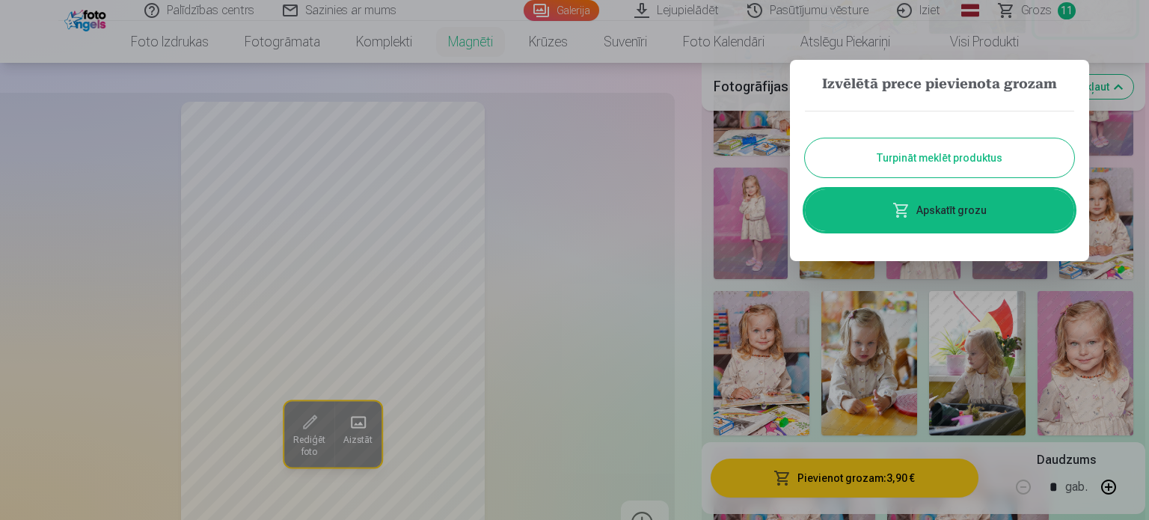
click at [960, 209] on link "Apskatīt grozu" at bounding box center [939, 210] width 269 height 42
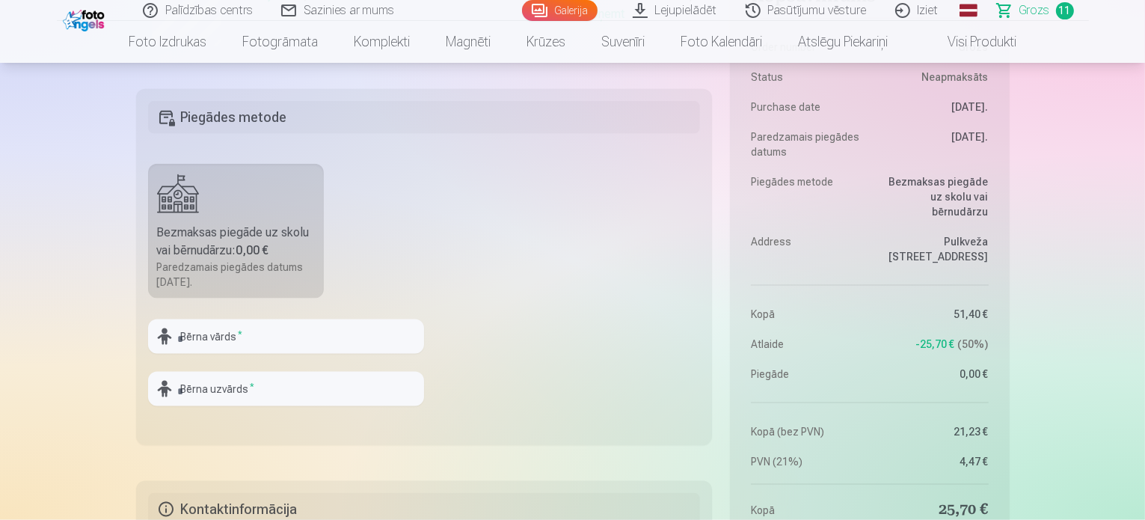
scroll to position [1870, 0]
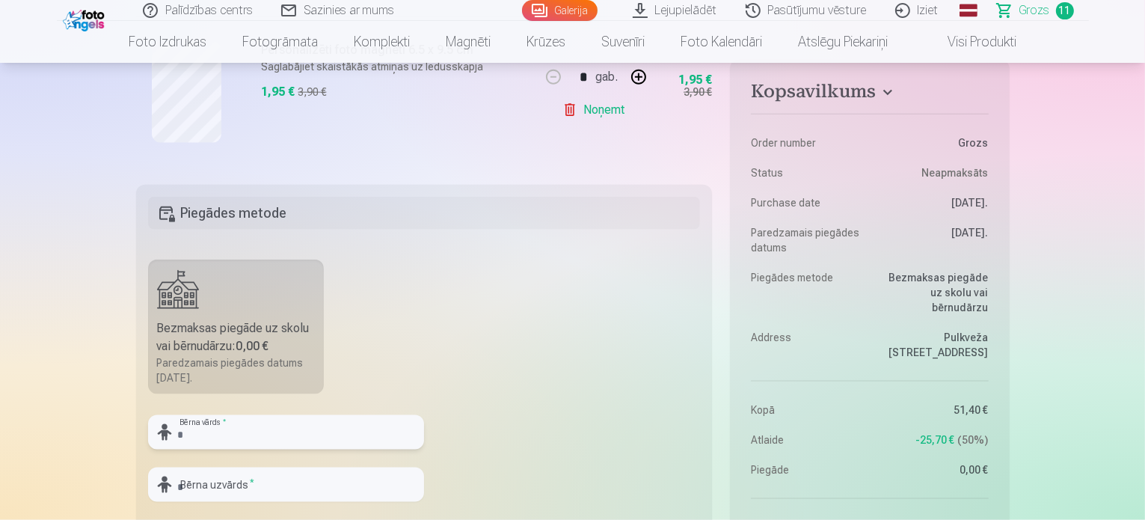
click at [255, 436] on input "text" at bounding box center [286, 432] width 276 height 34
type input "*"
type input "*****"
click at [251, 480] on input "text" at bounding box center [286, 484] width 276 height 34
type input "********"
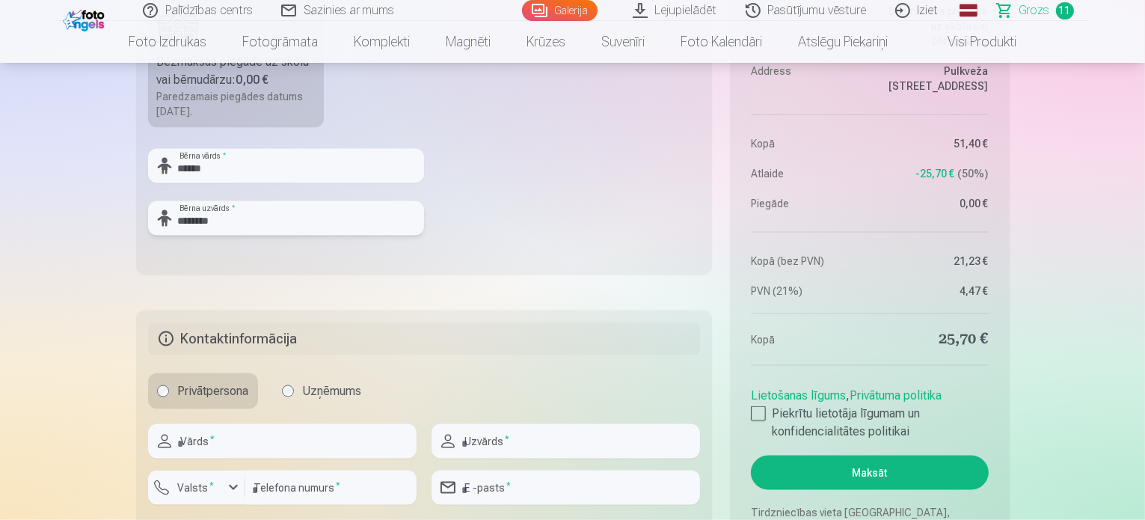
scroll to position [2244, 0]
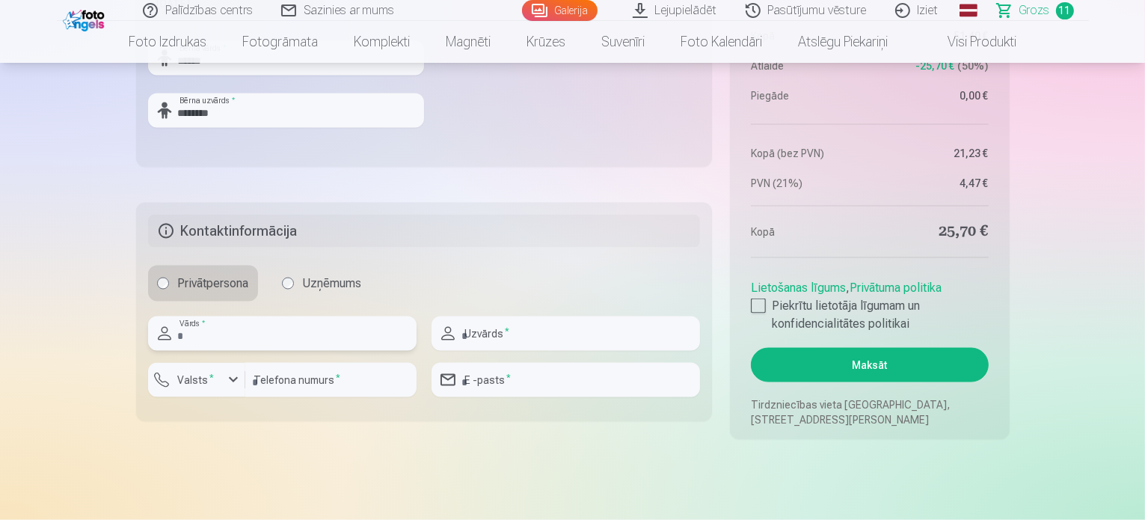
click at [295, 336] on input "text" at bounding box center [282, 333] width 268 height 34
type input "****"
type input "********"
click at [310, 377] on input "number" at bounding box center [330, 380] width 171 height 34
click at [365, 380] on input "number" at bounding box center [330, 380] width 171 height 34
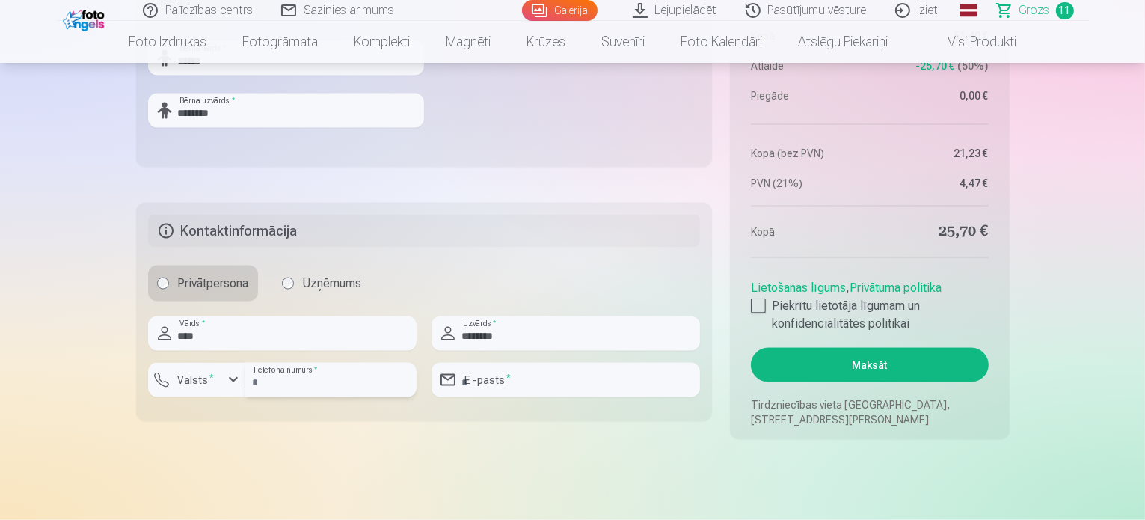
click at [347, 388] on input "number" at bounding box center [330, 380] width 171 height 34
type input "********"
click at [595, 380] on input "email" at bounding box center [566, 380] width 268 height 34
type input "**********"
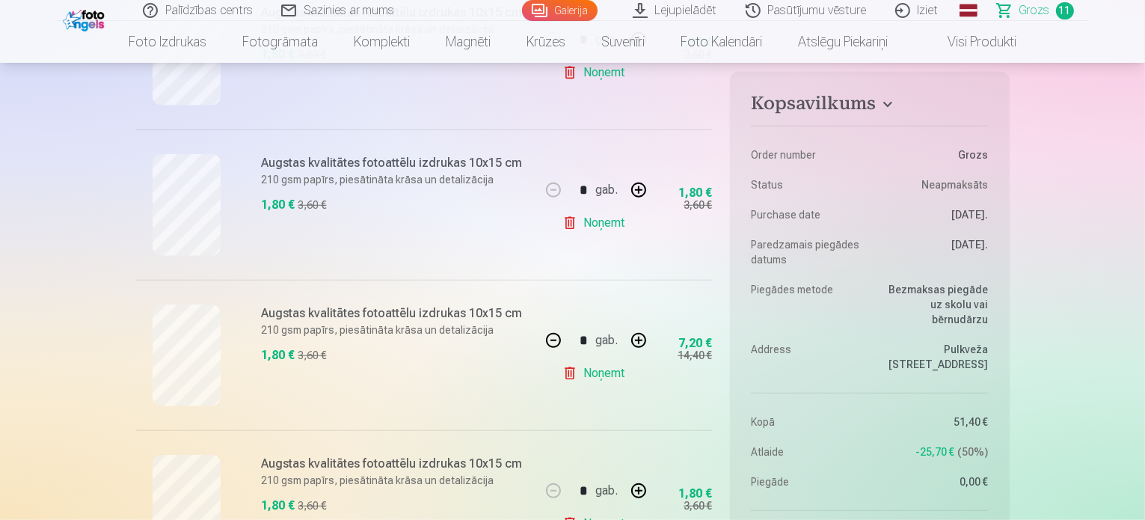
scroll to position [1047, 0]
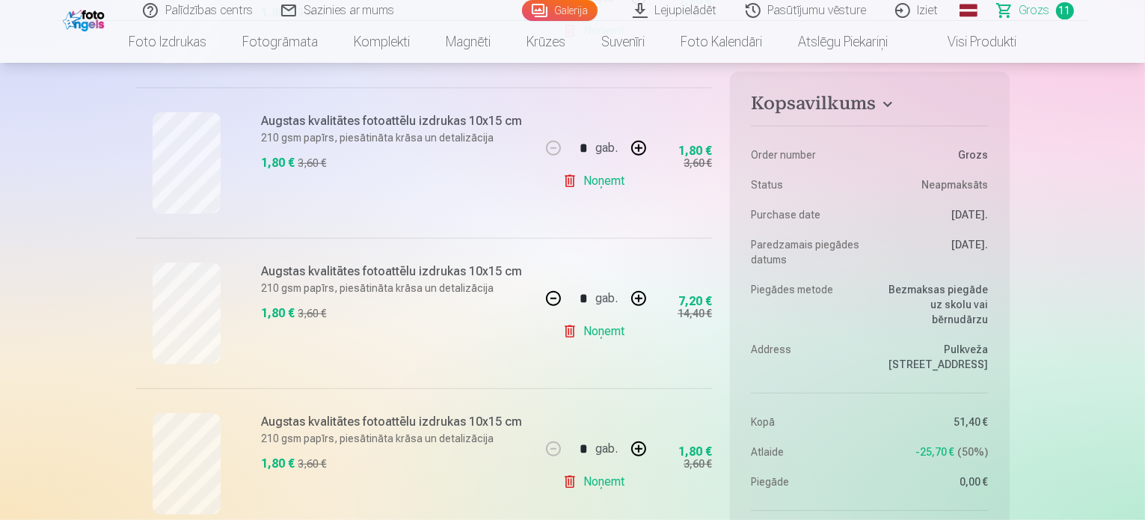
click at [607, 332] on link "Noņemt" at bounding box center [596, 331] width 68 height 30
type input "*"
click at [583, 8] on link "Galerija" at bounding box center [560, 10] width 76 height 21
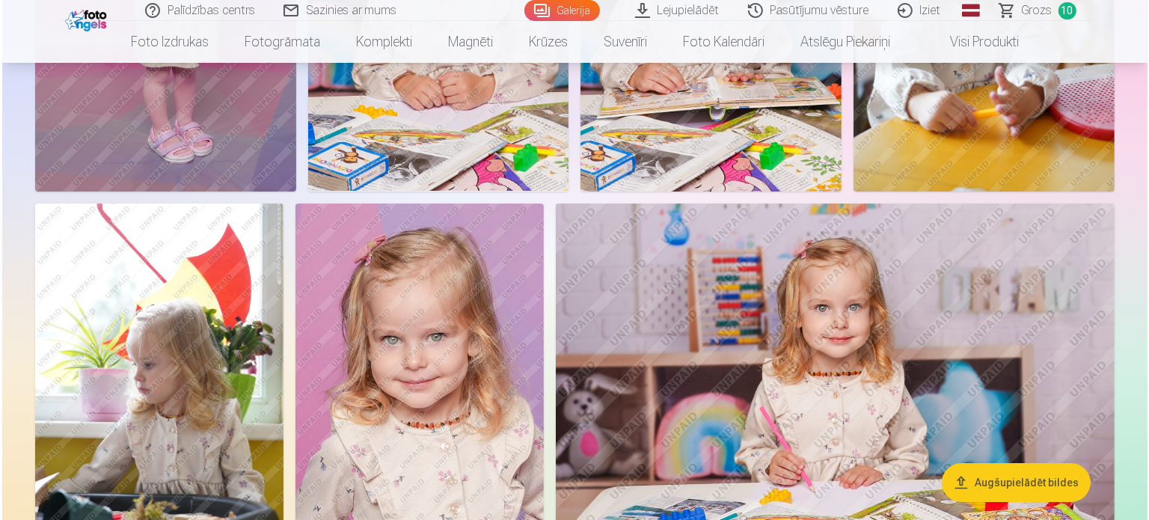
scroll to position [5175, 0]
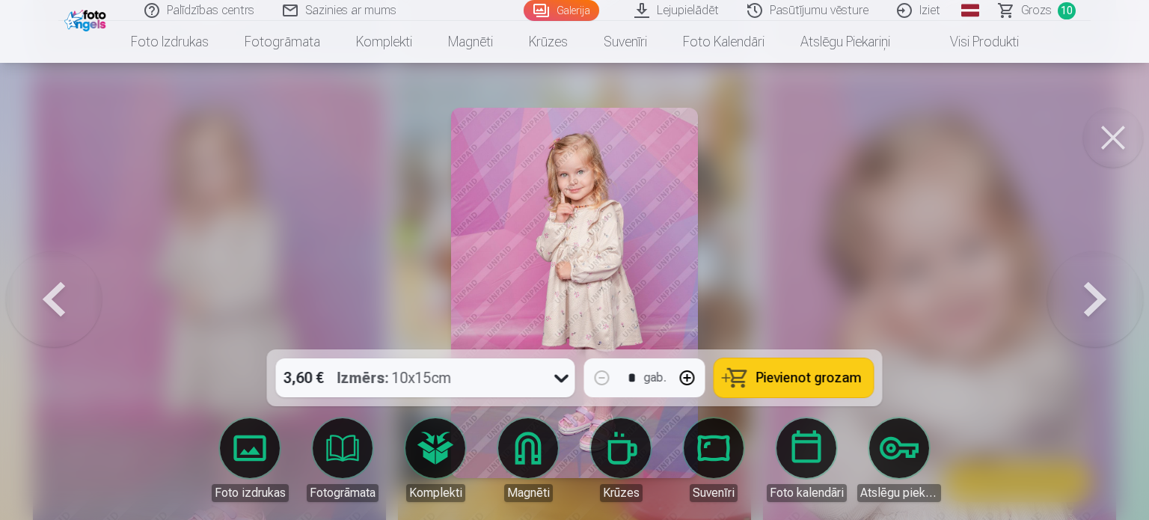
click at [563, 382] on icon at bounding box center [562, 378] width 24 height 24
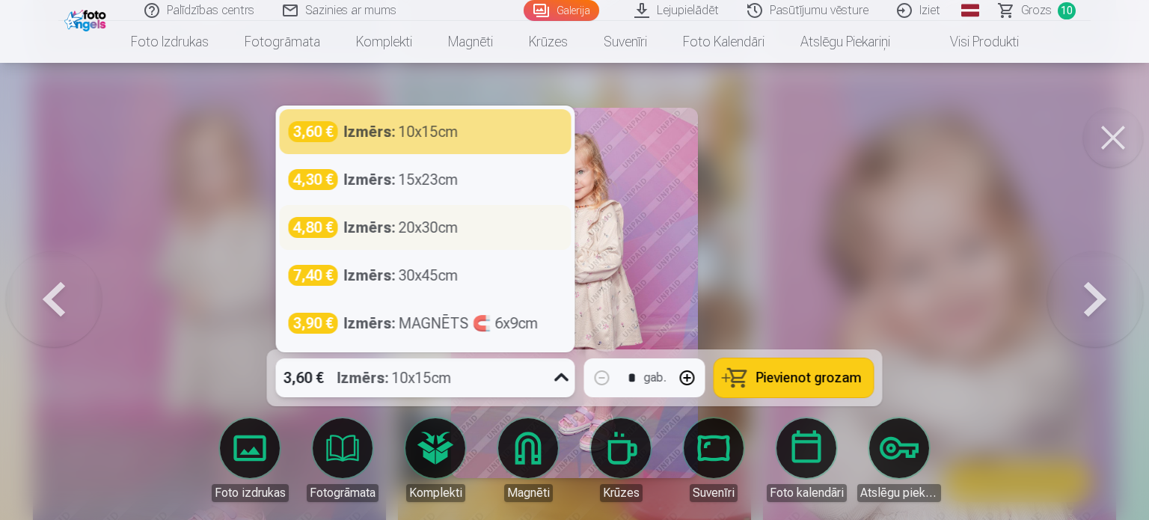
click at [401, 230] on div "Izmērs : 20x30cm" at bounding box center [401, 227] width 114 height 21
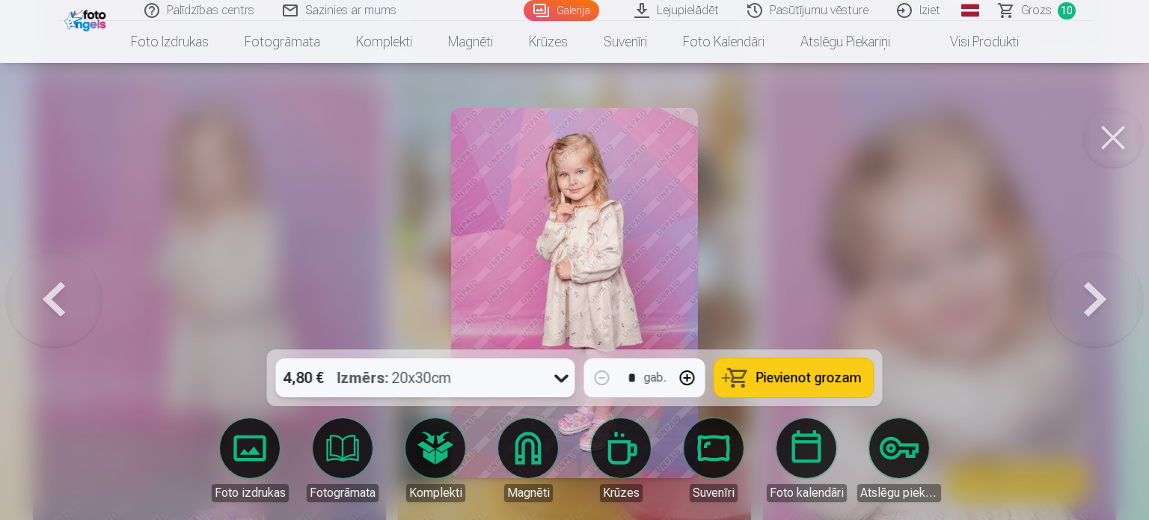
click at [691, 378] on button "button" at bounding box center [687, 378] width 36 height 36
click at [785, 378] on span "Pievienot grozam" at bounding box center [808, 377] width 105 height 13
type input "*"
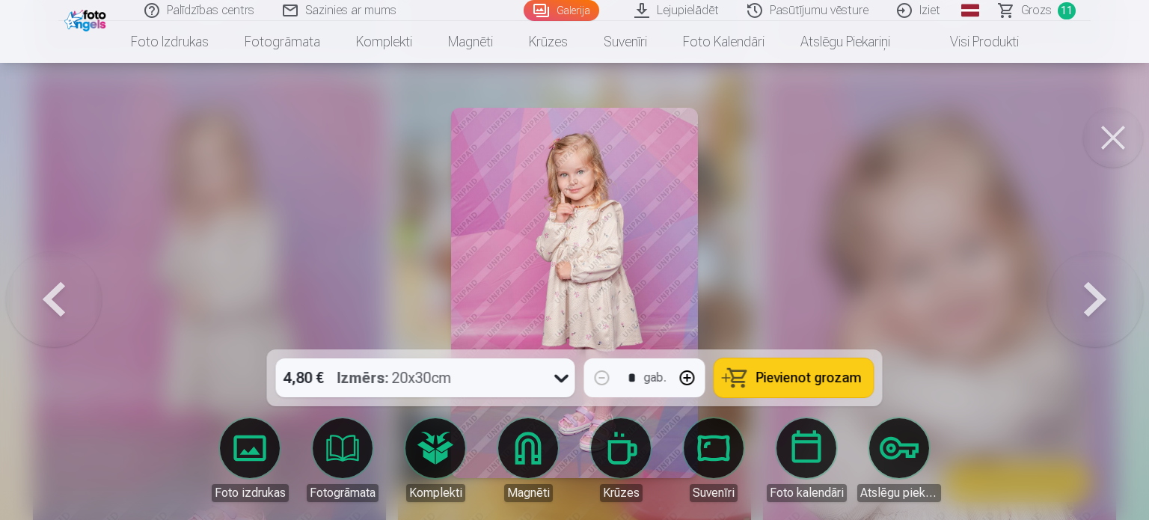
click at [1059, 11] on span "11" at bounding box center [1066, 10] width 18 height 17
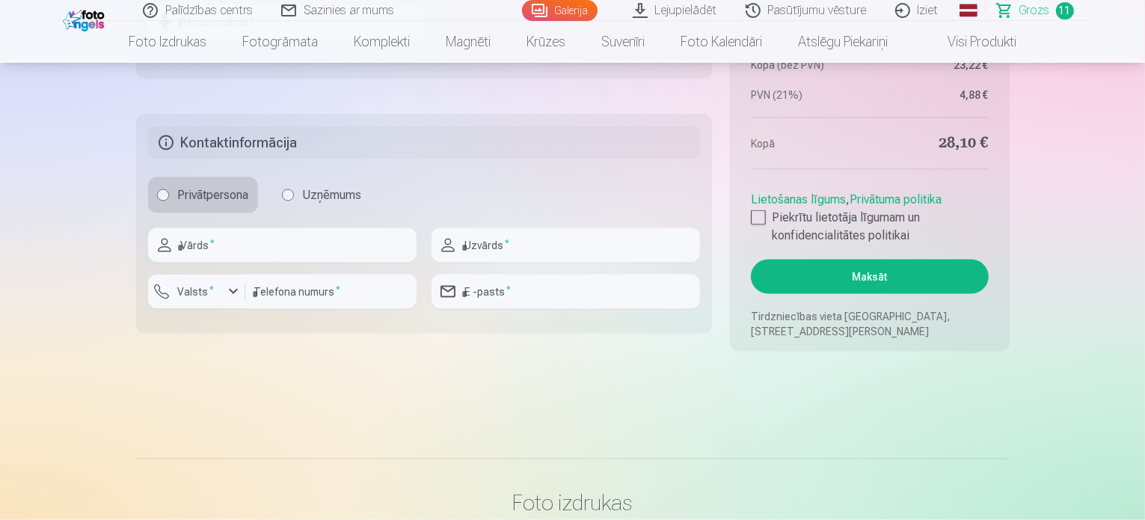
scroll to position [2393, 0]
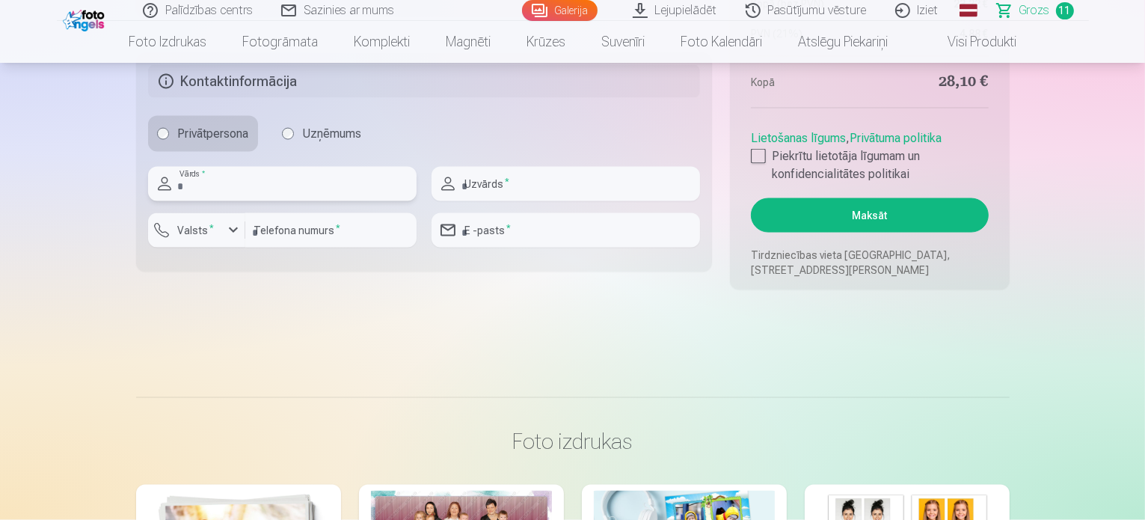
click at [325, 171] on input "text" at bounding box center [282, 184] width 268 height 34
type input "****"
type input "********"
click at [281, 223] on input "number" at bounding box center [330, 230] width 171 height 34
type input "********"
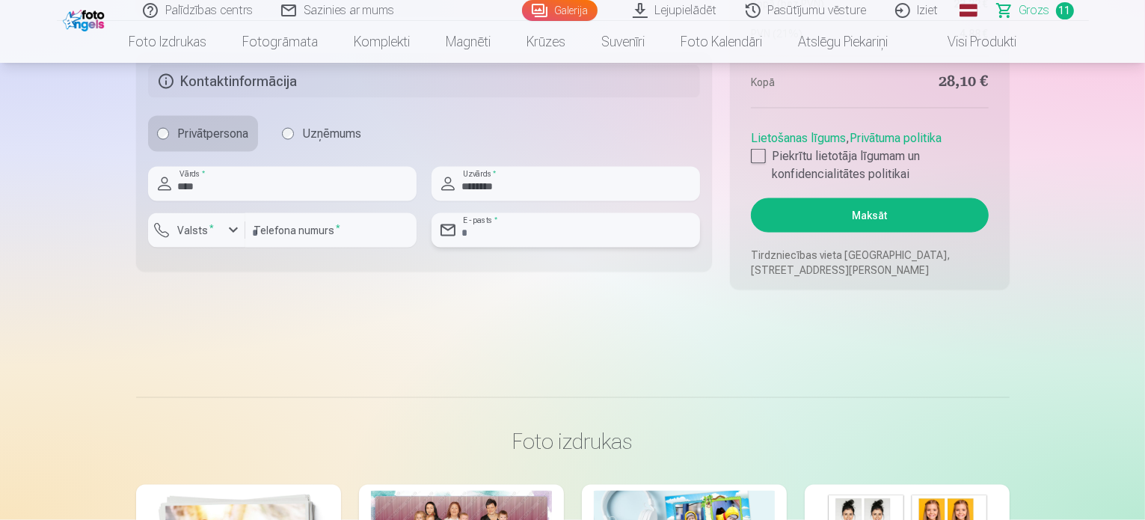
click at [502, 220] on input "email" at bounding box center [566, 230] width 268 height 34
type input "**********"
click at [760, 162] on label "Piekrītu lietotāja līgumam un konfidencialitātes politikai" at bounding box center [869, 165] width 237 height 36
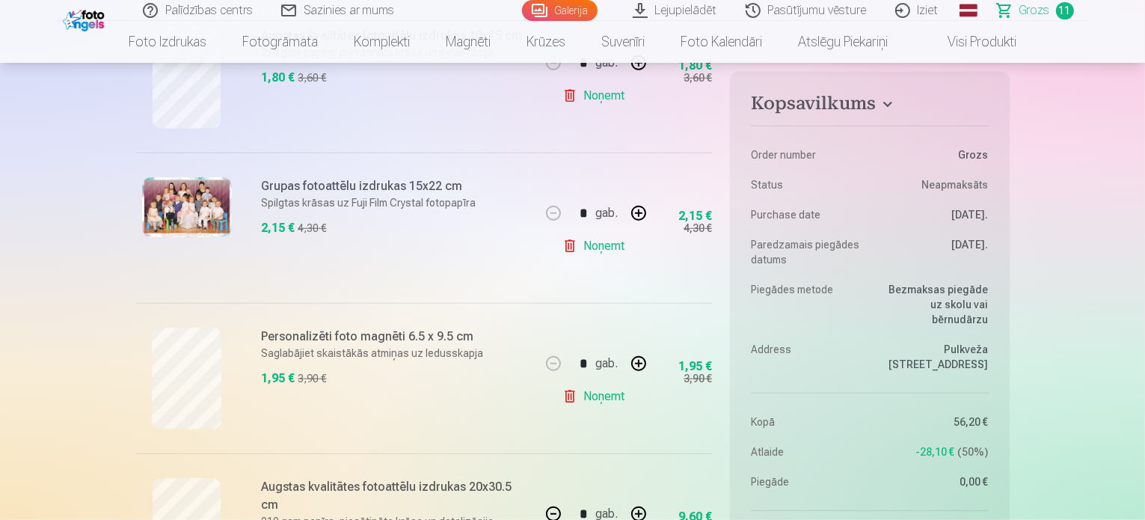
scroll to position [1496, 0]
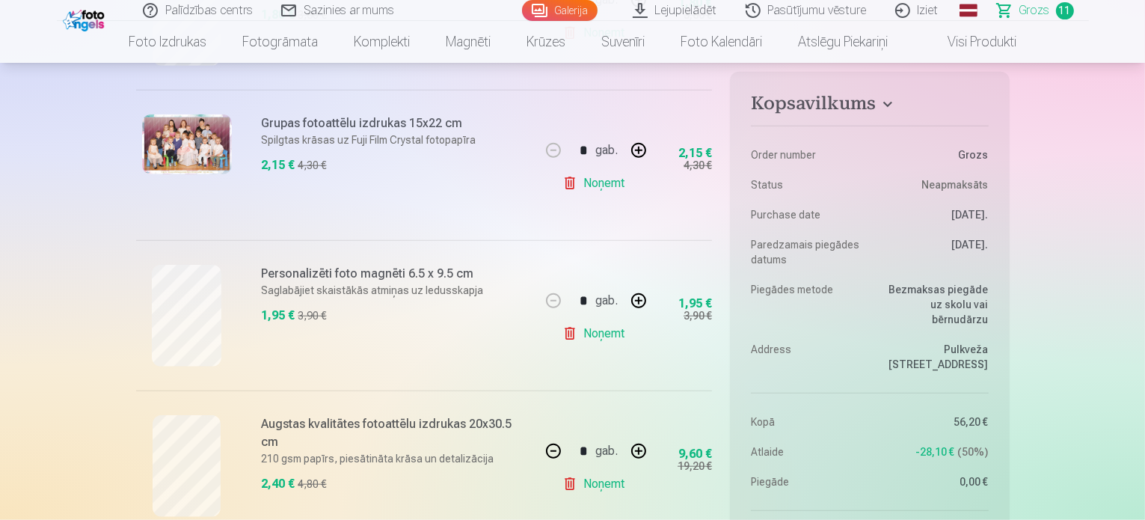
click at [587, 328] on link "Noņemt" at bounding box center [596, 334] width 68 height 30
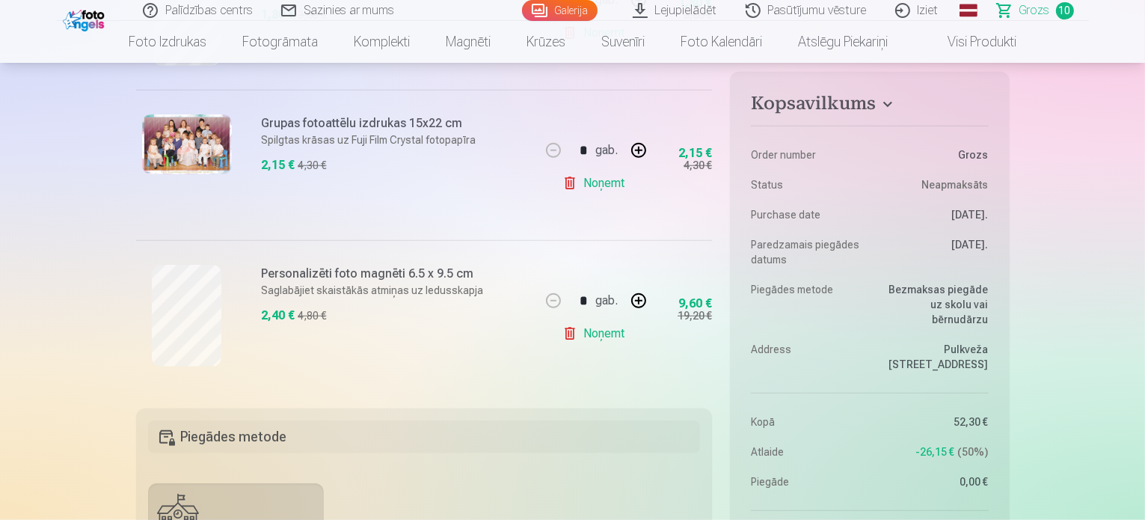
type input "*"
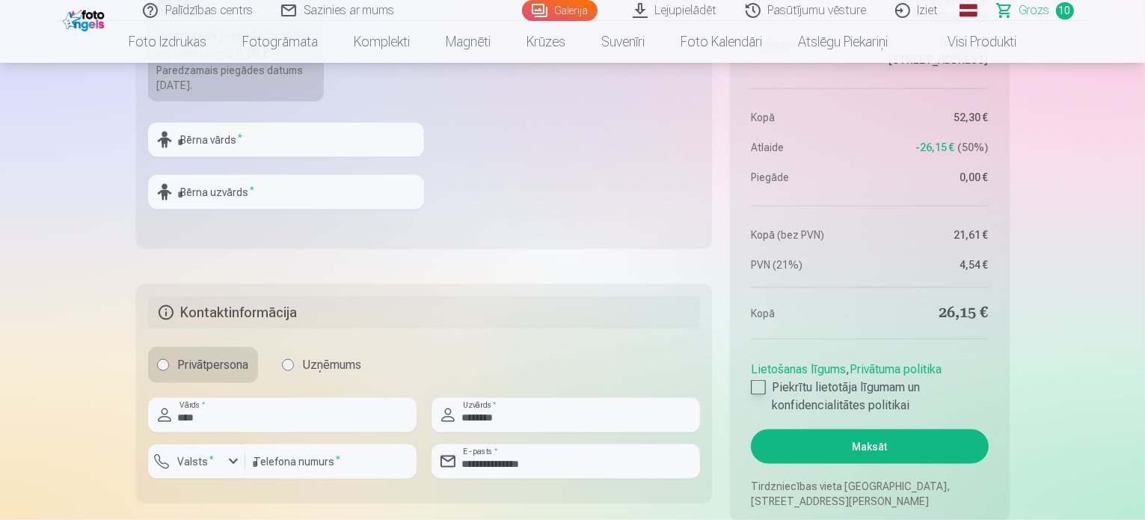
scroll to position [2169, 0]
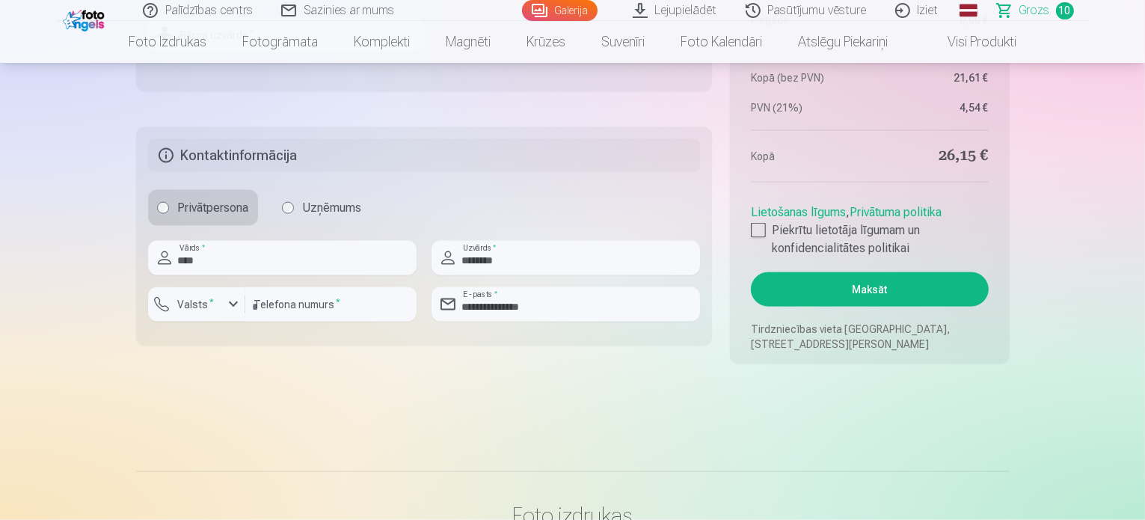
click at [870, 303] on button "Maksāt" at bounding box center [869, 289] width 237 height 34
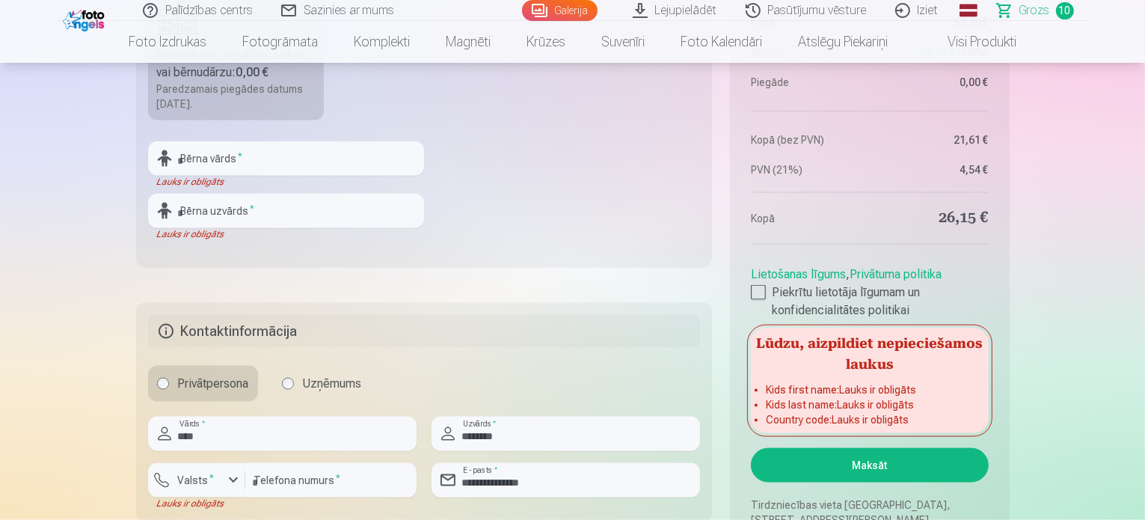
scroll to position [2019, 0]
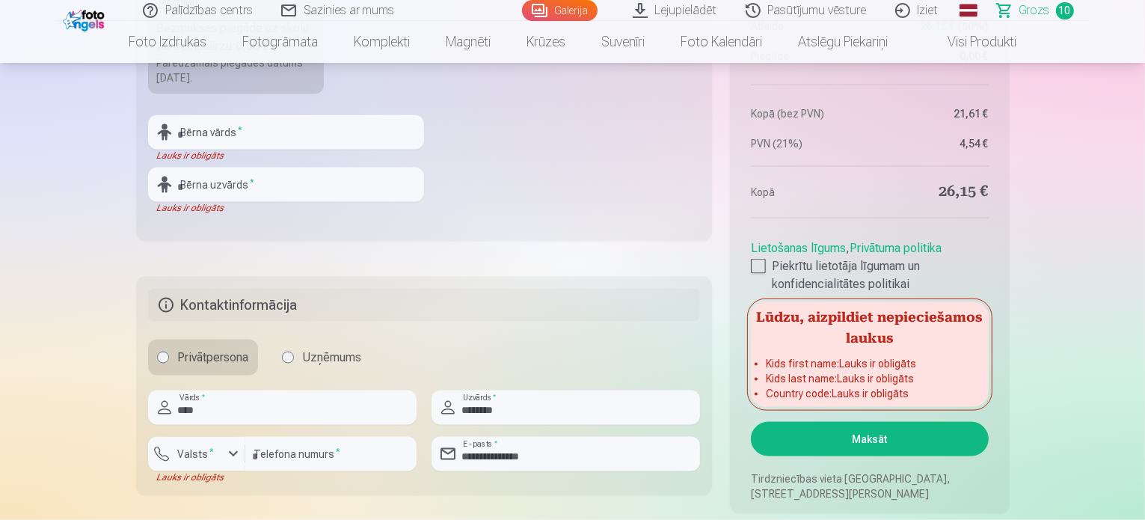
click at [296, 150] on div "Lauks ir obligāts" at bounding box center [286, 156] width 276 height 12
click at [294, 134] on input "text" at bounding box center [286, 132] width 276 height 34
type input "*"
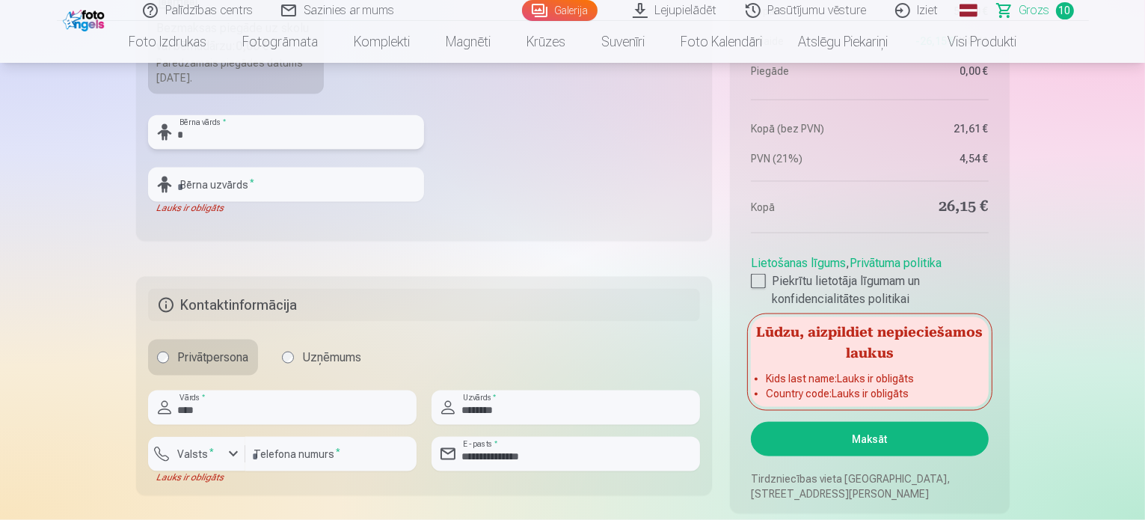
type input "*****"
click at [213, 188] on input "text" at bounding box center [286, 185] width 276 height 34
type input "********"
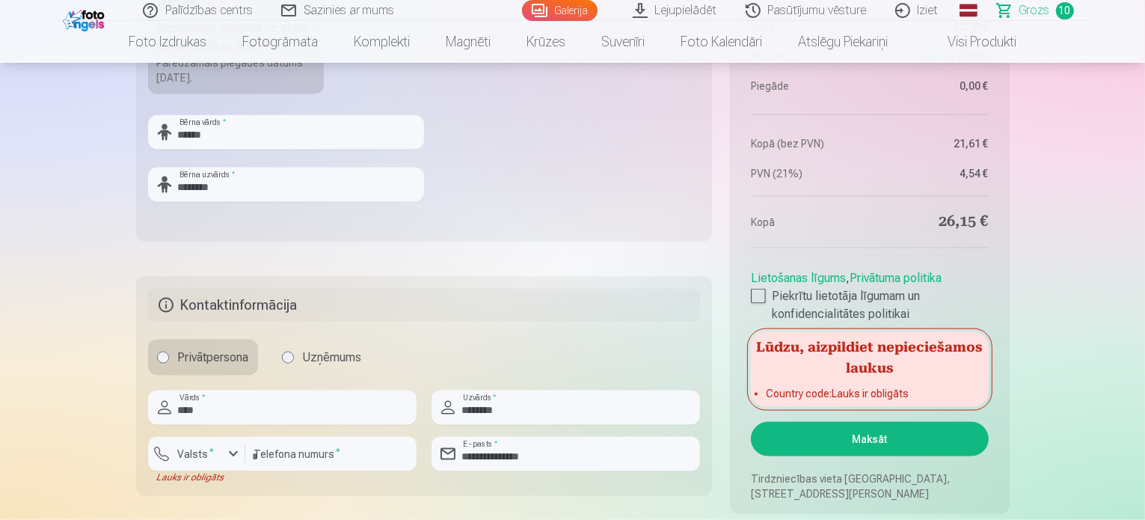
click at [844, 440] on button "Maksāt" at bounding box center [869, 439] width 237 height 34
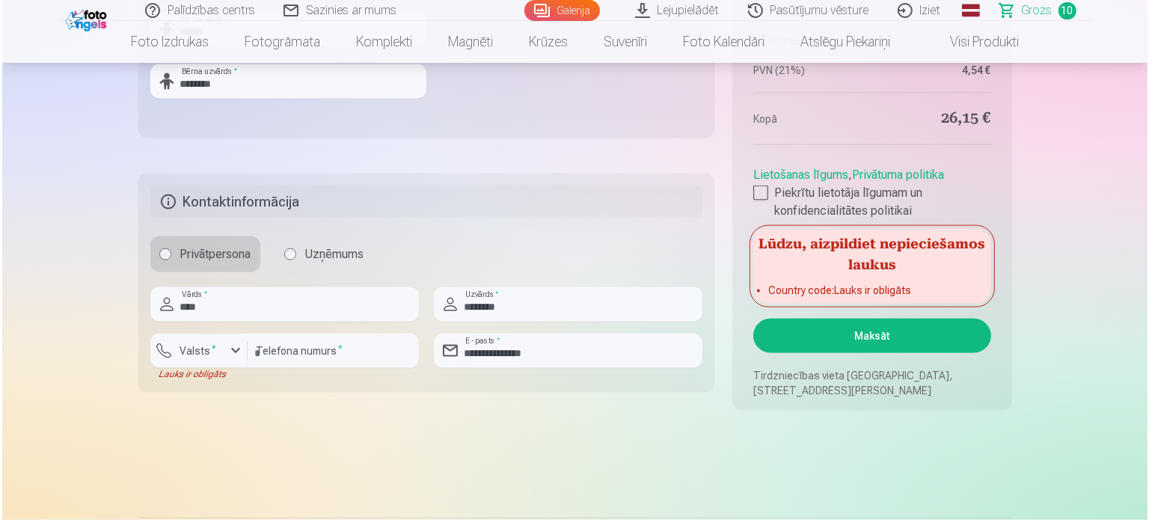
scroll to position [2169, 0]
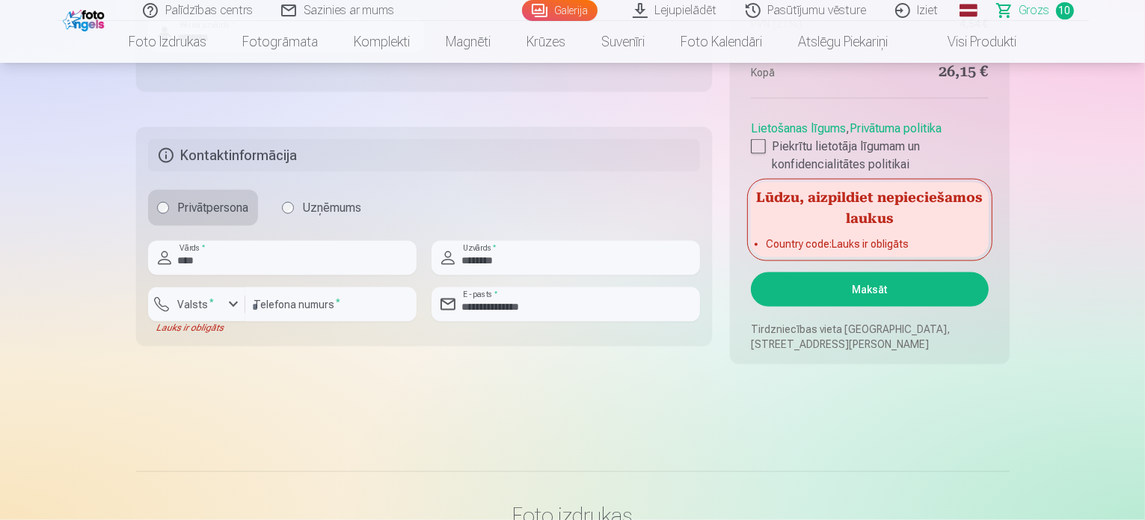
click at [882, 280] on button "Maksāt" at bounding box center [869, 289] width 237 height 34
click at [236, 306] on div "button" at bounding box center [233, 304] width 18 height 18
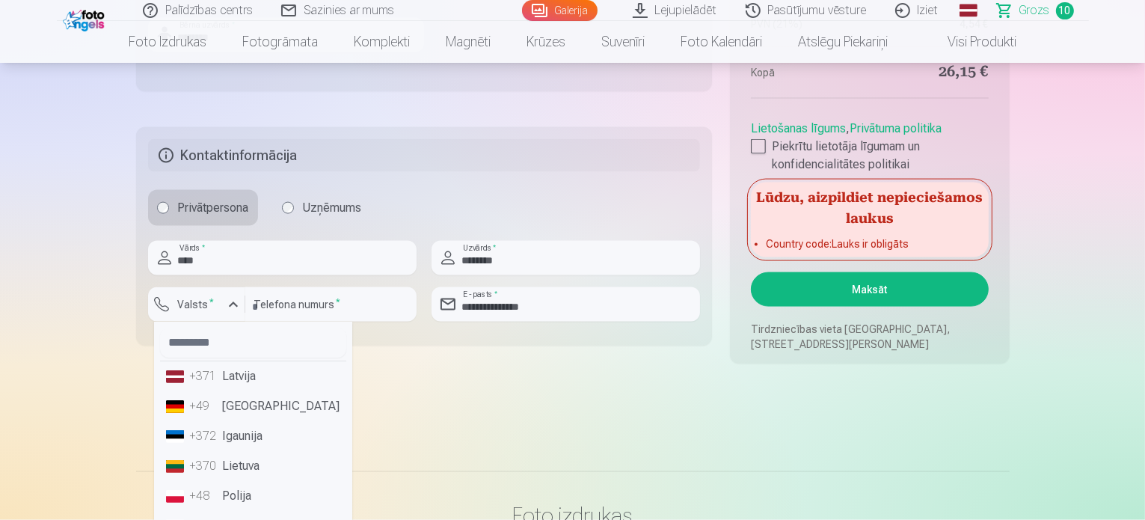
click at [229, 383] on li "+371 Latvija" at bounding box center [253, 376] width 186 height 30
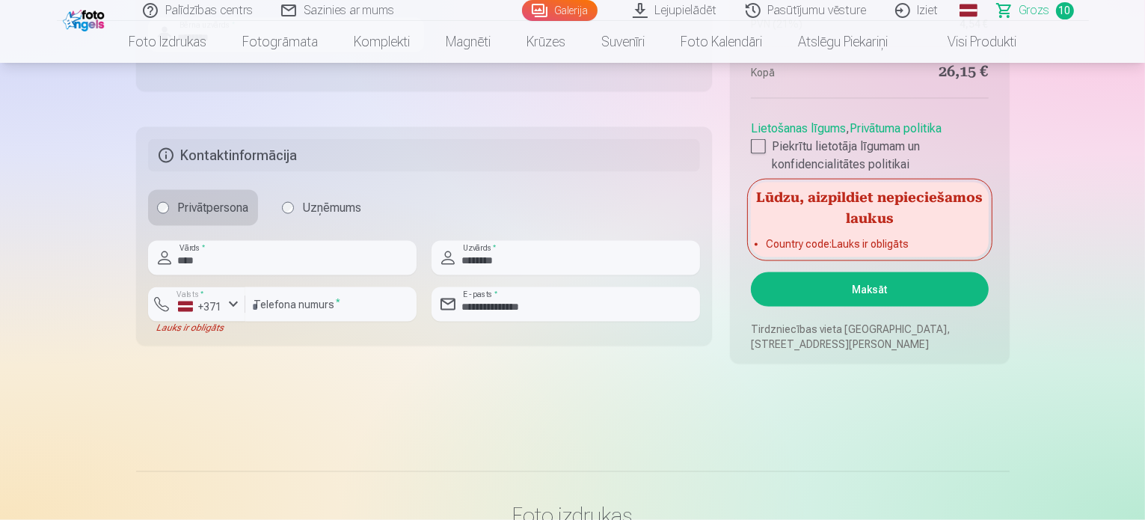
click at [829, 280] on button "Maksāt" at bounding box center [869, 289] width 237 height 34
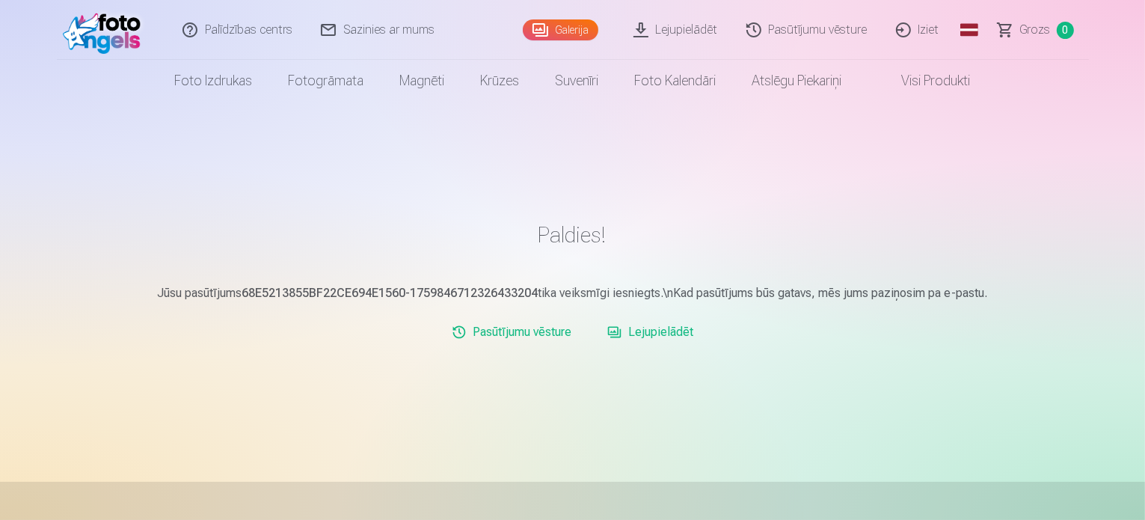
click at [663, 331] on link "Lejupielādēt" at bounding box center [650, 332] width 98 height 30
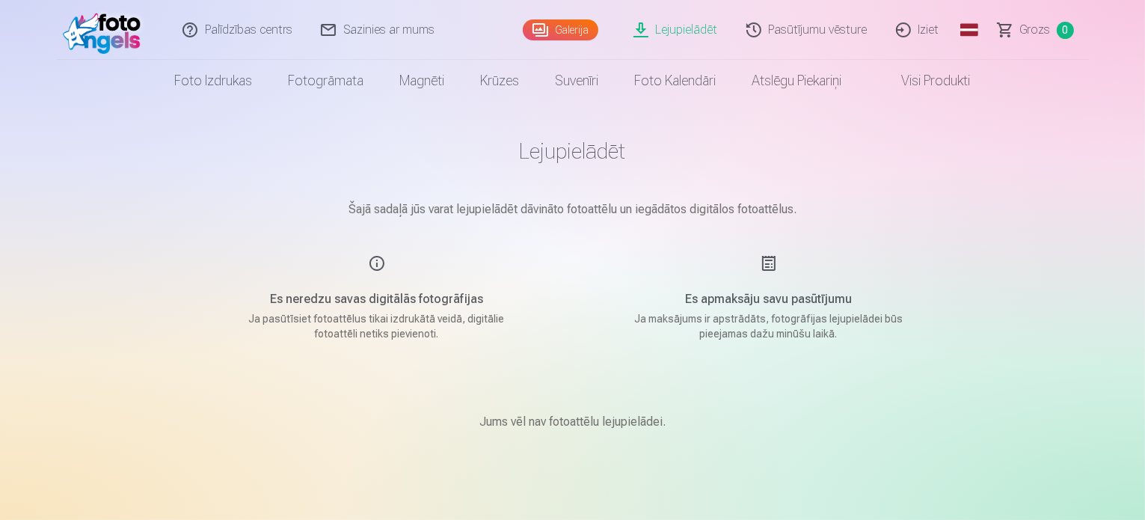
click at [458, 304] on h5 "Es neredzu savas digitālās fotogrāfijas" at bounding box center [377, 299] width 284 height 18
click at [430, 289] on div "Es neredzu savas digitālās fotogrāfijas Ja pasūtīsiet fotoattēlus tikai izdrukā…" at bounding box center [377, 297] width 356 height 87
click at [374, 265] on div "Es neredzu savas digitālās fotogrāfijas Ja pasūtīsiet fotoattēlus tikai izdrukā…" at bounding box center [377, 297] width 356 height 87
click at [669, 26] on link "Lejupielādēt" at bounding box center [676, 30] width 113 height 60
click at [830, 34] on link "Pasūtījumu vēsture" at bounding box center [808, 30] width 150 height 60
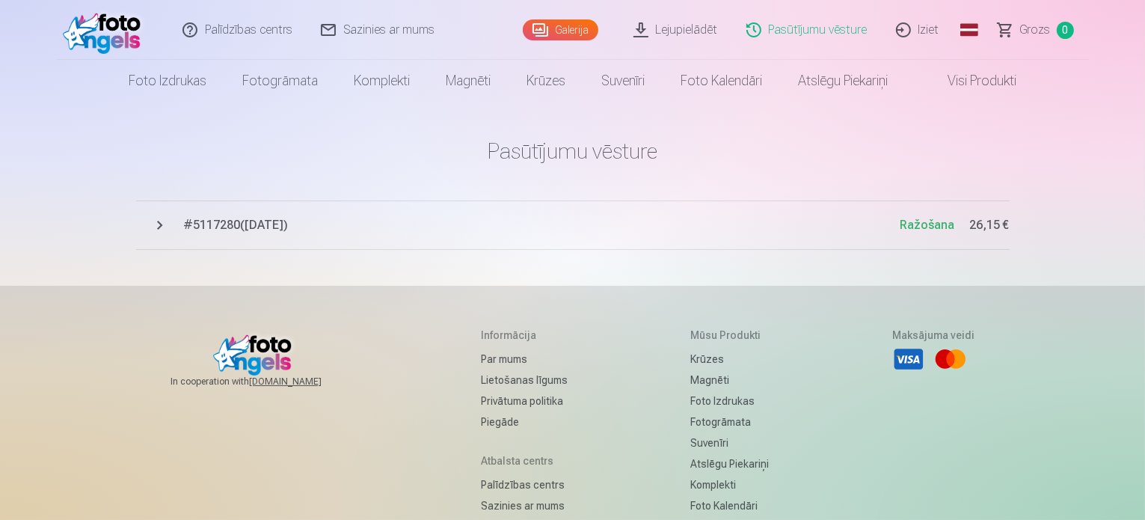
click at [77, 29] on img at bounding box center [106, 30] width 86 height 48
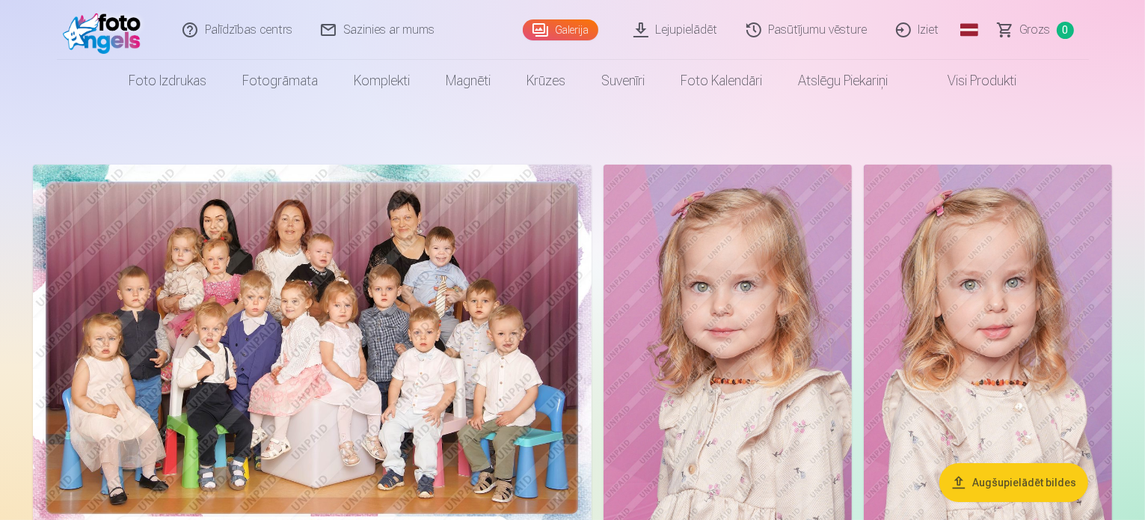
click at [679, 24] on link "Lejupielādēt" at bounding box center [676, 30] width 113 height 60
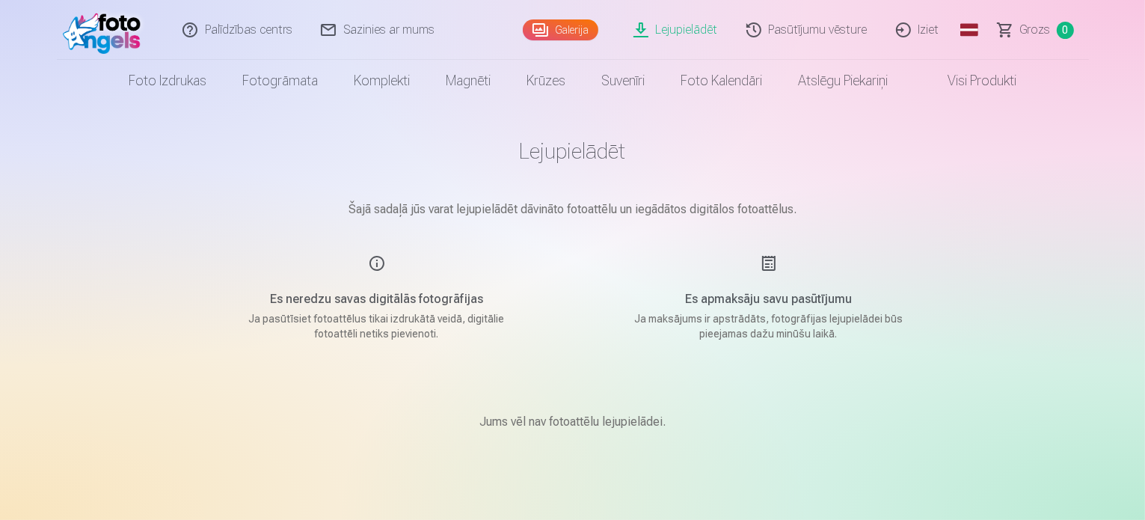
click at [600, 408] on div "Jums vēl nav fotoattēlu lejupielādei." at bounding box center [573, 422] width 748 height 90
click at [685, 28] on link "Lejupielādēt" at bounding box center [676, 30] width 113 height 60
click at [670, 34] on link "Lejupielādēt" at bounding box center [676, 30] width 113 height 60
click at [680, 26] on link "Lejupielādēt" at bounding box center [676, 30] width 113 height 60
click at [967, 83] on link "Visi produkti" at bounding box center [970, 81] width 129 height 42
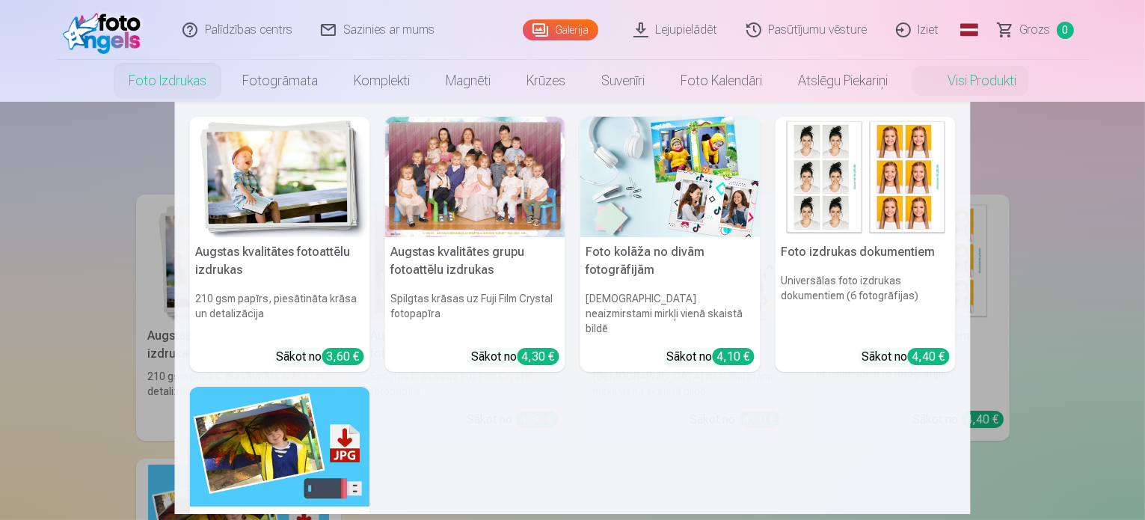
click at [174, 77] on link "Foto izdrukas" at bounding box center [168, 81] width 114 height 42
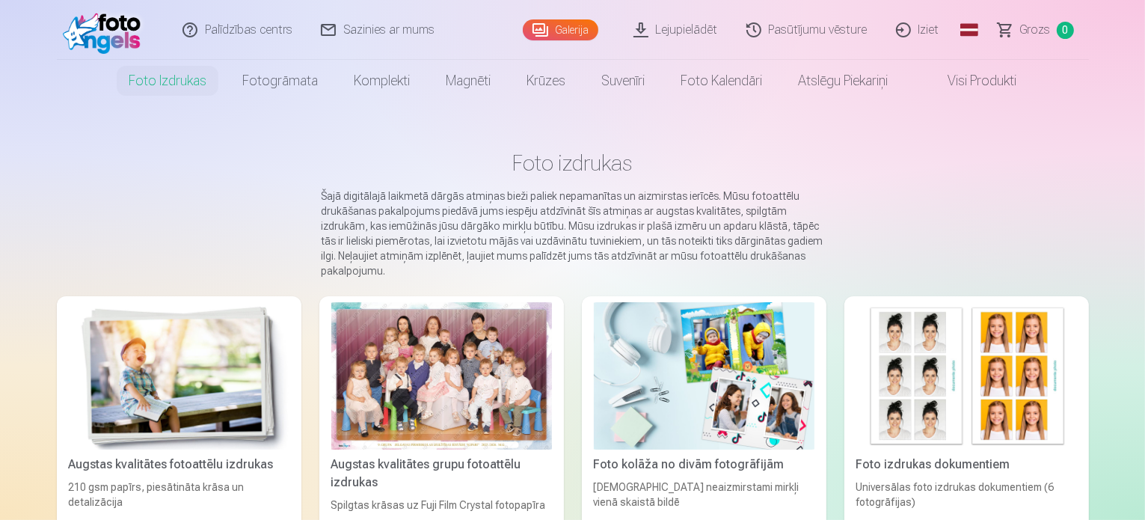
click at [1046, 26] on span "Grozs" at bounding box center [1035, 30] width 31 height 18
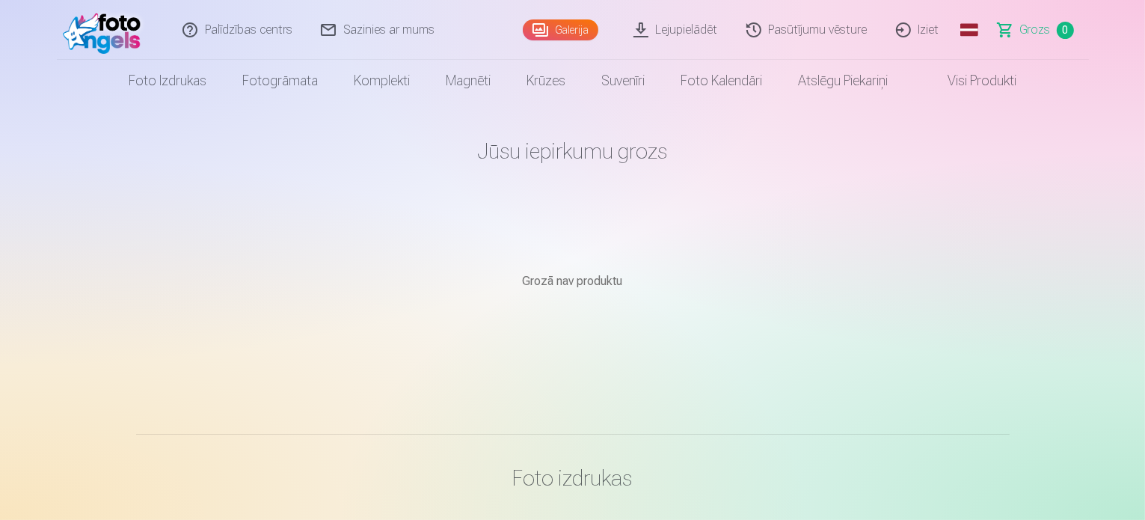
click at [818, 37] on link "Pasūtījumu vēsture" at bounding box center [808, 30] width 150 height 60
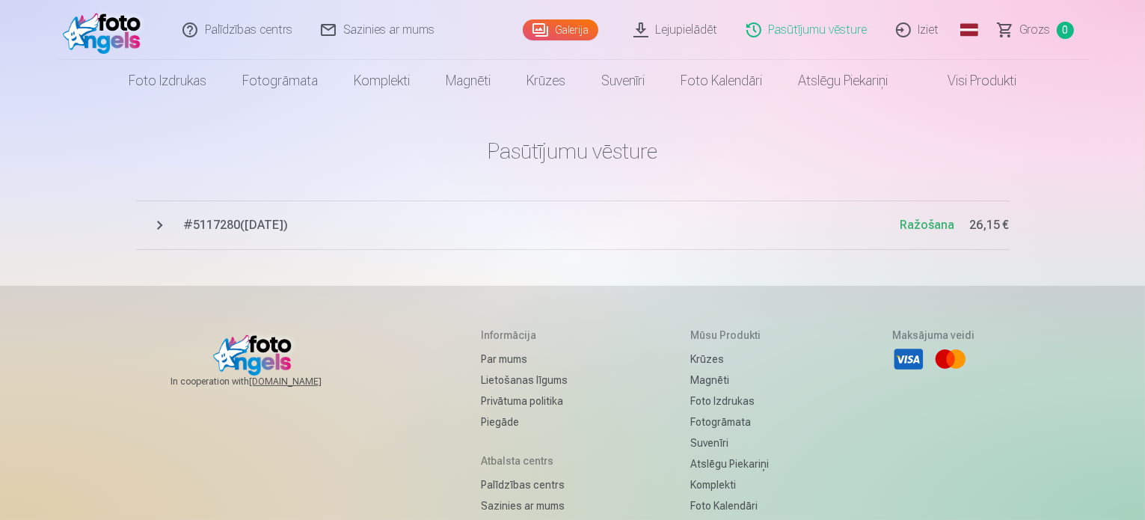
click at [257, 224] on span "# 5117280 ( 7.10.2025 )" at bounding box center [542, 225] width 716 height 18
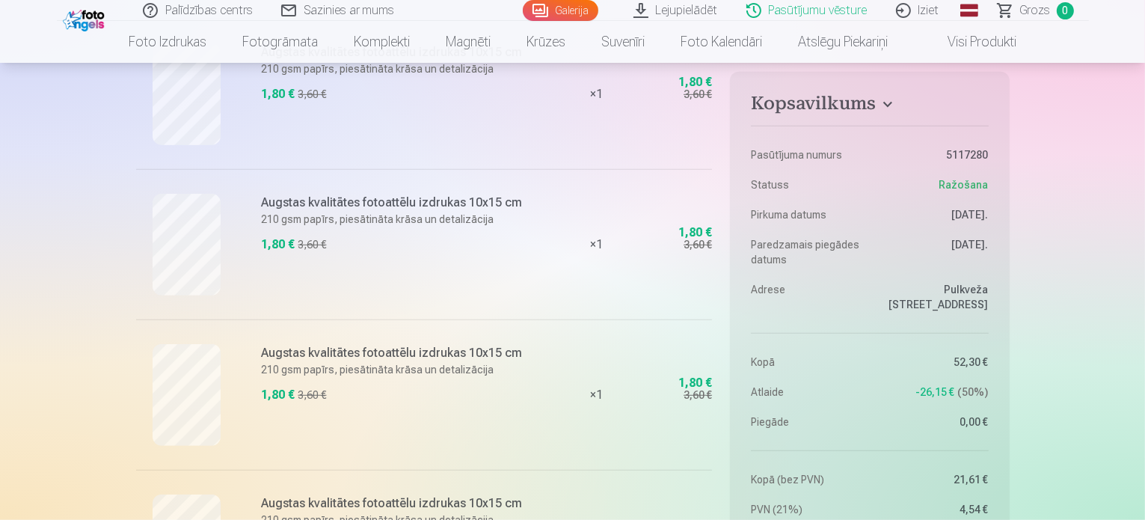
scroll to position [897, 0]
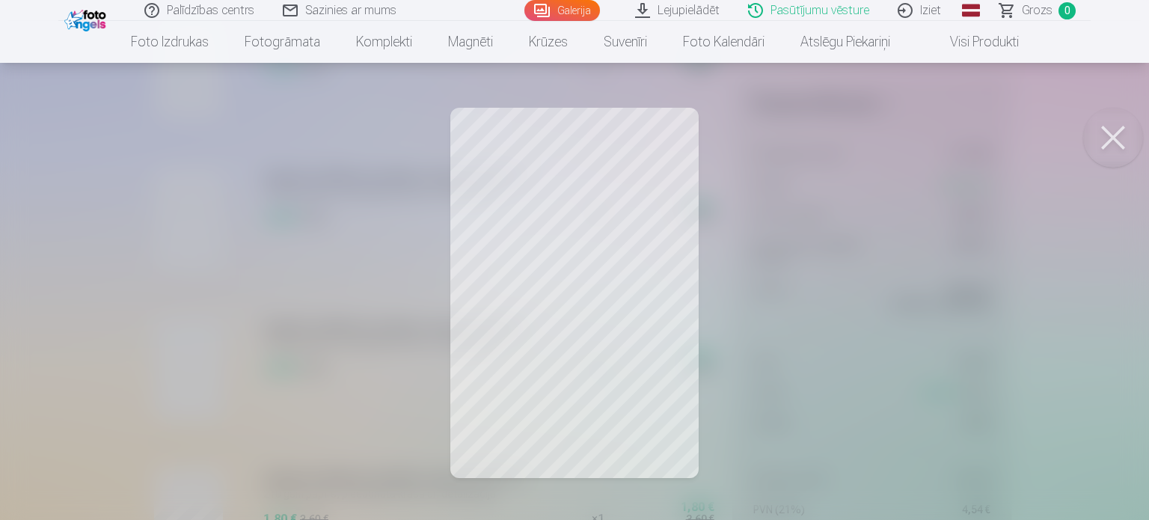
click at [583, 239] on div at bounding box center [574, 260] width 1149 height 520
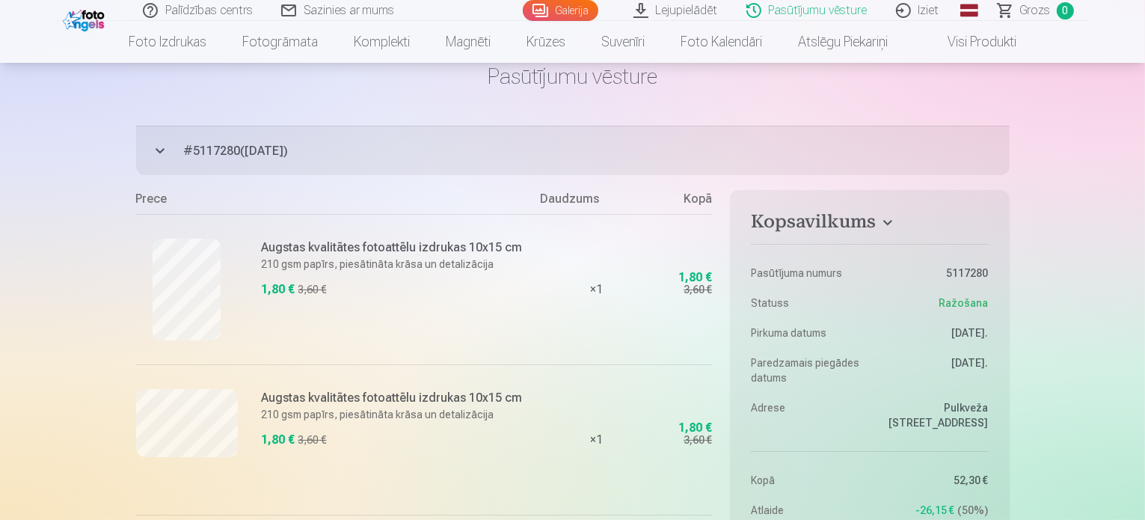
scroll to position [0, 0]
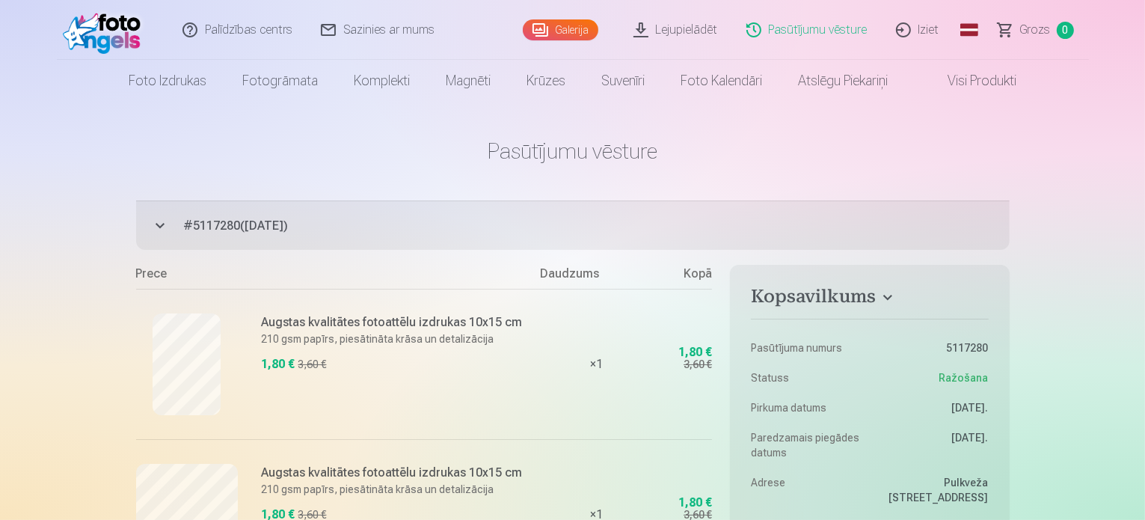
click at [696, 35] on link "Lejupielādēt" at bounding box center [676, 30] width 113 height 60
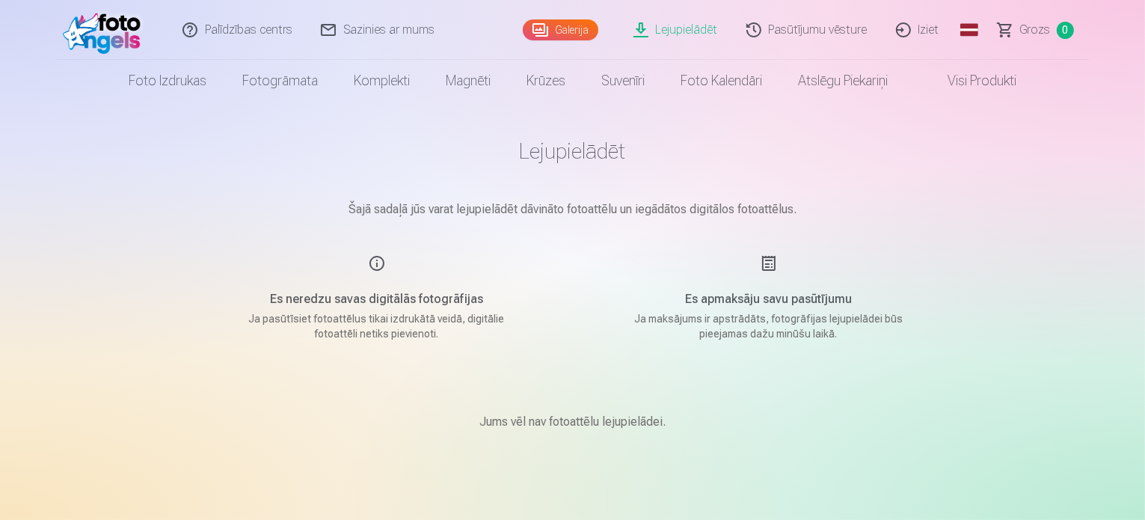
drag, startPoint x: 577, startPoint y: 280, endPoint x: 552, endPoint y: 264, distance: 30.3
click at [576, 279] on main "Lejupielādēt Šajā sadaļā jūs varat lejupielādēt dāvināto fotoattēlu un iegādāto…" at bounding box center [573, 302] width 748 height 401
click at [1013, 83] on link "Visi produkti" at bounding box center [970, 81] width 129 height 42
